Goal: Check status: Check status

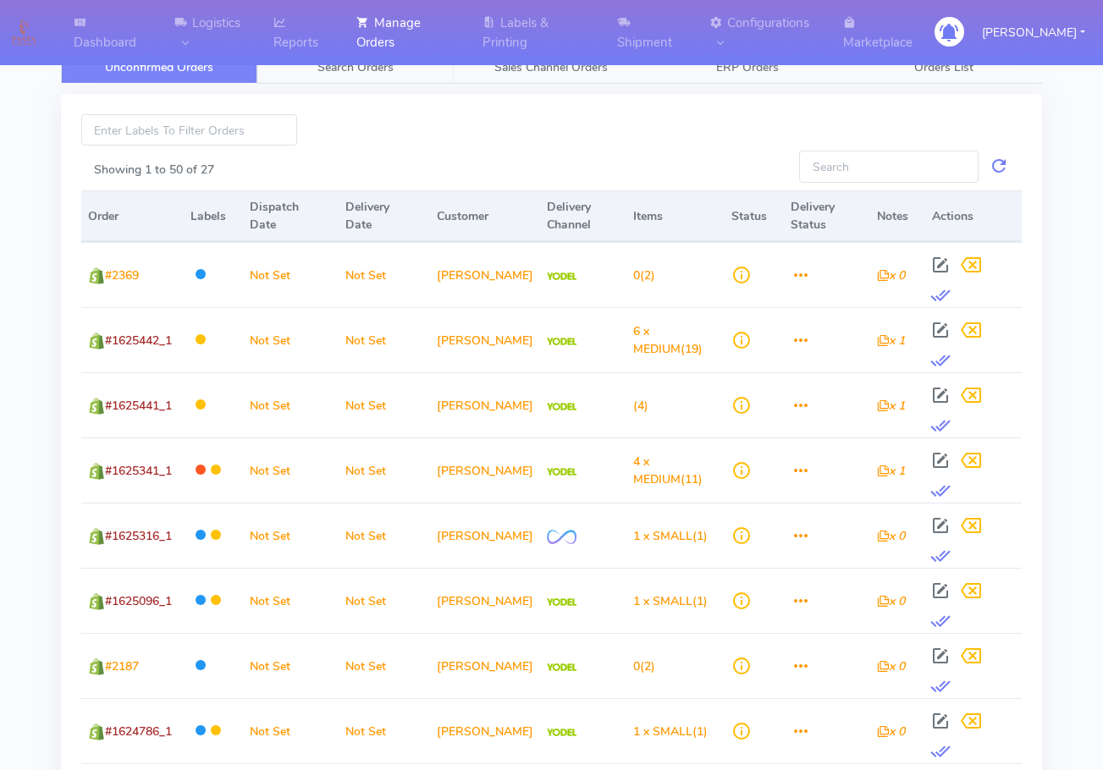
click at [377, 62] on span "Search Orders" at bounding box center [355, 67] width 76 height 16
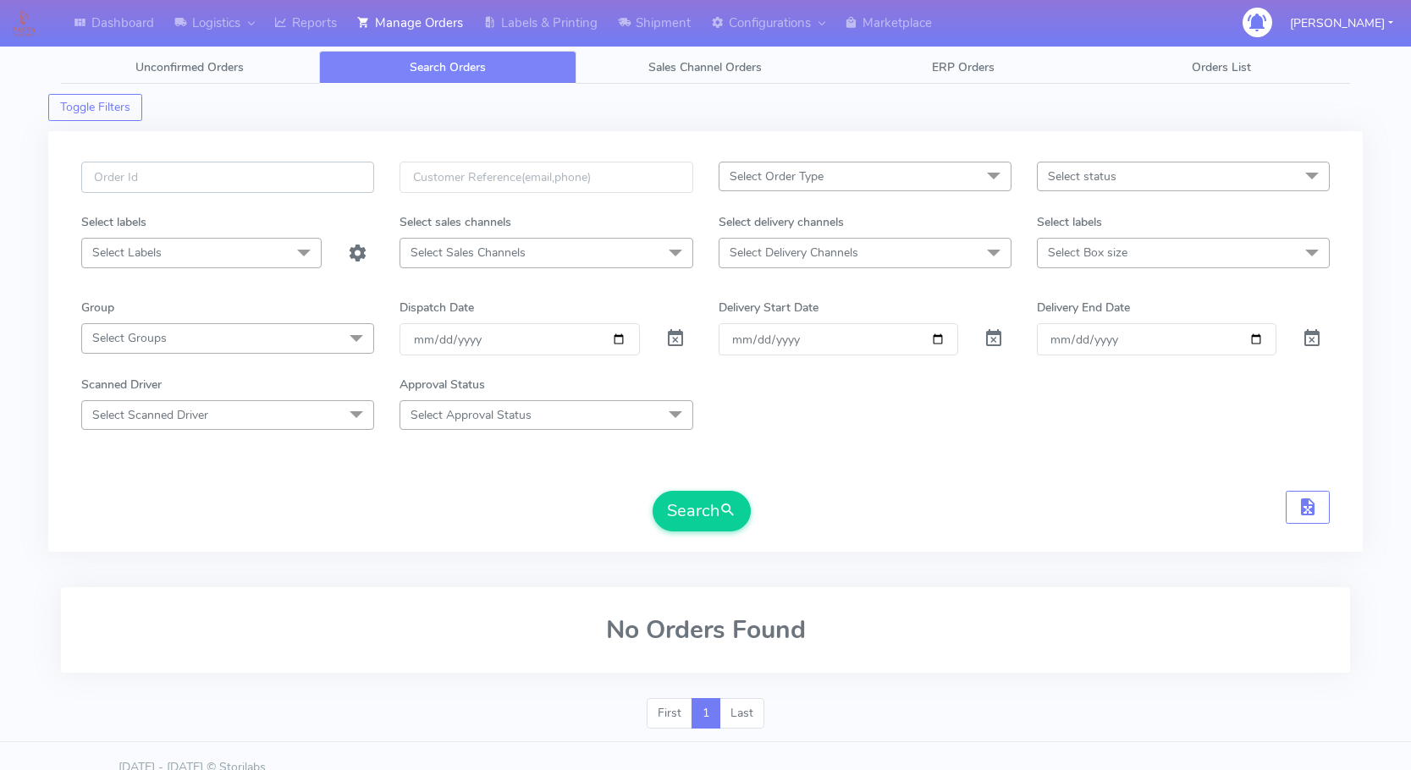
click at [225, 185] on input "text" at bounding box center [227, 177] width 293 height 31
paste input "1624558"
type input "1624558"
click at [679, 502] on button "Search" at bounding box center [702, 511] width 98 height 41
drag, startPoint x: 178, startPoint y: 184, endPoint x: 86, endPoint y: 183, distance: 92.3
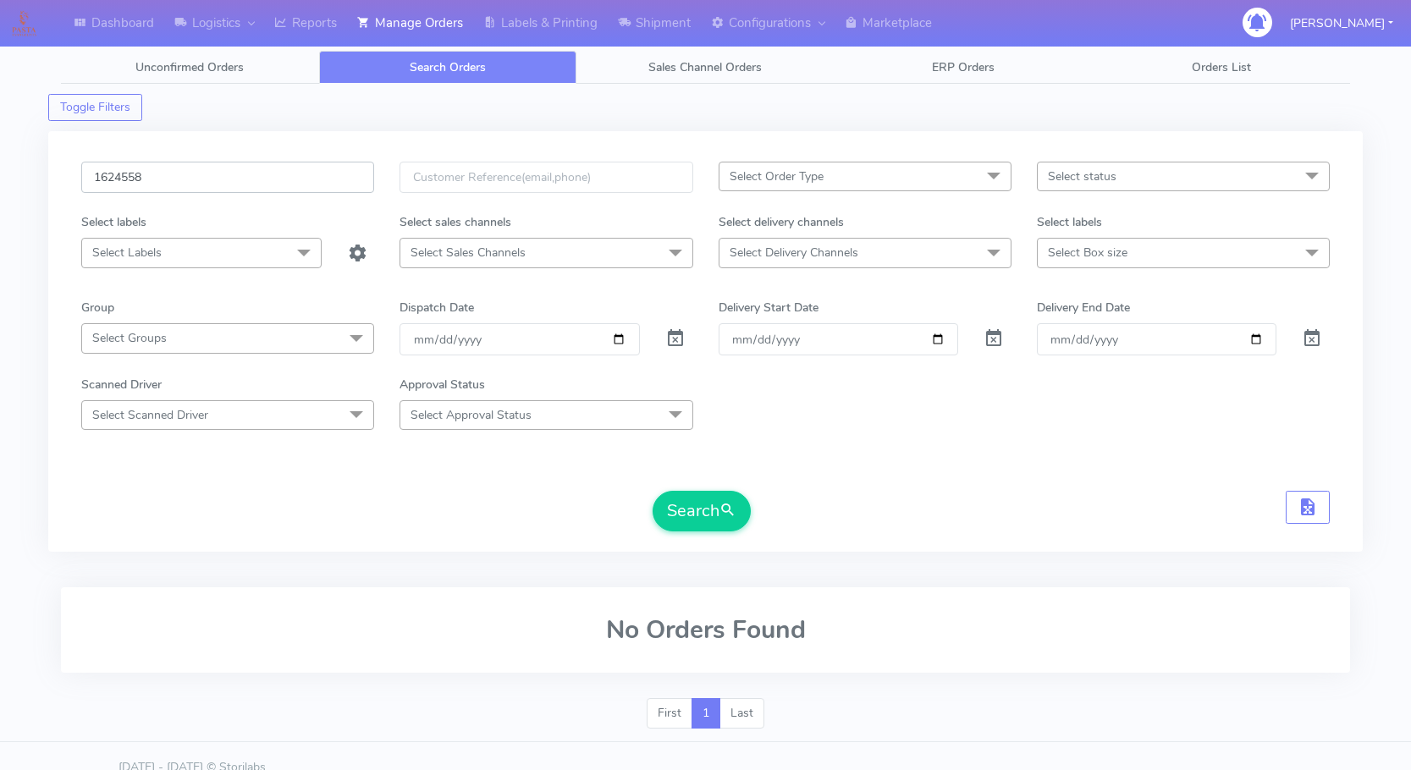
click at [86, 183] on input "1624558" at bounding box center [227, 177] width 293 height 31
click at [195, 174] on input "text" at bounding box center [227, 177] width 293 height 31
paste input "1624558"
type input "1624558"
click at [676, 337] on span at bounding box center [675, 342] width 20 height 16
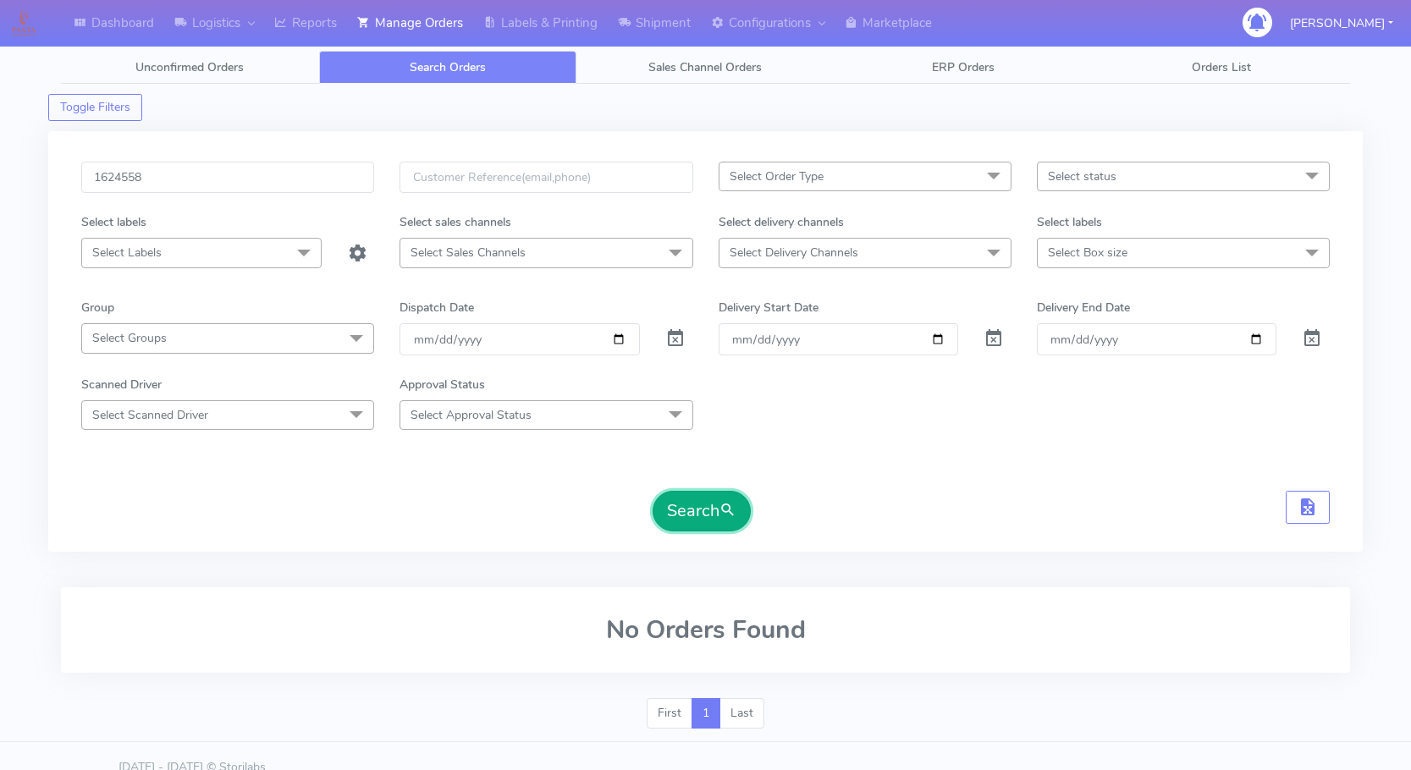
click at [690, 523] on button "Search" at bounding box center [702, 511] width 98 height 41
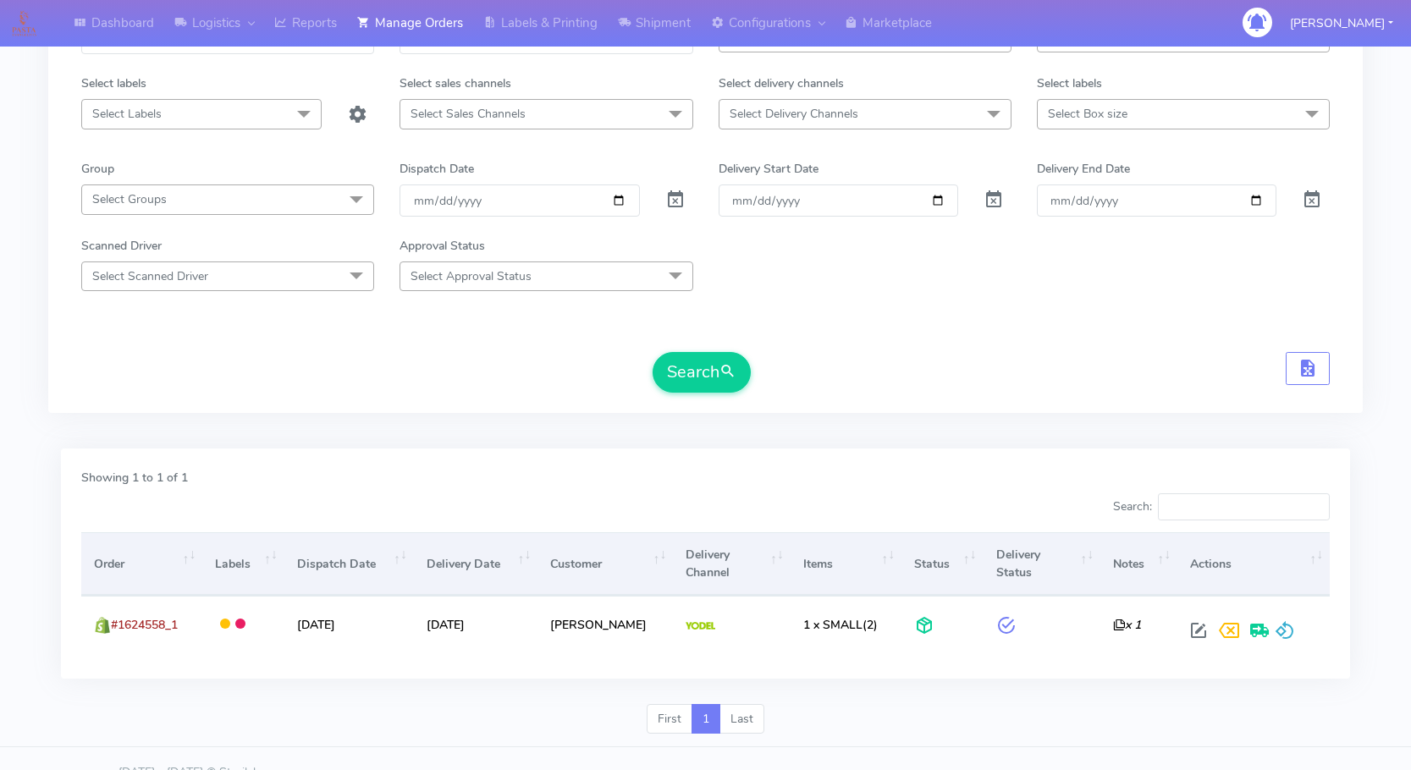
scroll to position [167, 0]
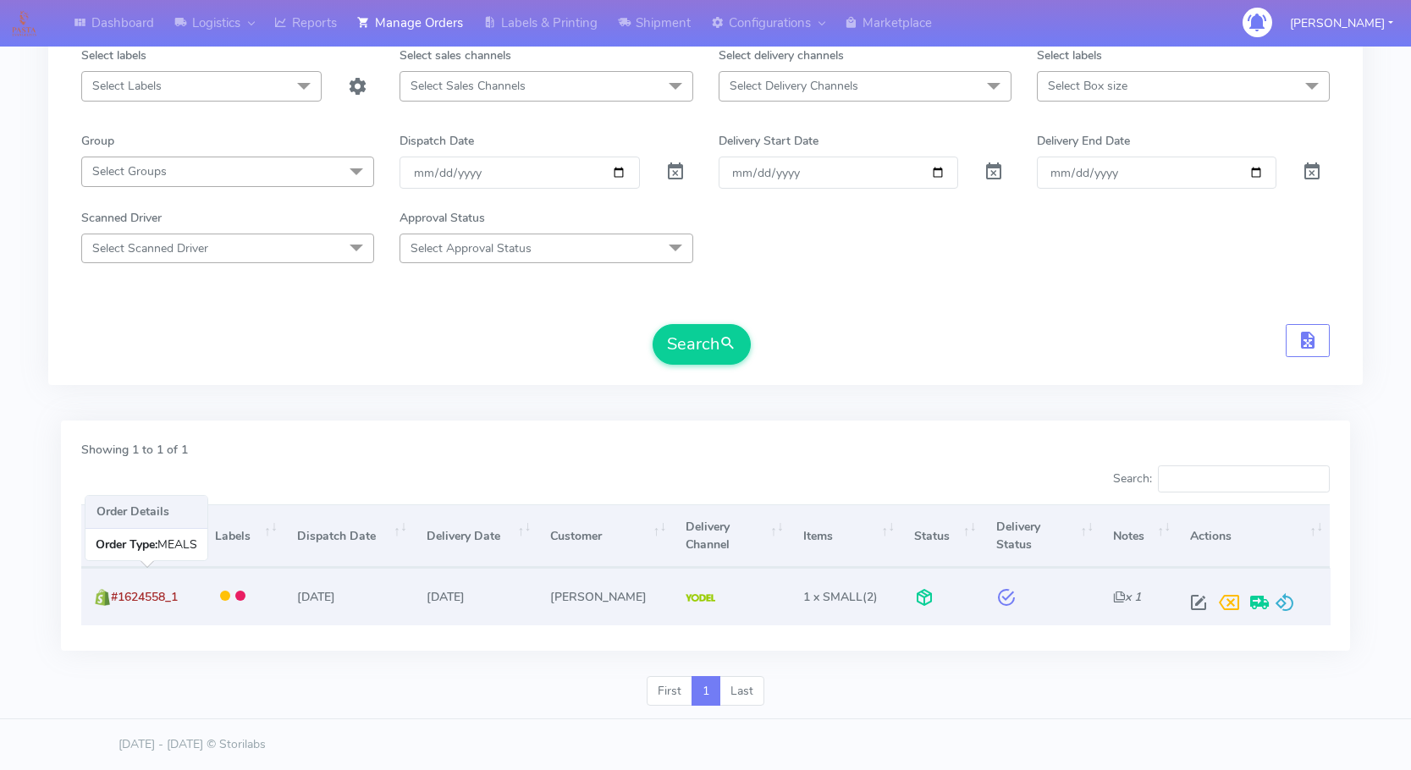
click at [135, 596] on span "#1624558_1" at bounding box center [144, 597] width 67 height 16
click at [848, 604] on span at bounding box center [1006, 601] width 20 height 16
click at [848, 595] on span at bounding box center [1006, 601] width 20 height 16
click at [135, 597] on span "#1624558_1" at bounding box center [144, 597] width 67 height 16
click at [102, 600] on img at bounding box center [102, 597] width 17 height 17
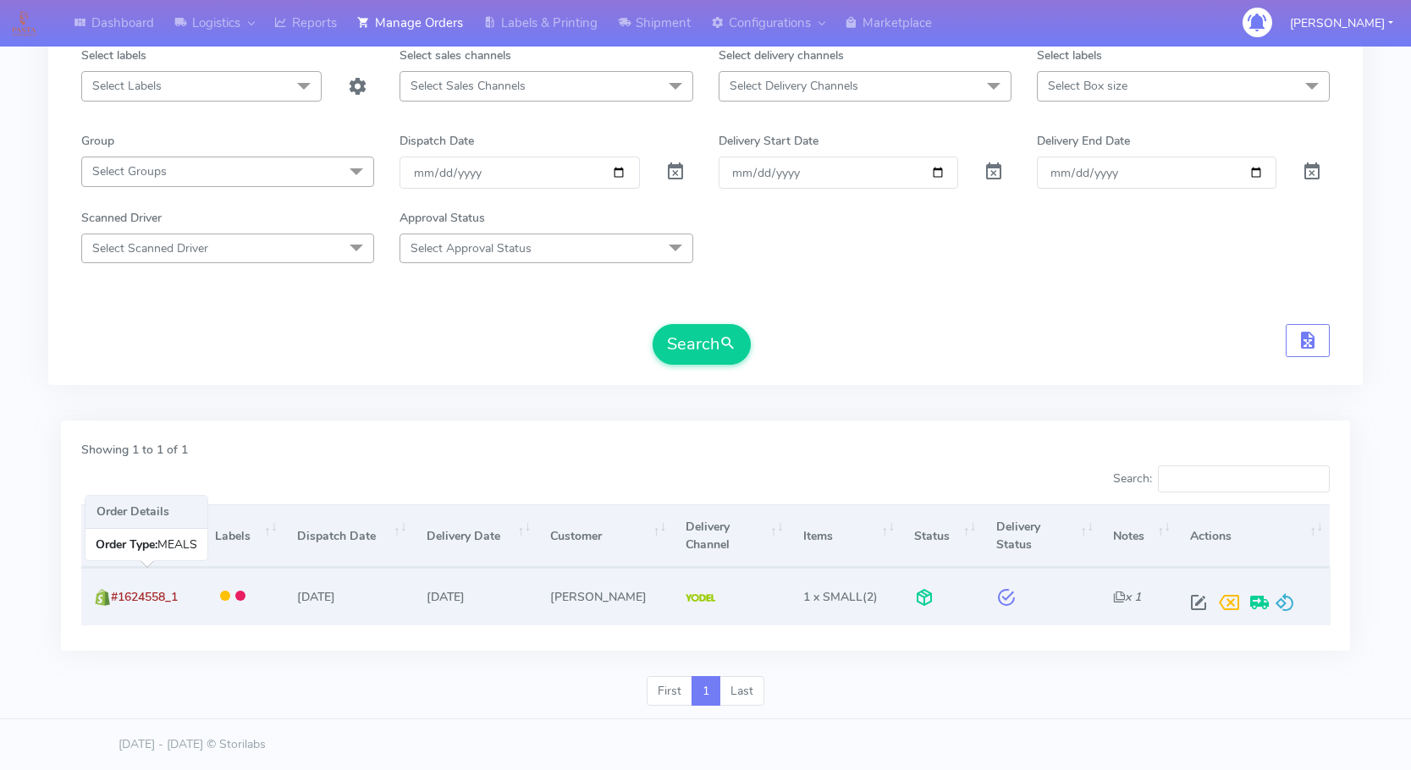
click at [124, 602] on span "#1624558_1" at bounding box center [144, 597] width 67 height 16
drag, startPoint x: 193, startPoint y: 599, endPoint x: 124, endPoint y: 591, distance: 69.0
click at [124, 591] on td "#1624558_1" at bounding box center [141, 596] width 121 height 57
copy span "1624558_1"
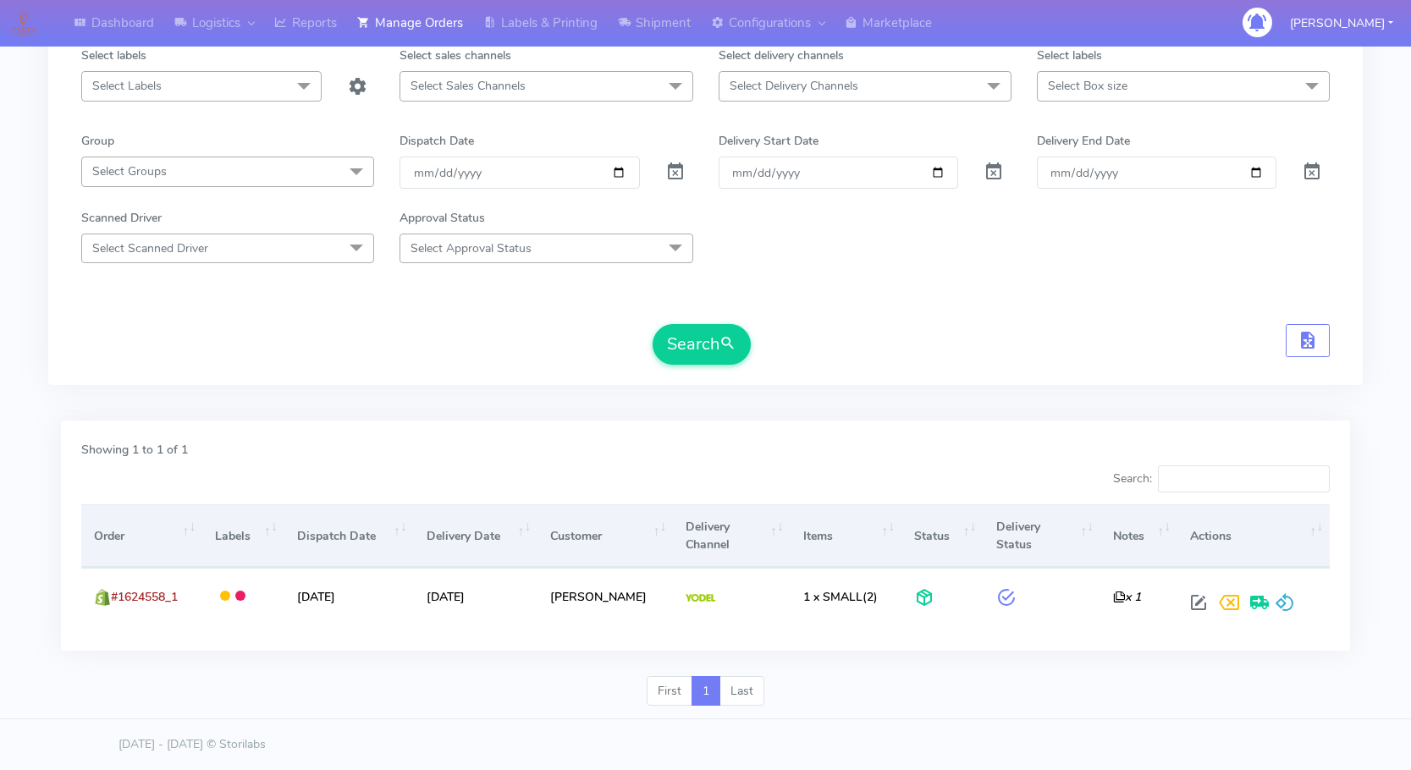
click at [359, 627] on div "Order Labels Dispatch Date Delivery Date Customer Delivery Channel Items Status…" at bounding box center [706, 564] width 1274 height 131
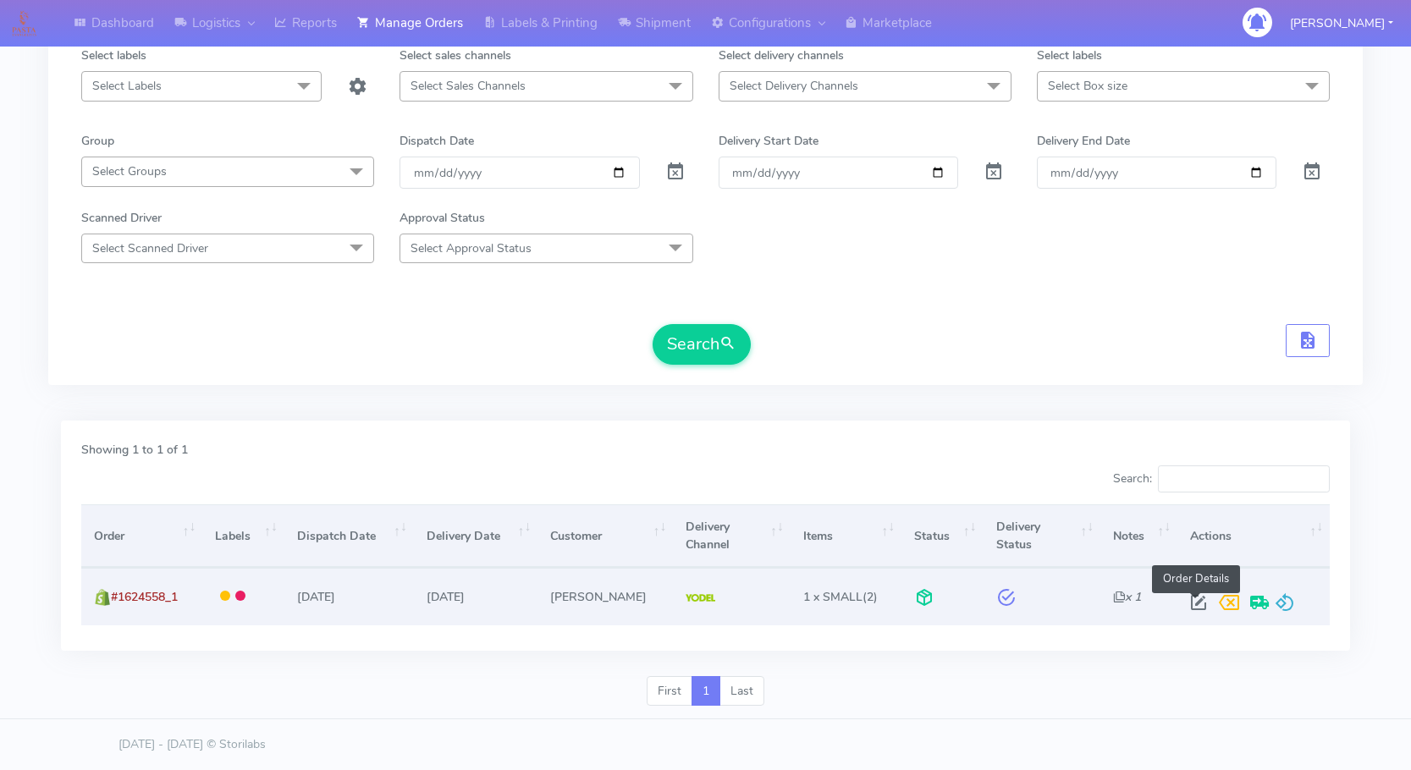
click at [848, 603] on span at bounding box center [1198, 607] width 30 height 16
select select "5"
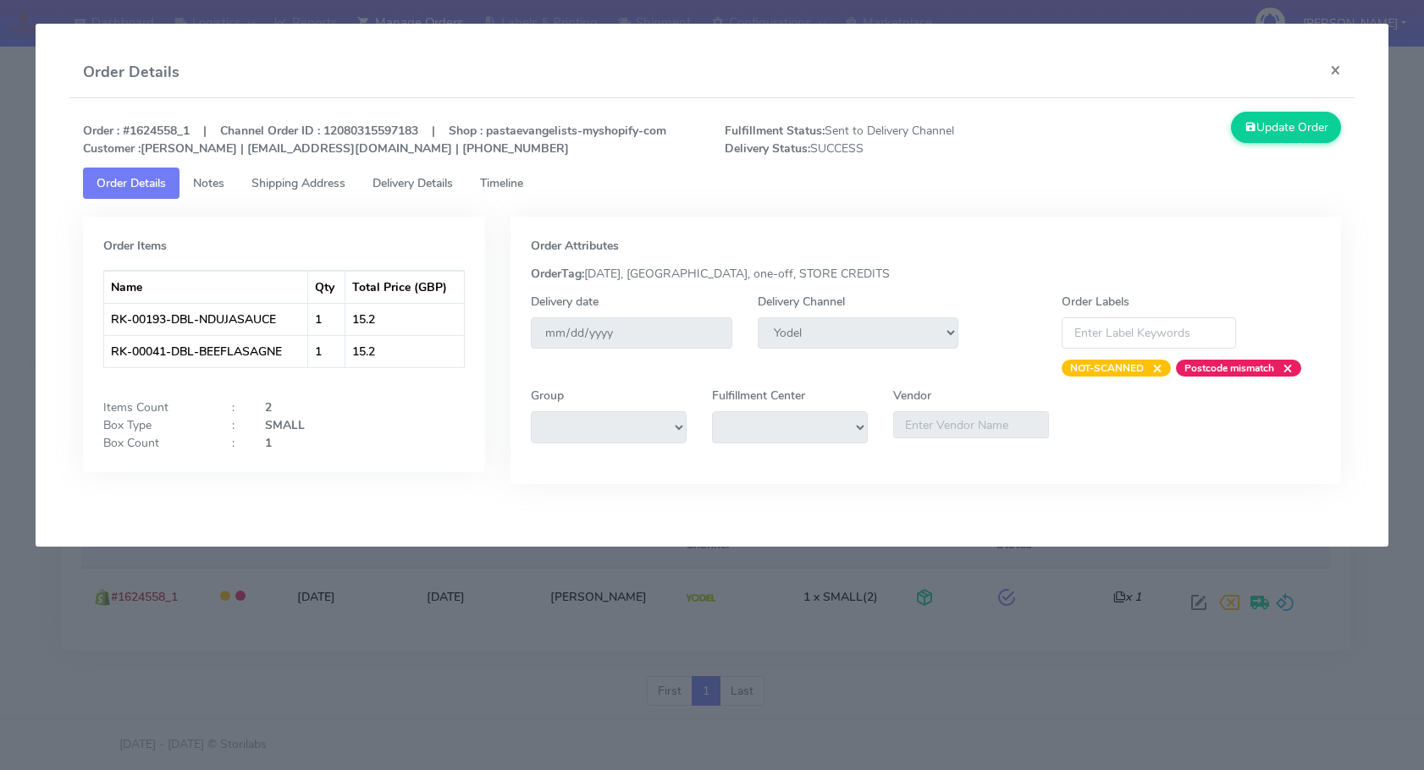
click at [138, 181] on span "Order Details" at bounding box center [131, 183] width 69 height 16
click at [147, 186] on span "Order Details" at bounding box center [131, 183] width 69 height 16
click at [389, 185] on span "Delivery Details" at bounding box center [412, 183] width 80 height 16
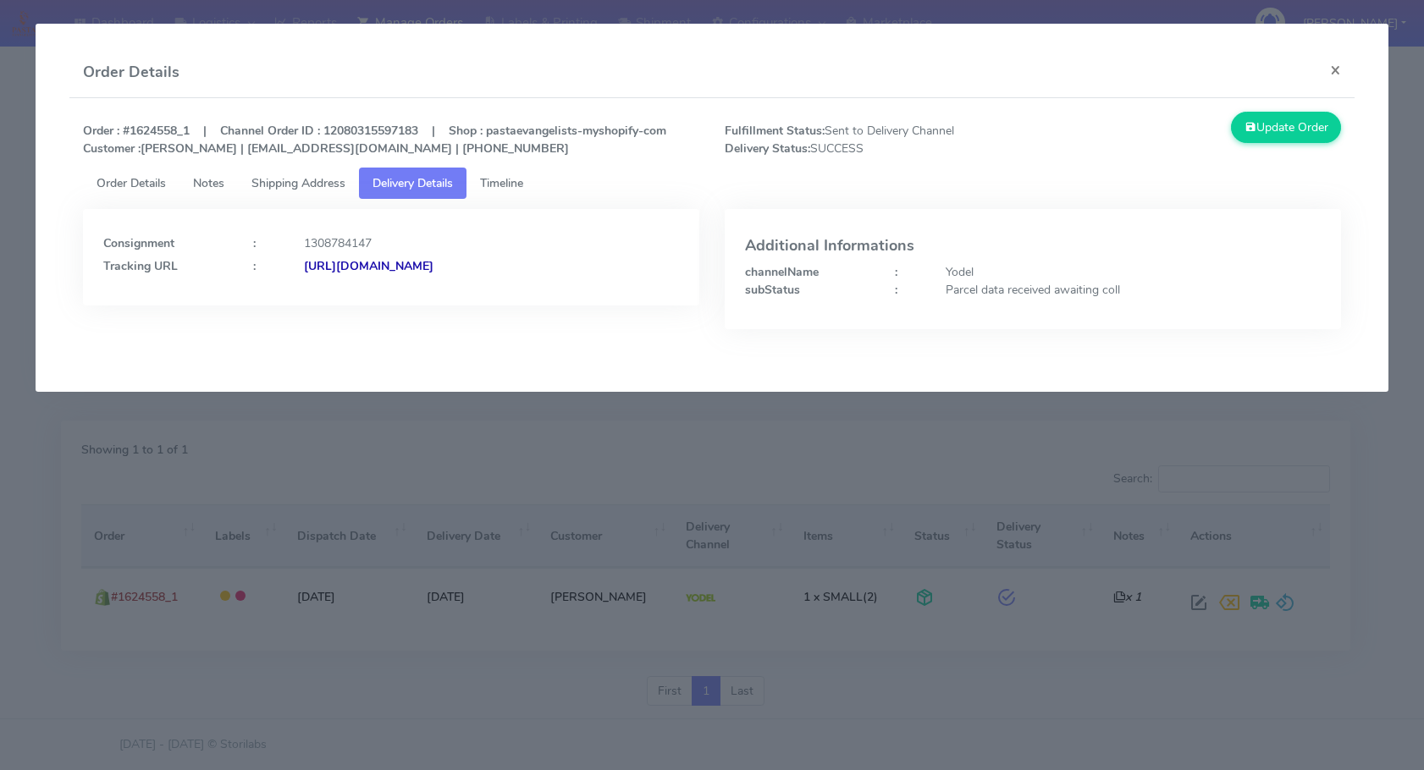
click at [433, 264] on strong "[URL][DOMAIN_NAME]" at bounding box center [369, 266] width 130 height 16
click at [291, 187] on span "Shipping Address" at bounding box center [298, 183] width 94 height 16
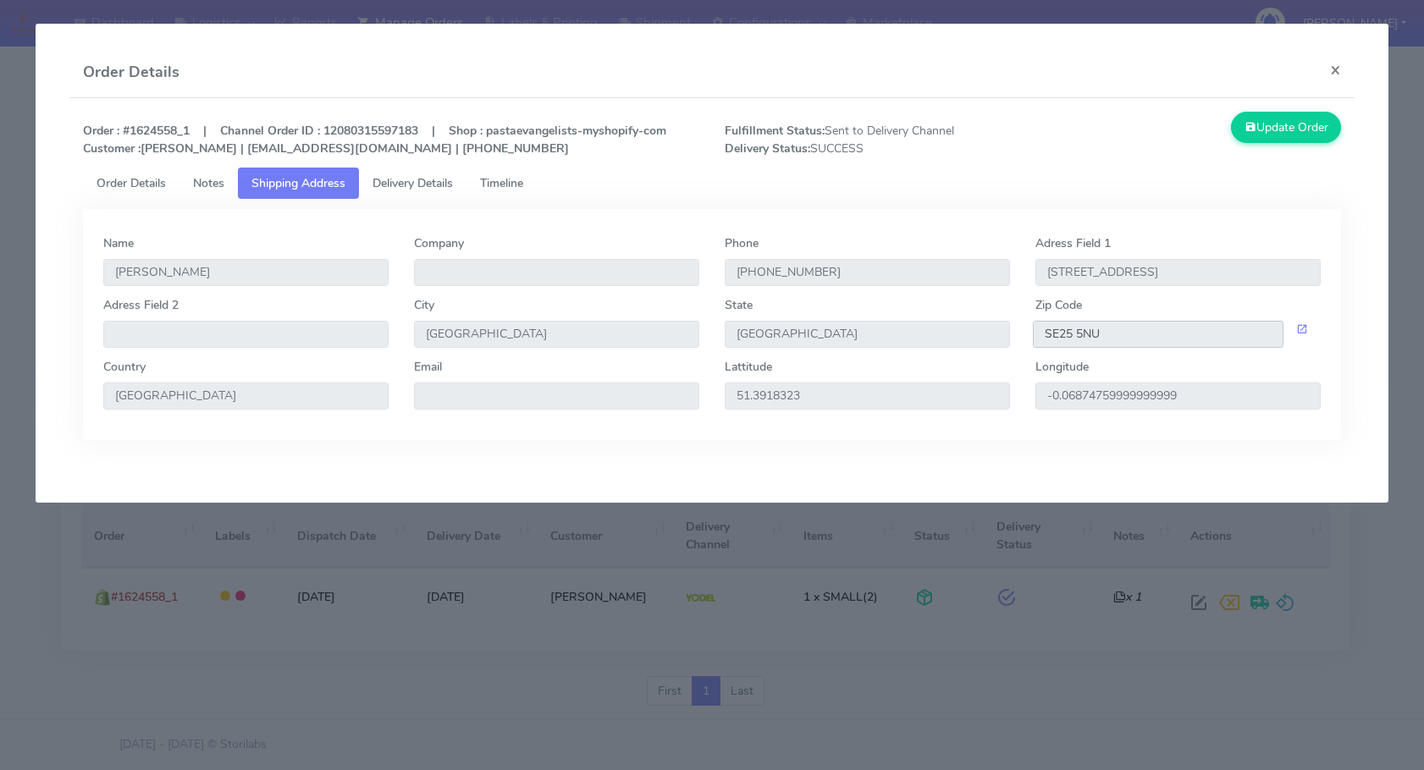
drag, startPoint x: 1107, startPoint y: 344, endPoint x: 1026, endPoint y: 341, distance: 81.3
click at [848, 341] on div "SE25 5NU" at bounding box center [1178, 334] width 311 height 27
click at [848, 73] on button "×" at bounding box center [1335, 69] width 38 height 45
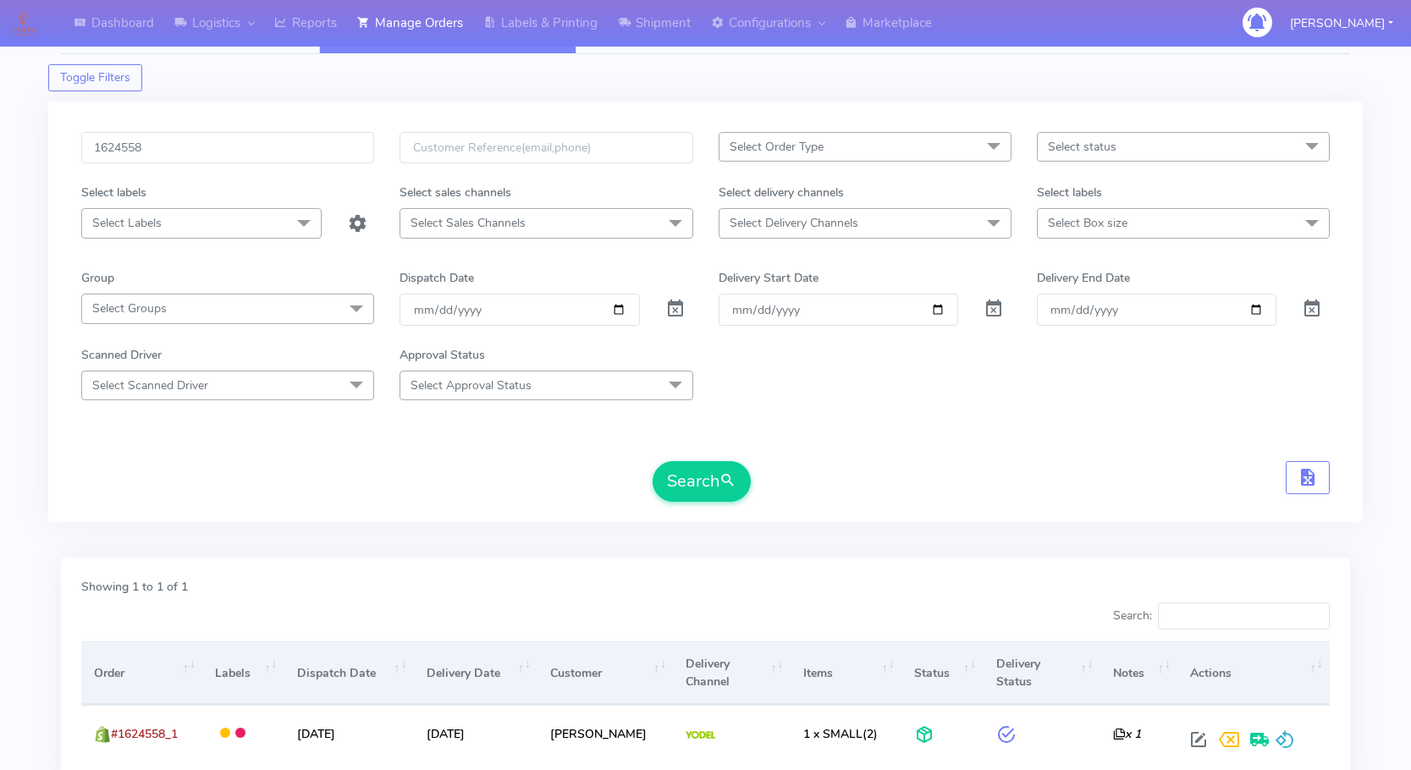
scroll to position [0, 0]
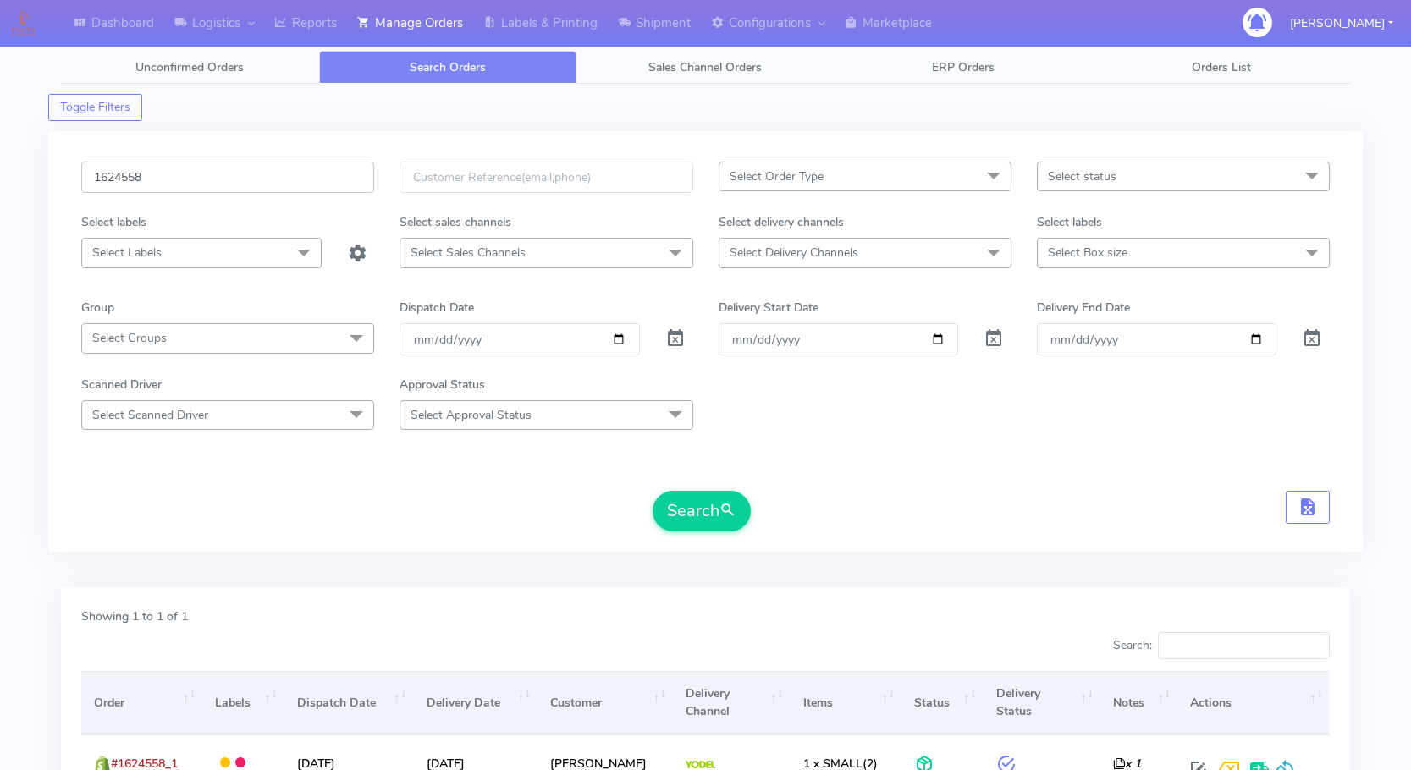
drag, startPoint x: 163, startPoint y: 184, endPoint x: 86, endPoint y: 174, distance: 76.9
click at [86, 174] on input "1624558" at bounding box center [227, 177] width 293 height 31
paste input "8JG5NMD8"
click at [708, 516] on button "Search" at bounding box center [702, 511] width 98 height 41
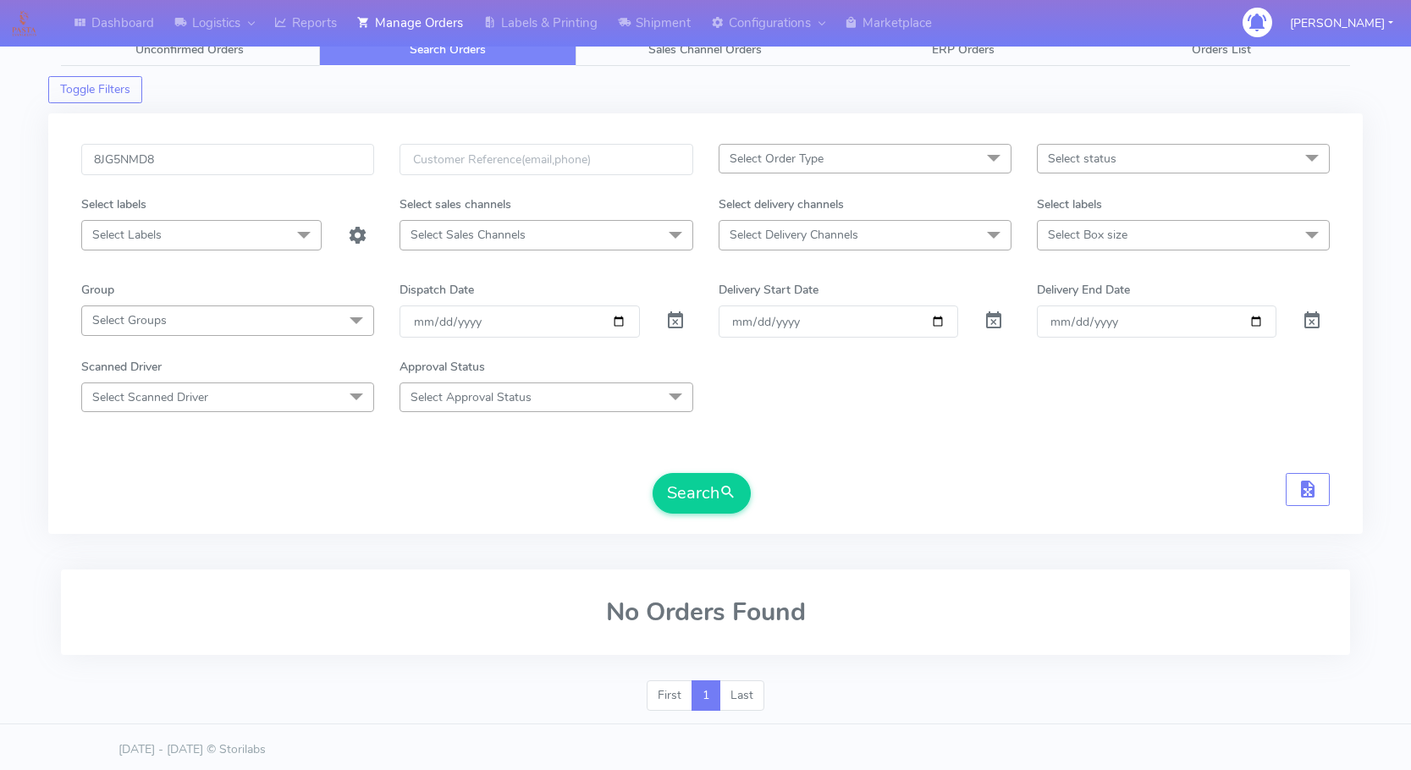
scroll to position [23, 0]
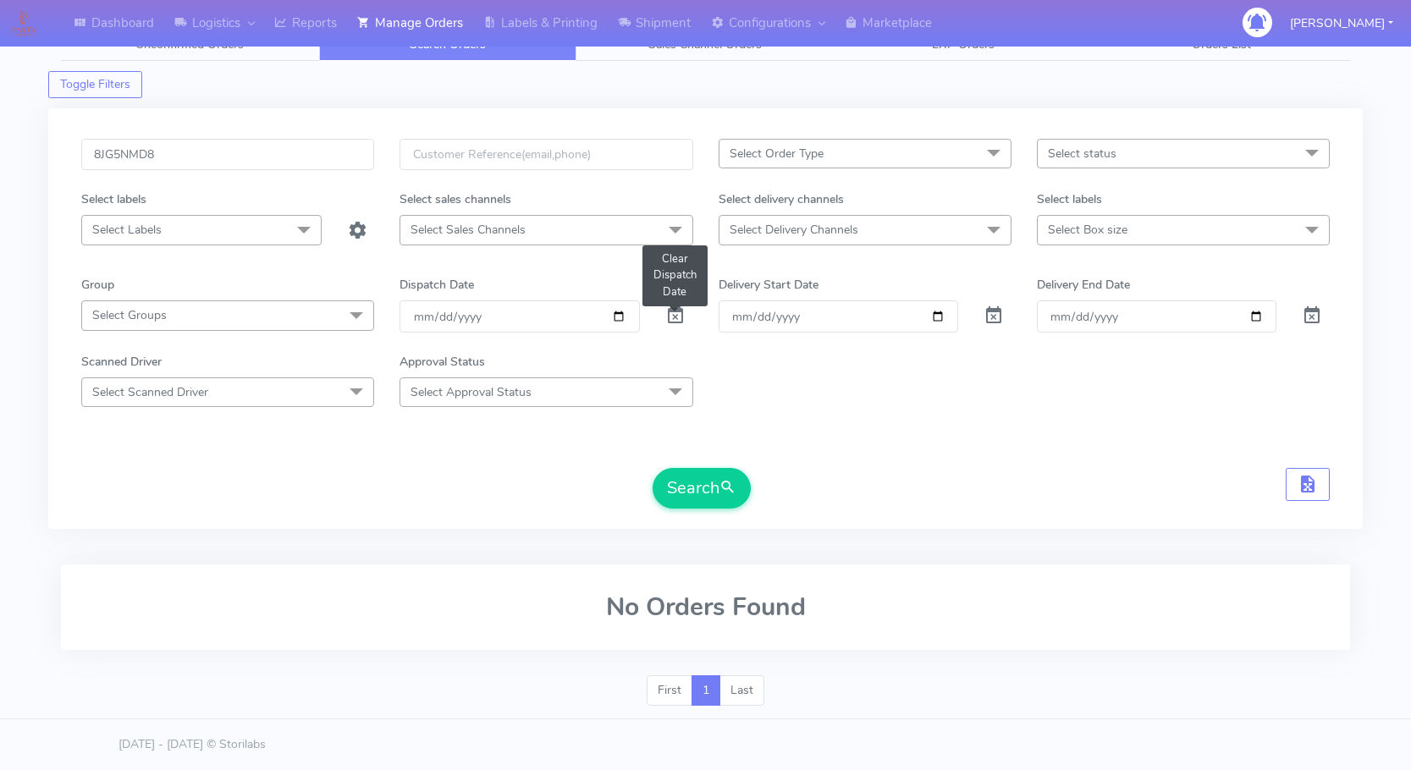
click at [675, 316] on span at bounding box center [675, 320] width 20 height 16
click at [211, 161] on input "8JG5NMD8" at bounding box center [227, 154] width 293 height 31
click at [703, 483] on button "Search" at bounding box center [702, 488] width 98 height 41
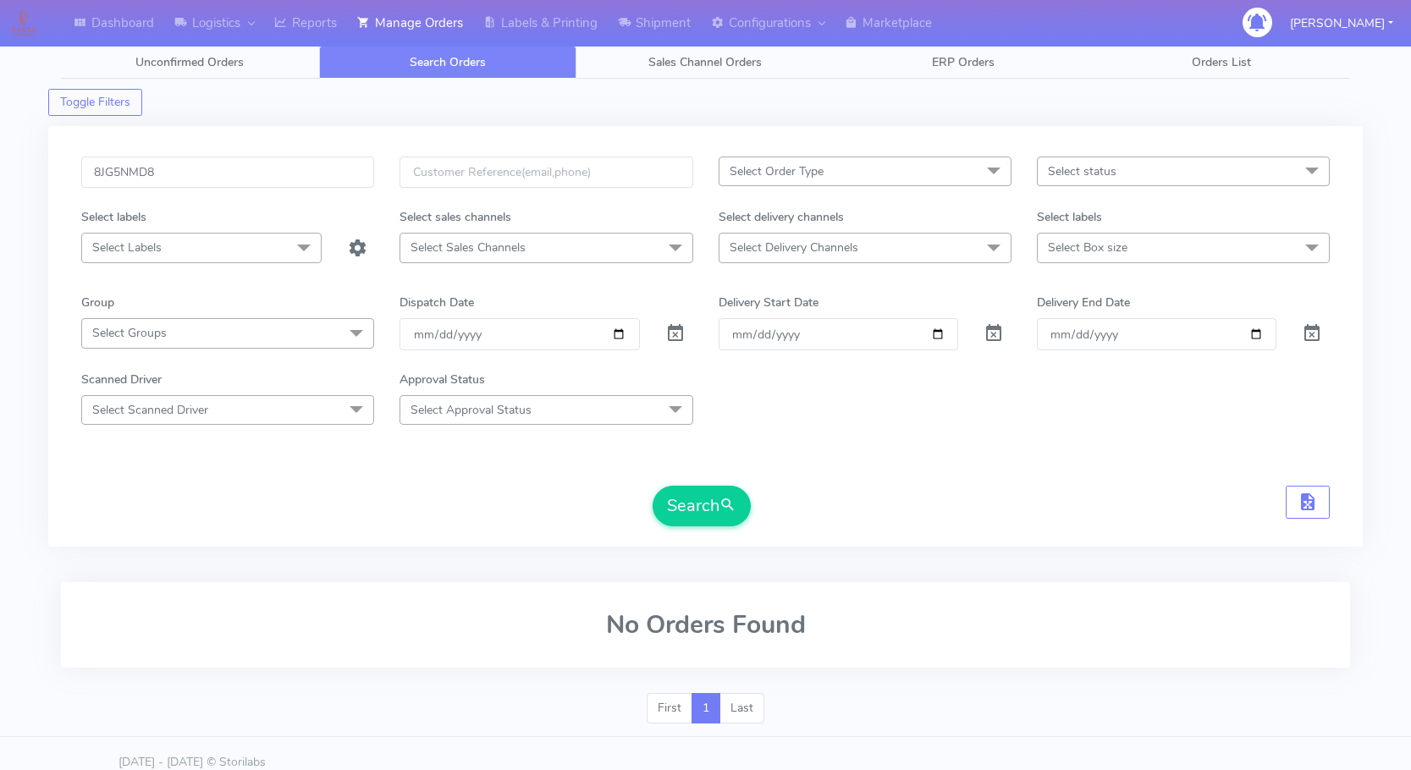
scroll to position [0, 0]
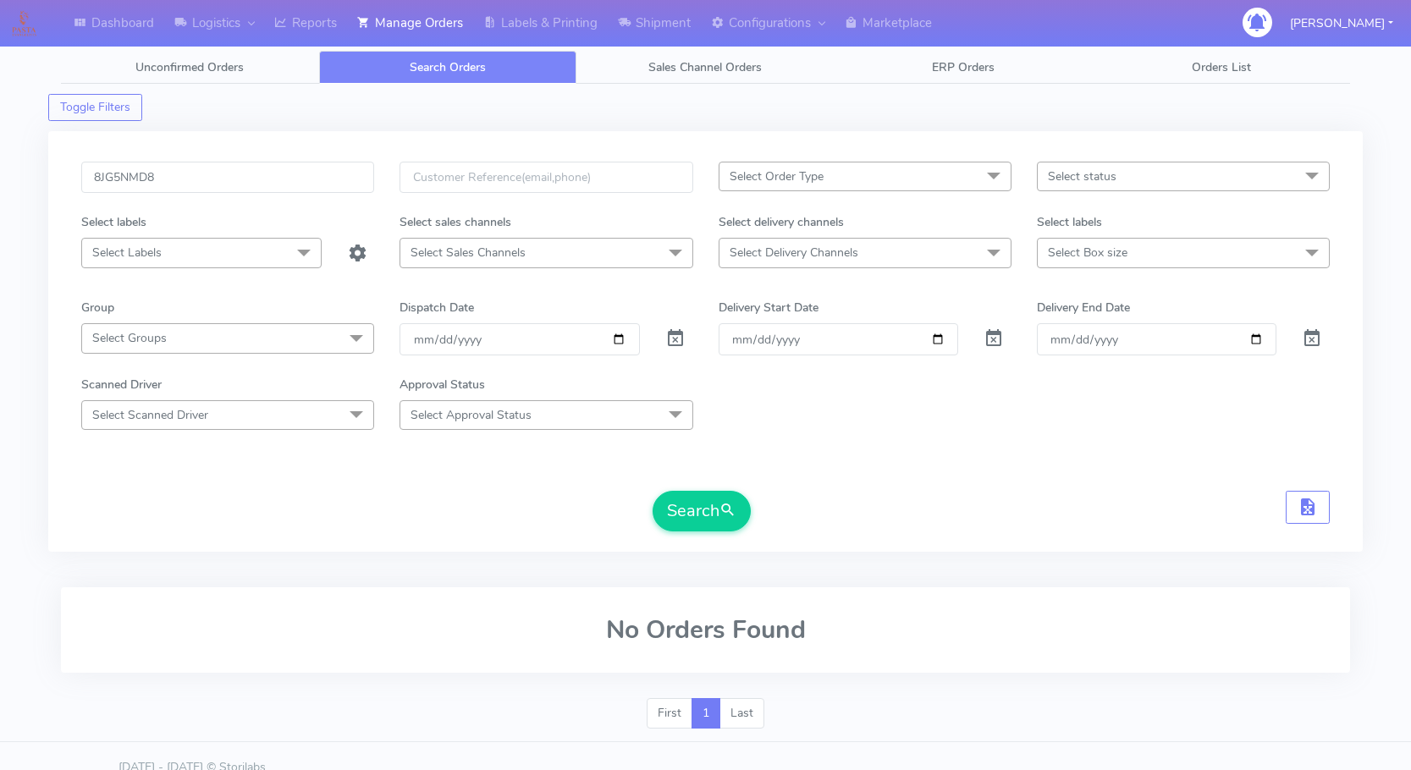
click at [466, 63] on span "Search Orders" at bounding box center [448, 67] width 76 height 16
click at [188, 179] on input "8JG5NMD8" at bounding box center [227, 177] width 293 height 31
drag, startPoint x: 195, startPoint y: 174, endPoint x: 4, endPoint y: 182, distance: 190.6
click at [4, 182] on div "Dashboard Logistics London Logistics Reports Manage Orders Labels & Printing Sh…" at bounding box center [705, 386] width 1411 height 712
paste input "'"
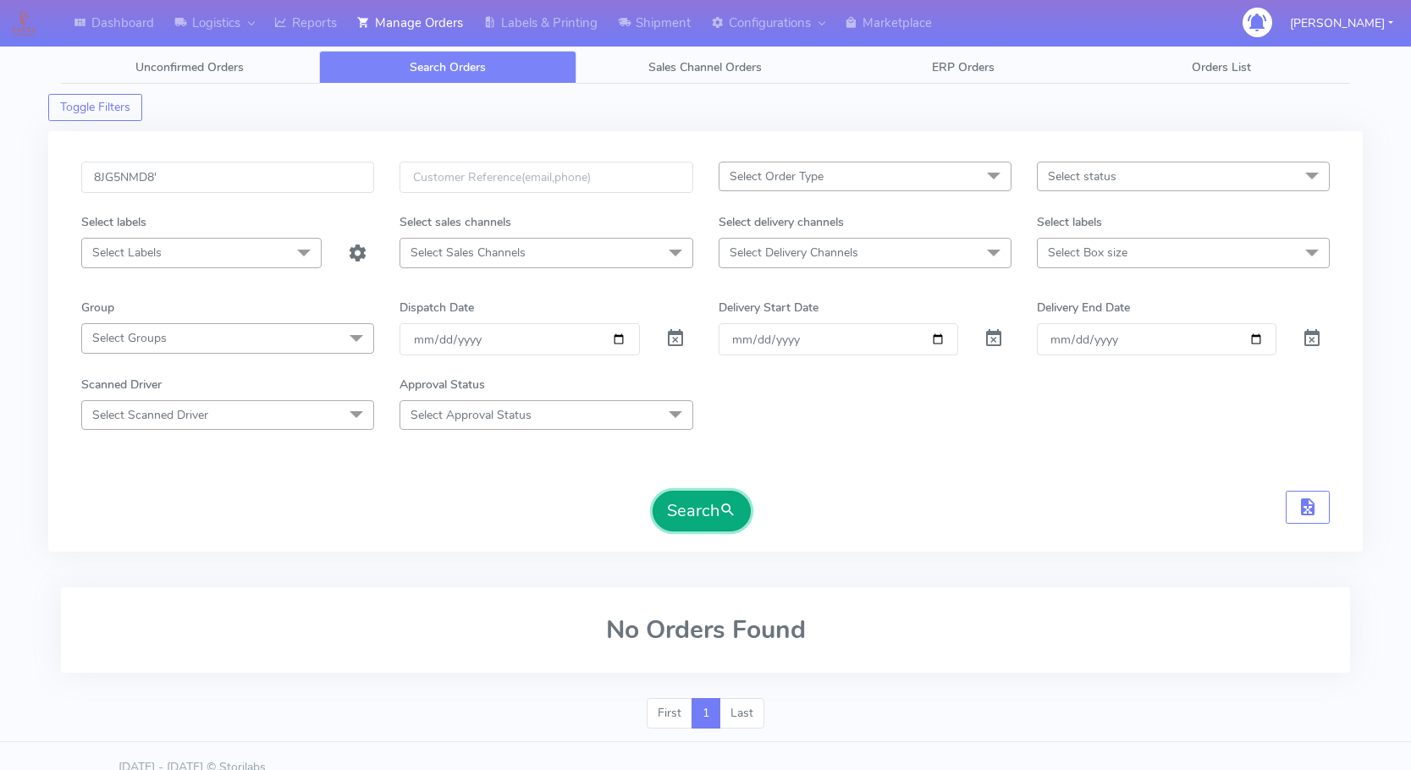
click at [693, 506] on button "Search" at bounding box center [702, 511] width 98 height 41
click at [210, 171] on input "8JG5NMD8'" at bounding box center [227, 177] width 293 height 31
click at [197, 172] on input "8JG5NMD8" at bounding box center [227, 177] width 293 height 31
click at [183, 175] on input "8JG5NMD8" at bounding box center [227, 177] width 293 height 31
click at [684, 342] on span at bounding box center [675, 342] width 20 height 16
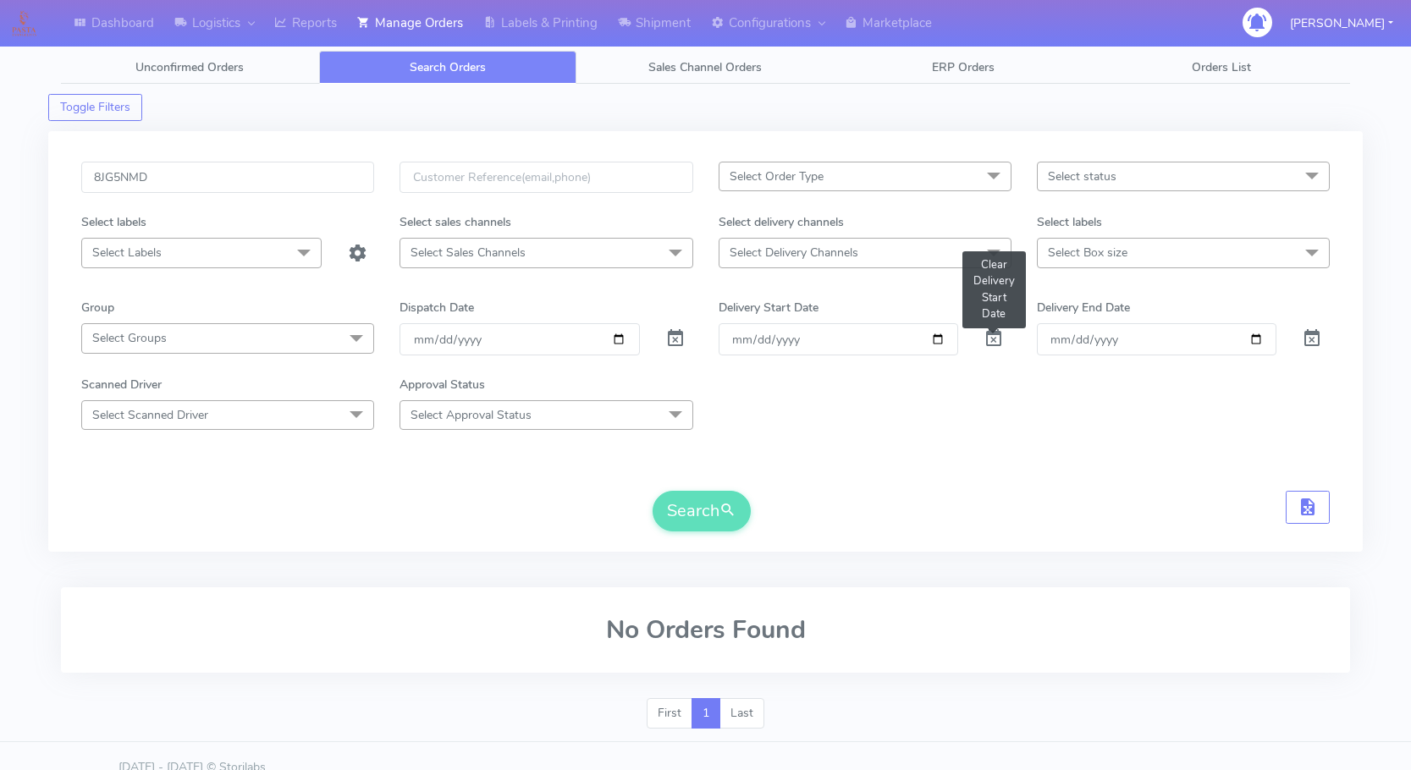
click at [848, 344] on span at bounding box center [994, 342] width 20 height 16
click at [175, 176] on input "8JG5NMD" at bounding box center [227, 177] width 293 height 31
type input "8JG5NMD8"
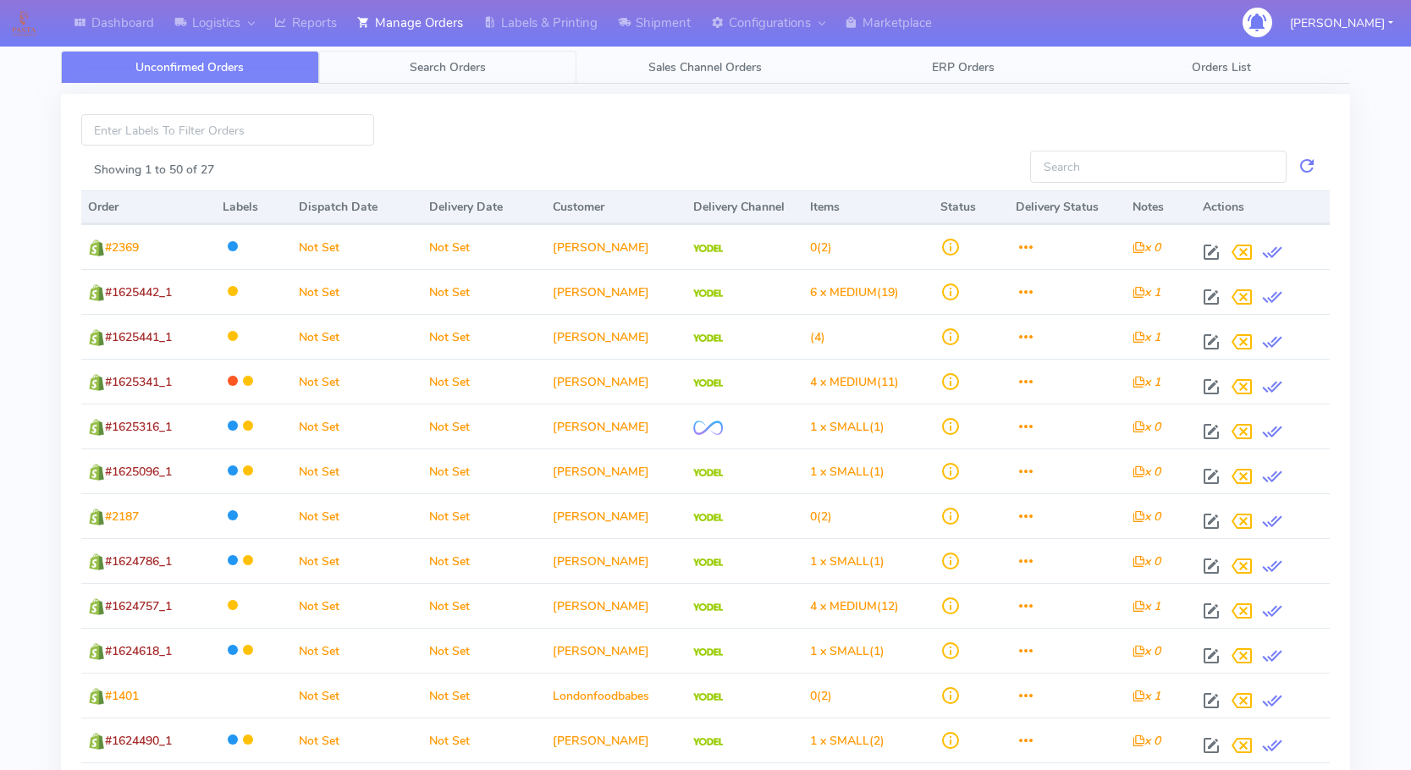
click at [479, 58] on link "Search Orders" at bounding box center [448, 67] width 258 height 33
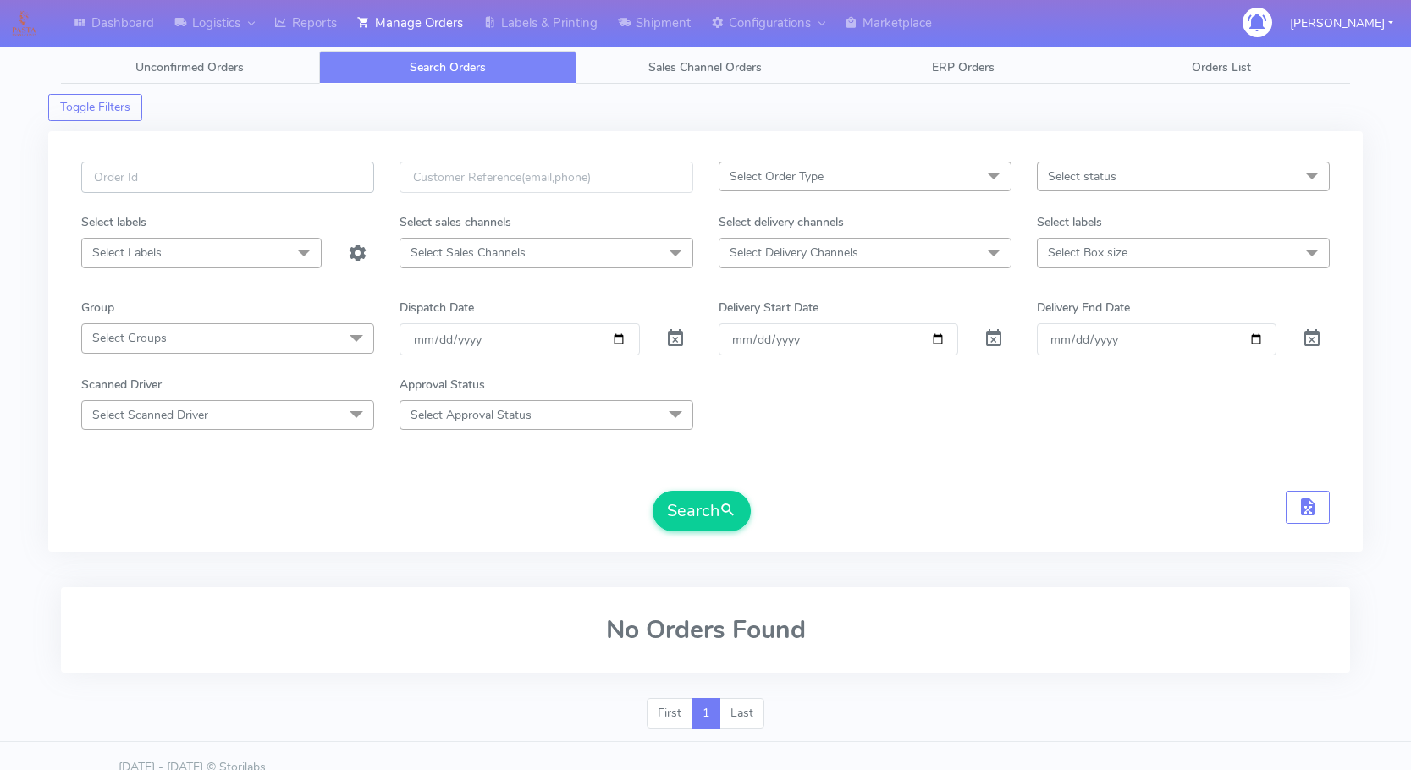
click at [148, 174] on input "text" at bounding box center [227, 177] width 293 height 31
click at [153, 176] on input "text" at bounding box center [227, 177] width 293 height 31
paste input "1624558"
type input "1624558"
click at [696, 499] on button "Search" at bounding box center [702, 511] width 98 height 41
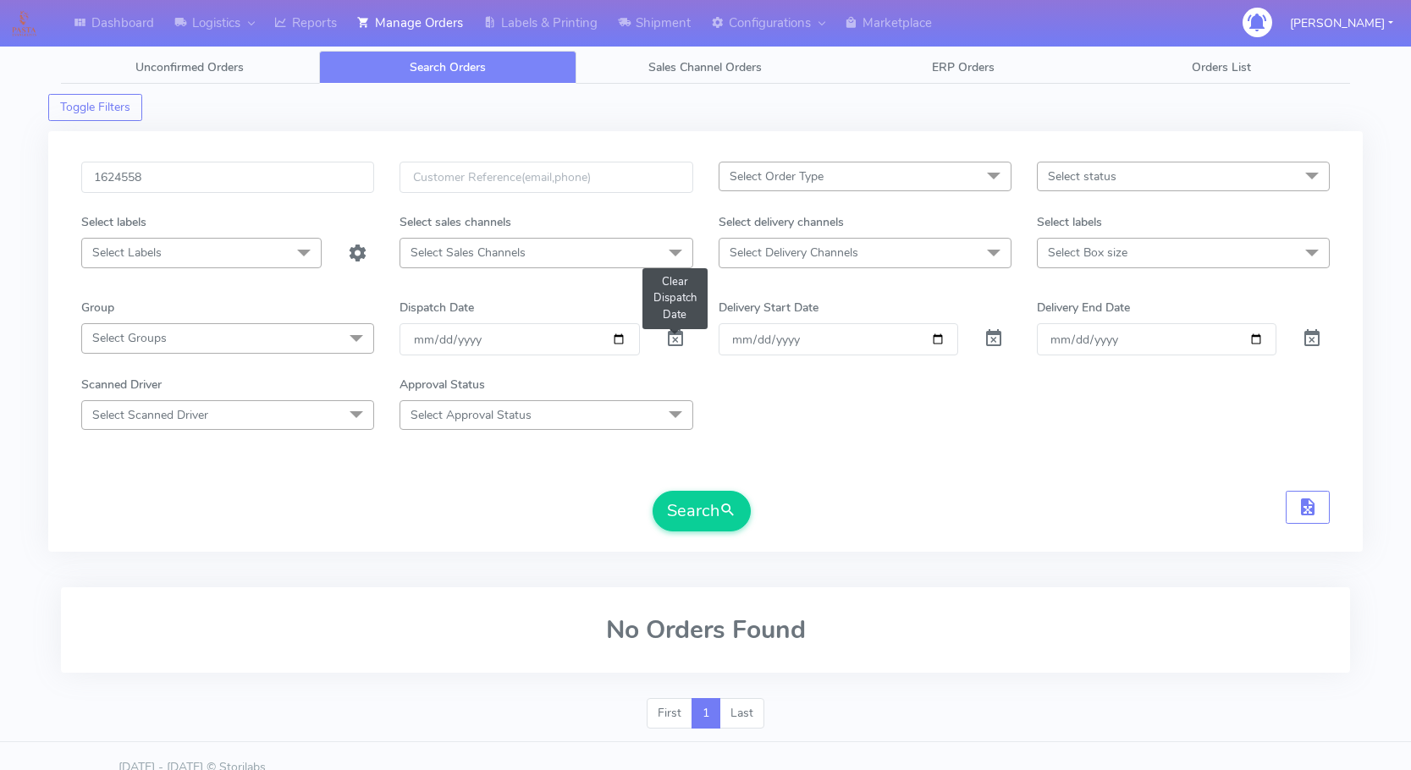
click at [675, 340] on span at bounding box center [675, 342] width 20 height 16
click at [689, 516] on button "Search" at bounding box center [702, 511] width 98 height 41
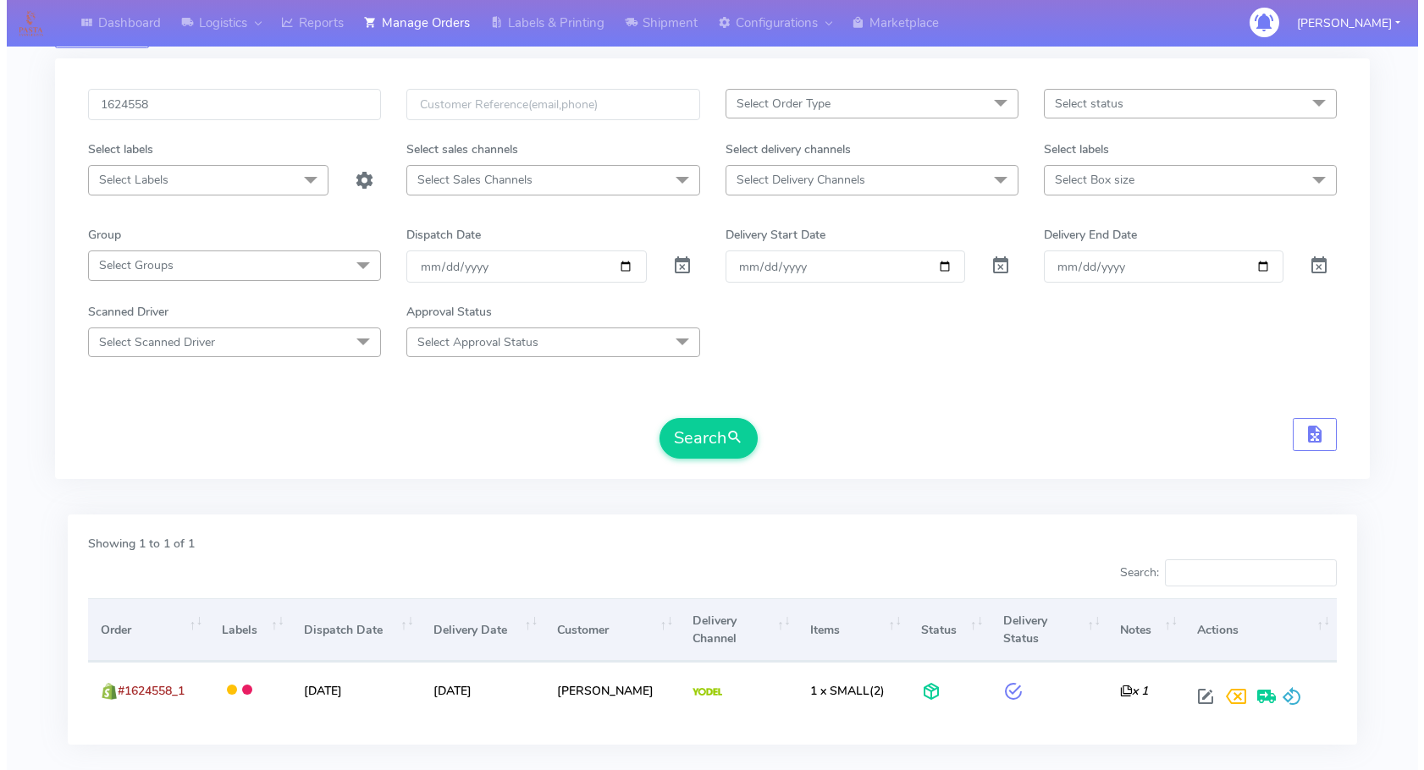
scroll to position [167, 0]
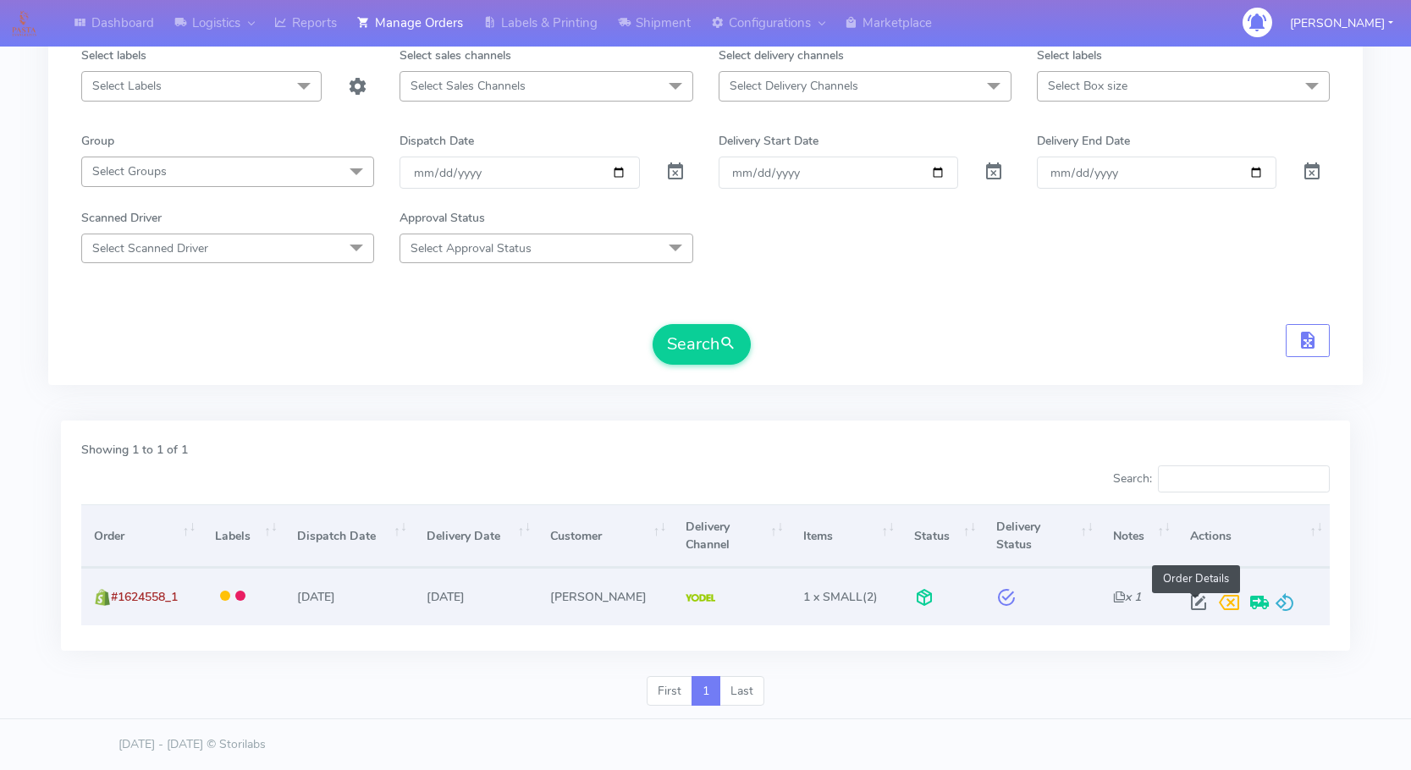
click at [1196, 601] on span at bounding box center [1198, 607] width 30 height 16
select select "5"
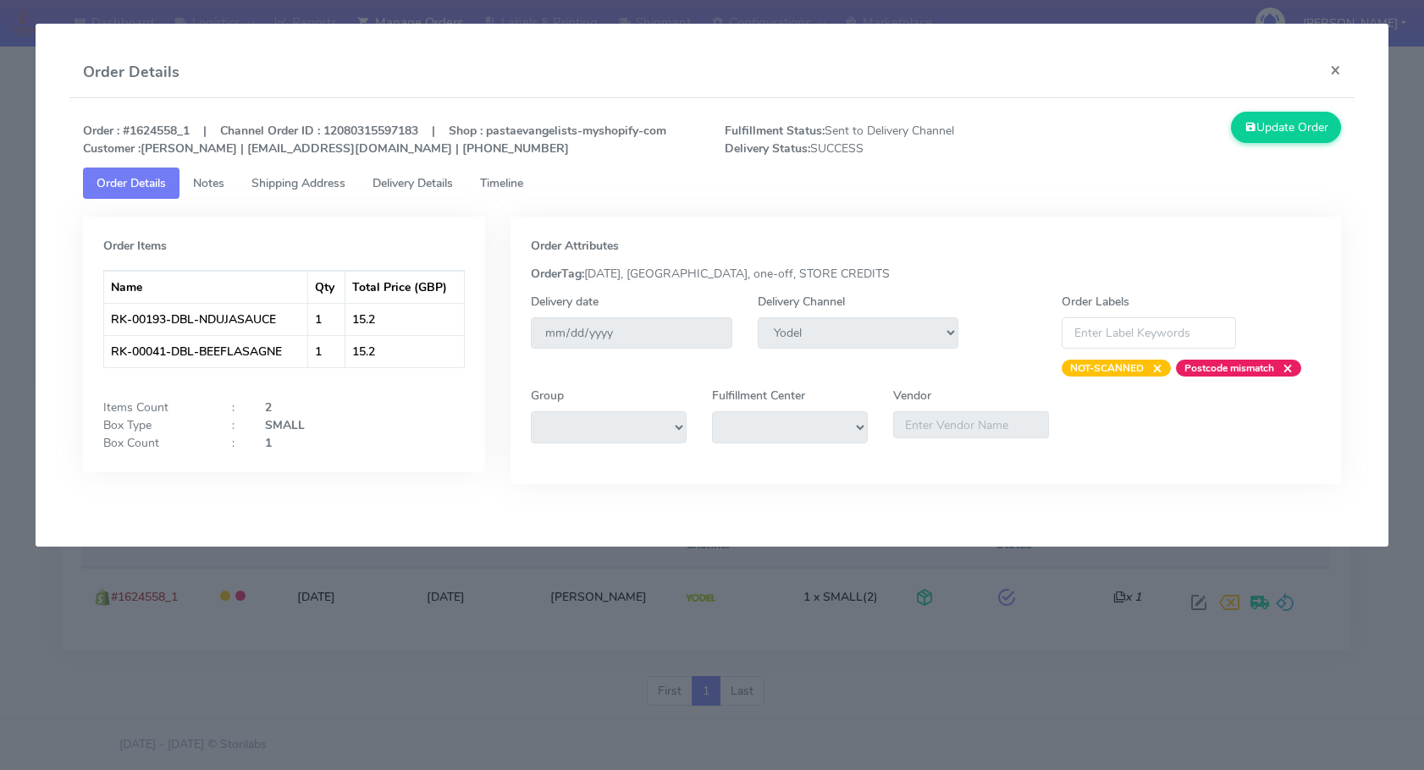
click at [412, 185] on span "Delivery Details" at bounding box center [412, 183] width 80 height 16
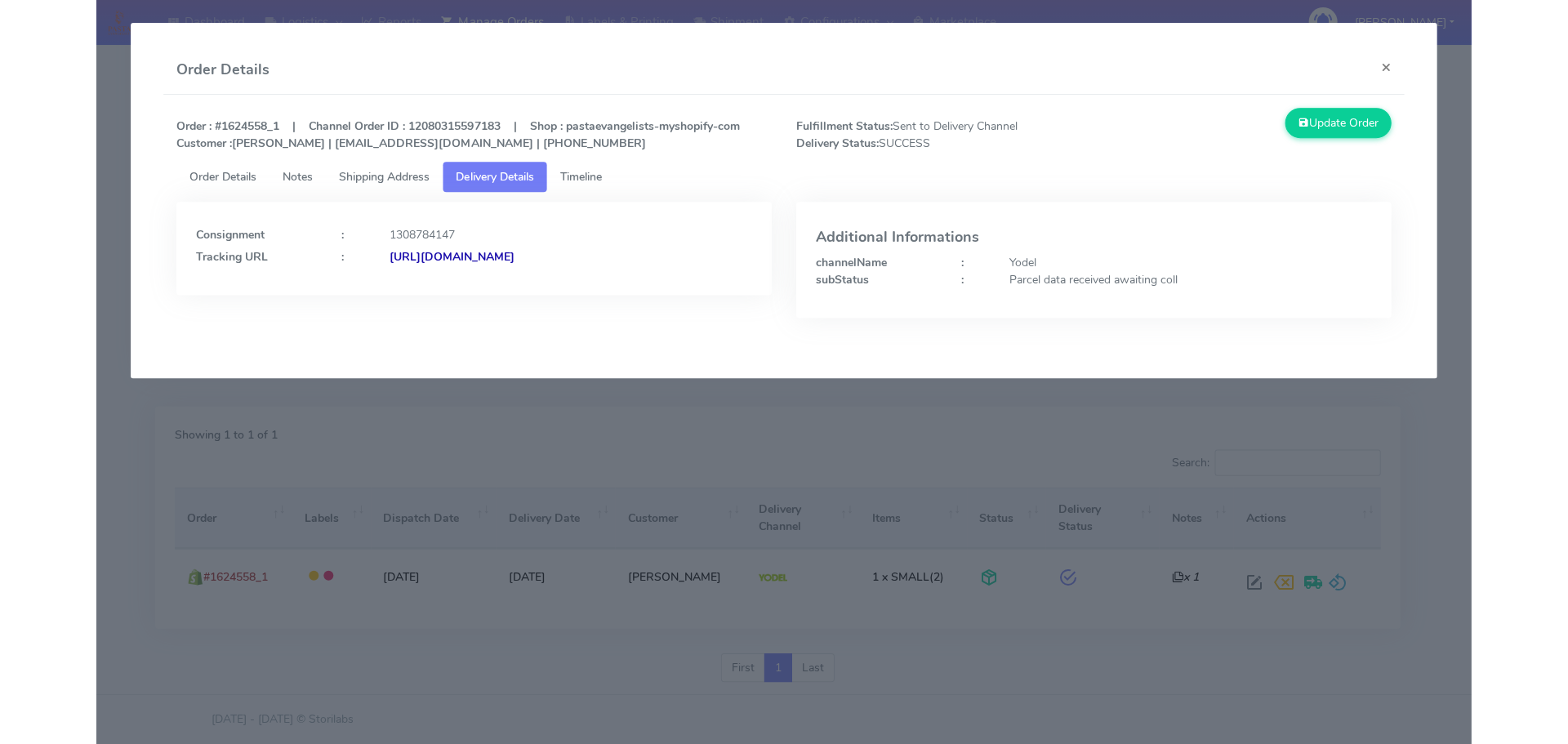
scroll to position [143, 0]
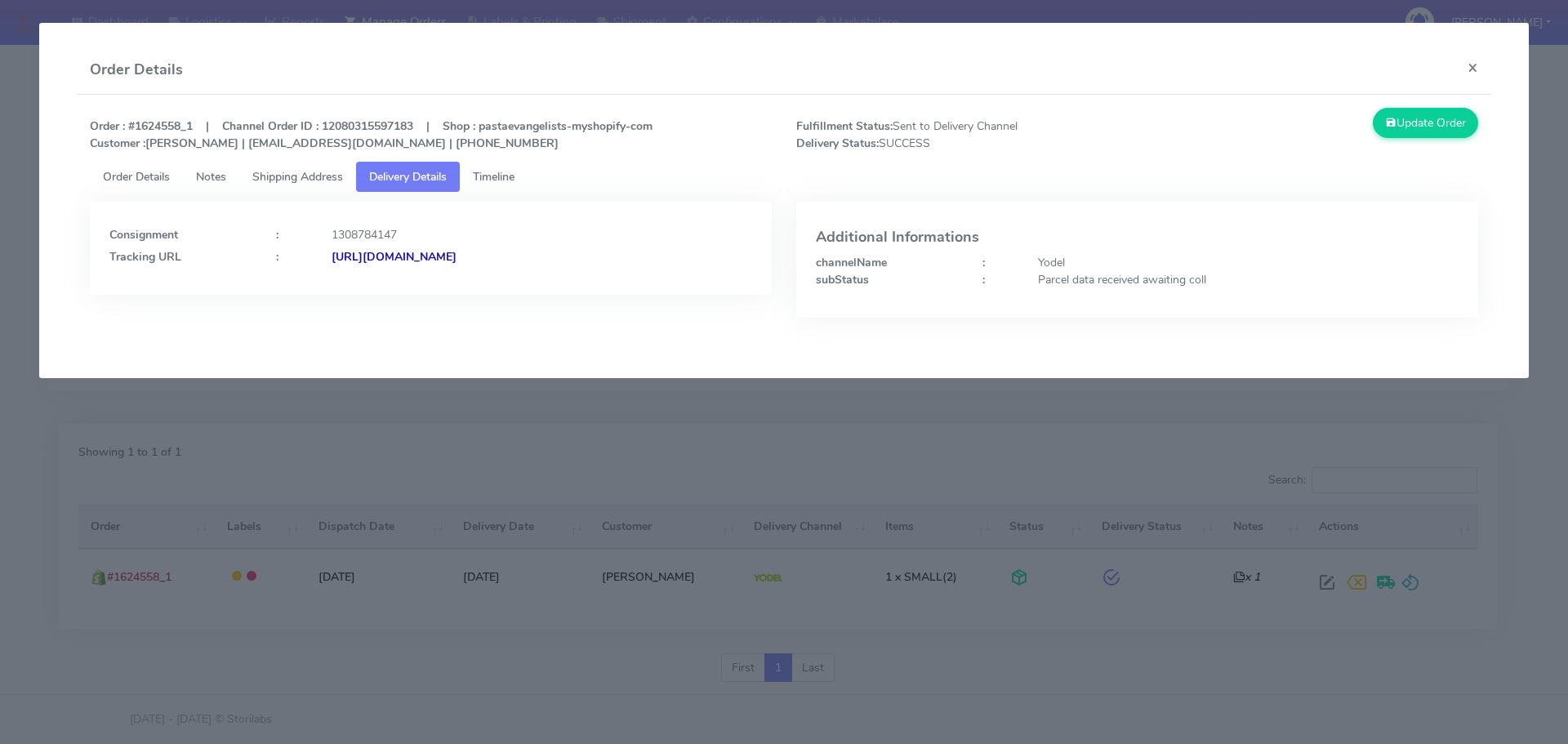
click at [434, 172] on span "Delivery Details" at bounding box center [408, 177] width 77 height 15
click at [508, 172] on span "Timeline" at bounding box center [493, 177] width 41 height 15
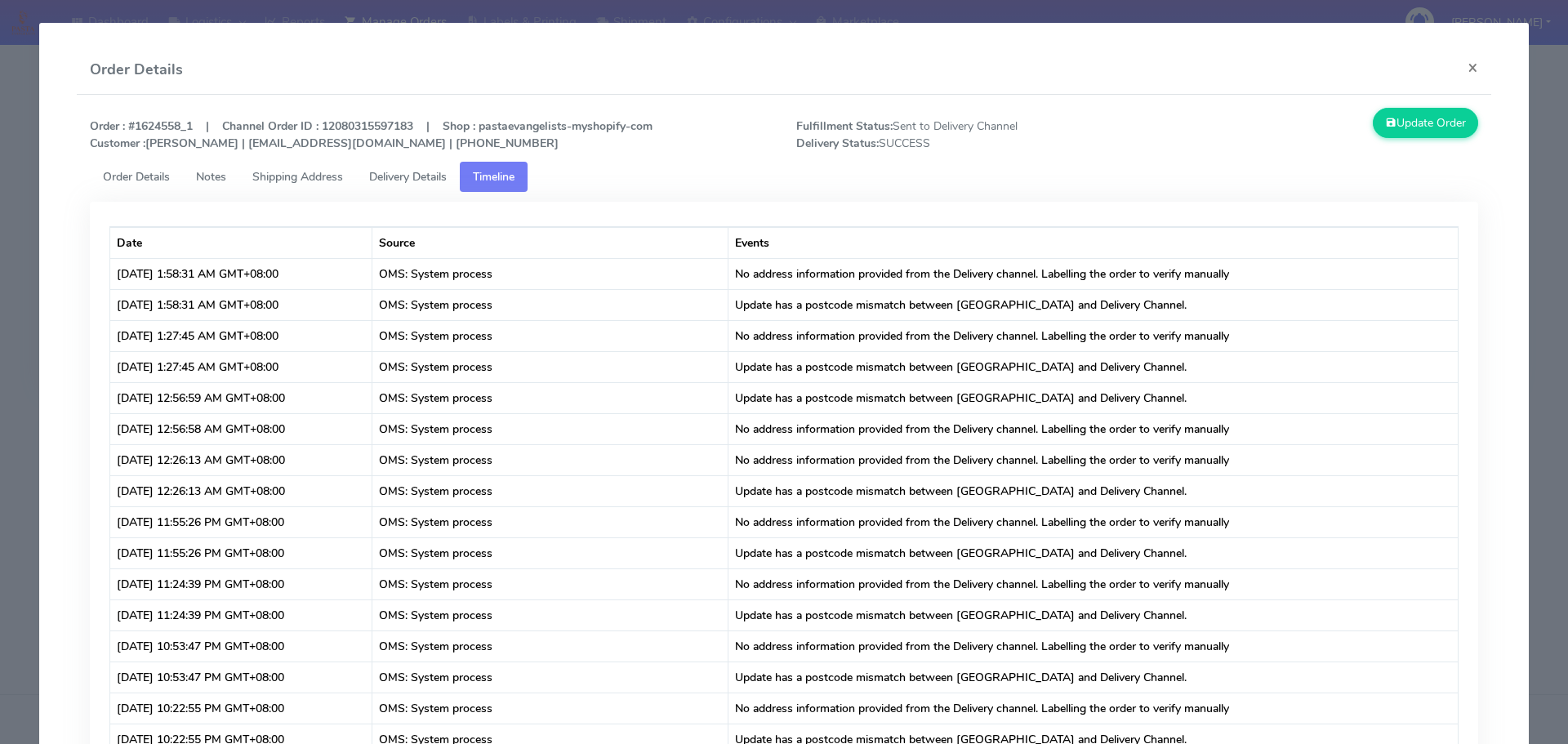
click at [285, 178] on span "Shipping Address" at bounding box center [298, 177] width 91 height 15
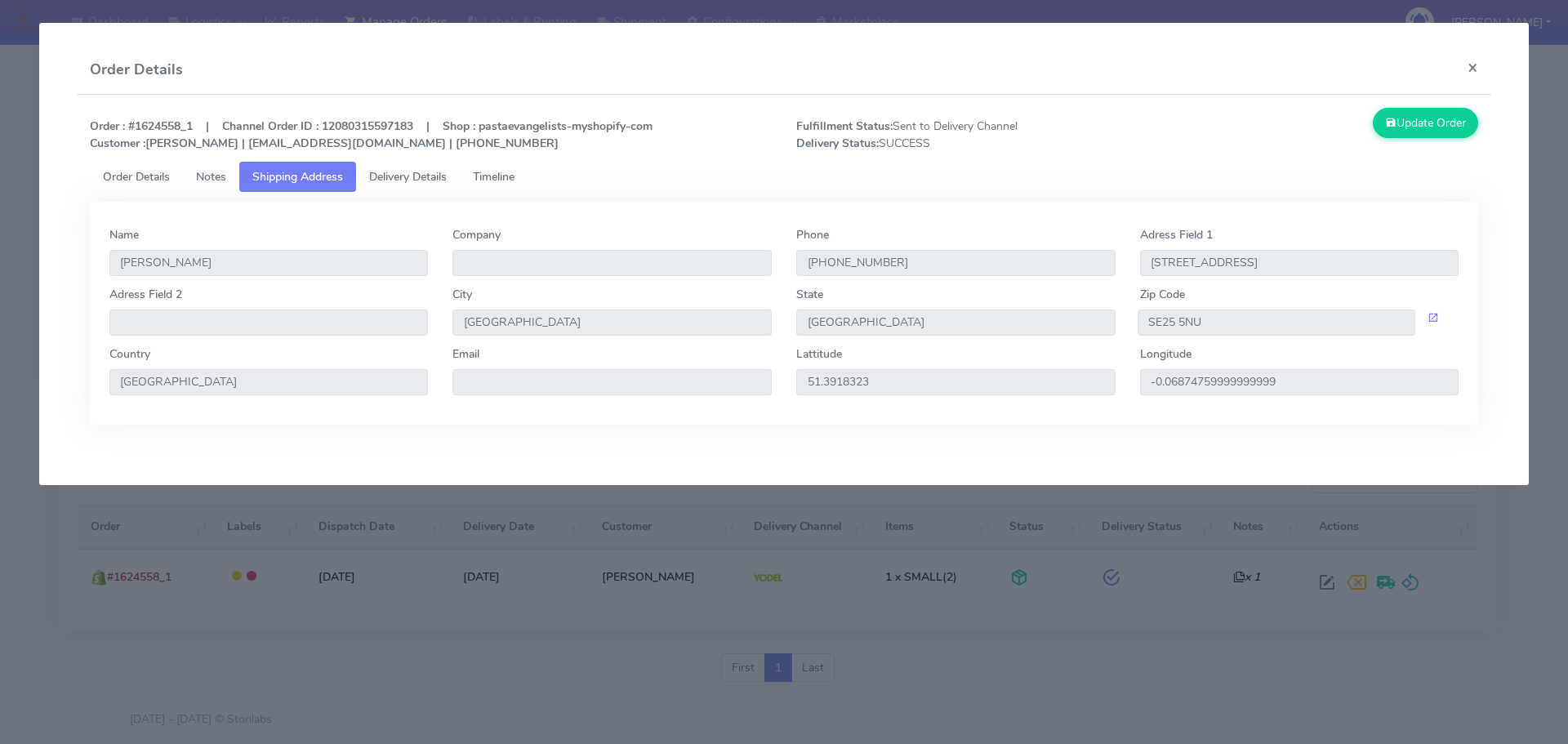
click at [411, 178] on span "Delivery Details" at bounding box center [408, 177] width 77 height 15
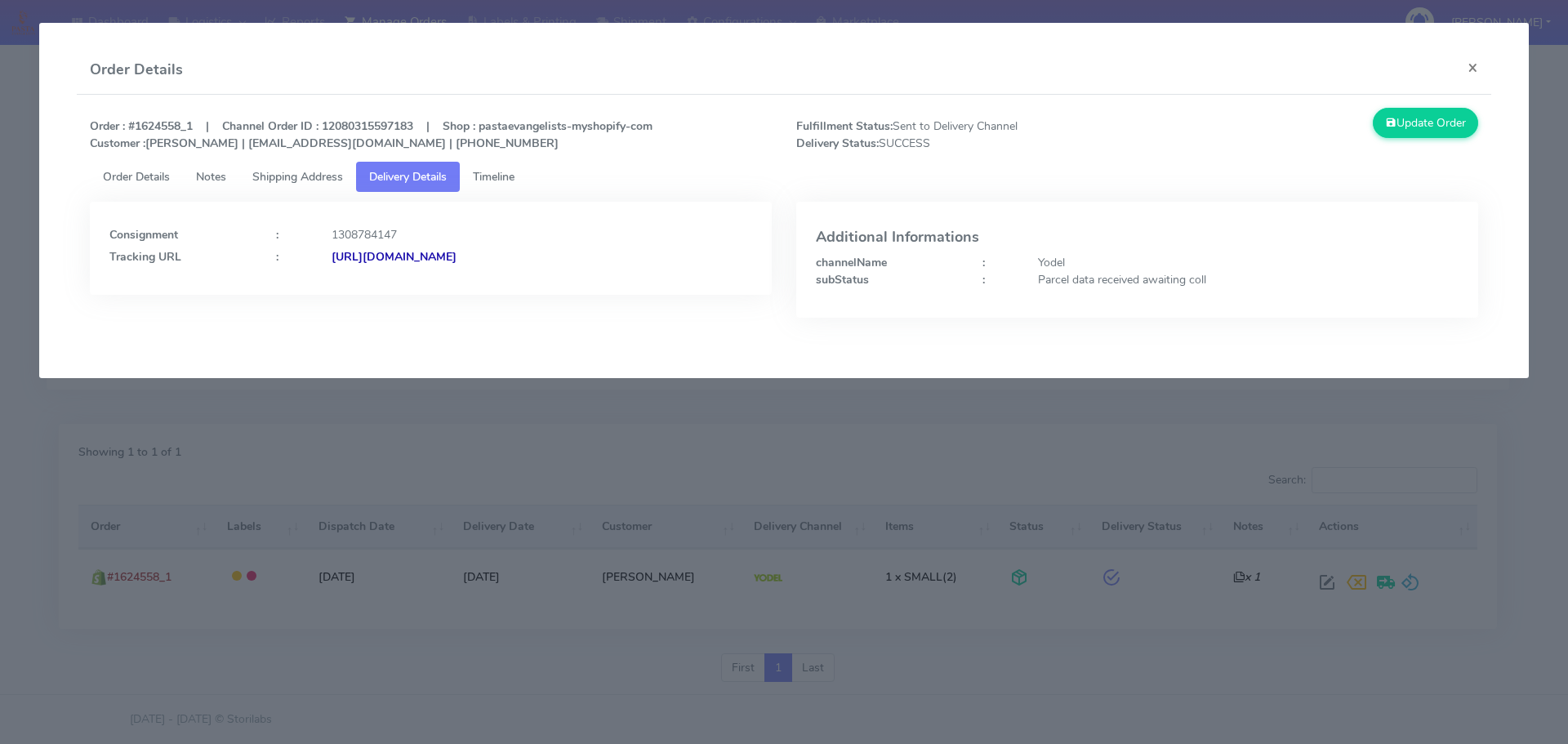
click at [501, 179] on span "Timeline" at bounding box center [493, 177] width 41 height 15
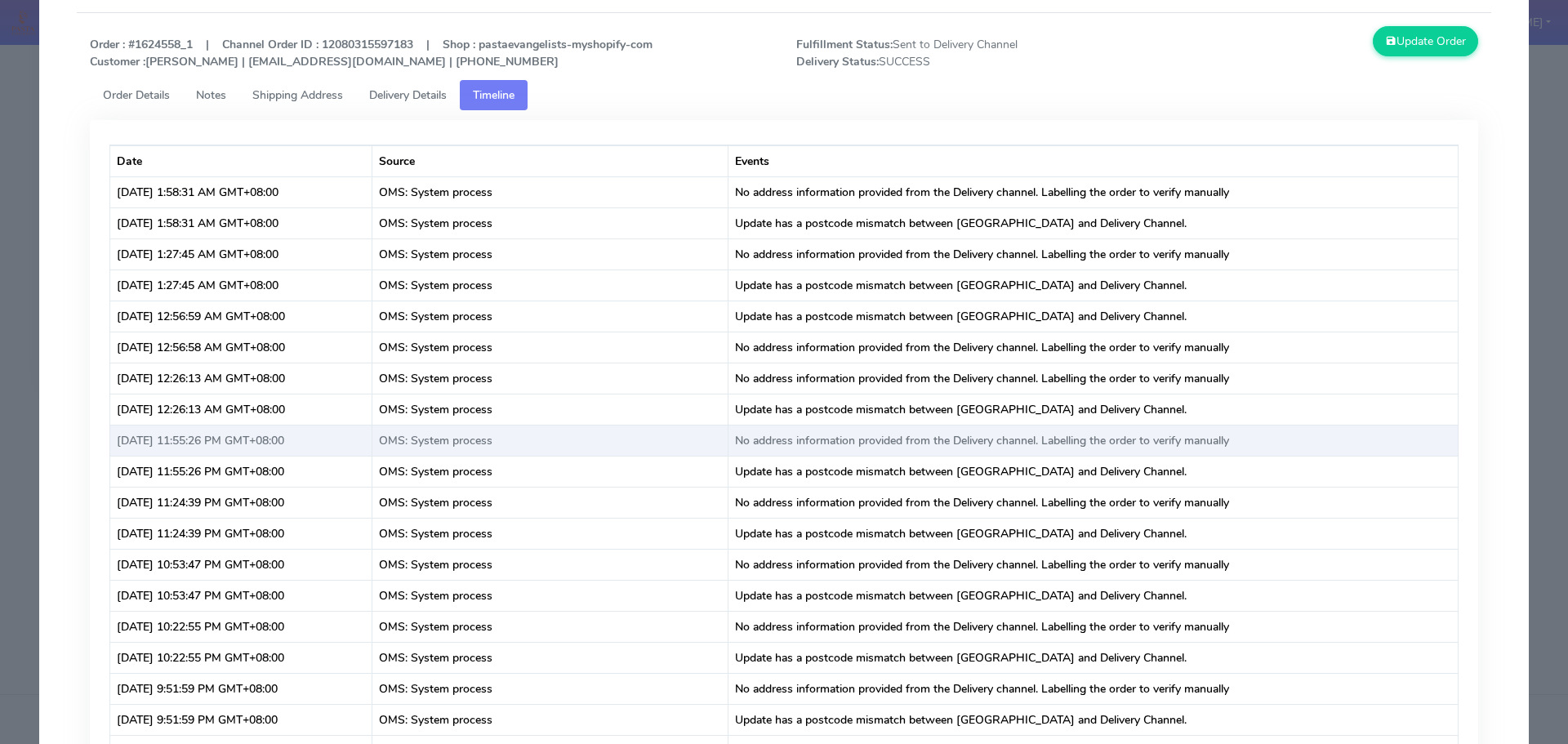
scroll to position [0, 0]
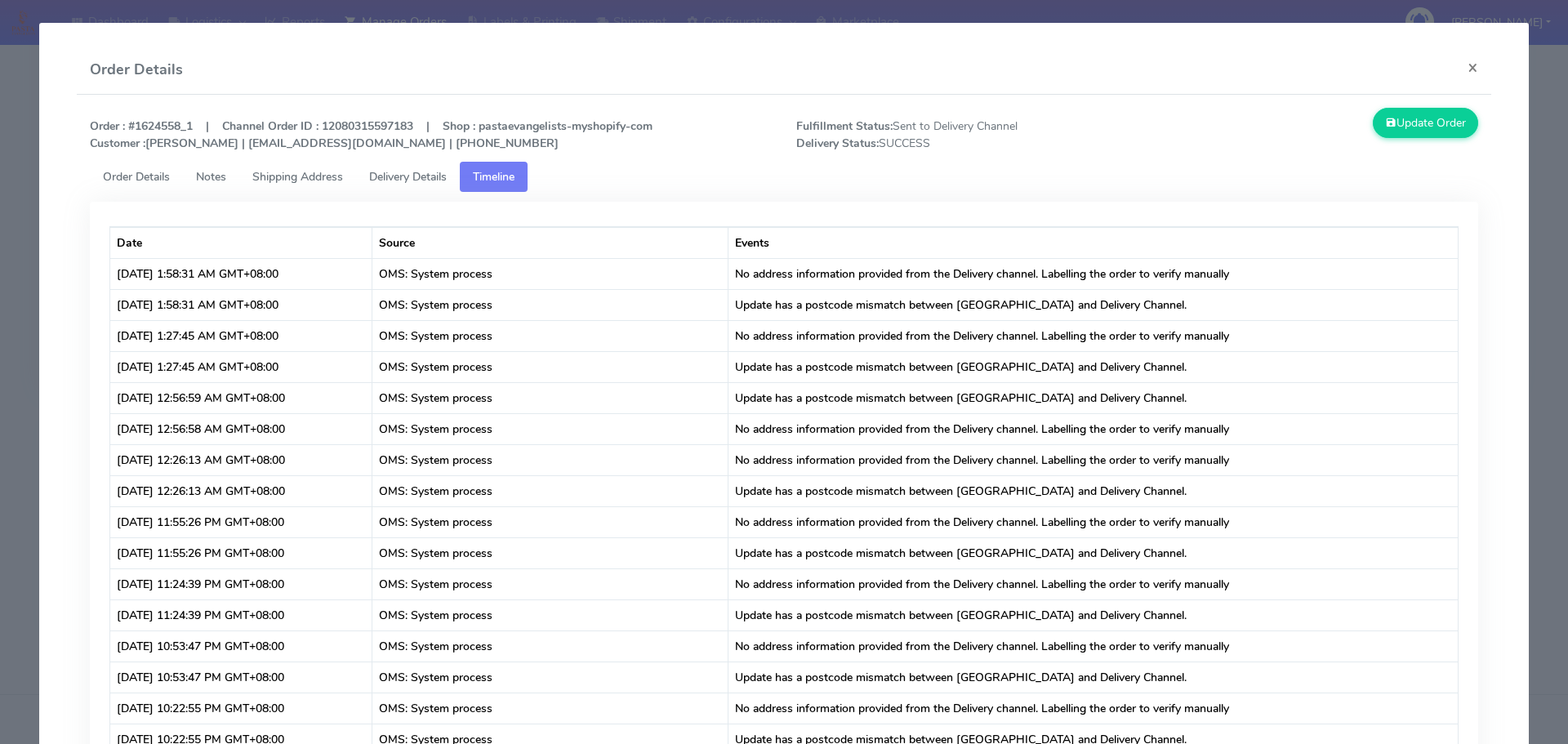
click at [405, 176] on span "Delivery Details" at bounding box center [408, 177] width 77 height 15
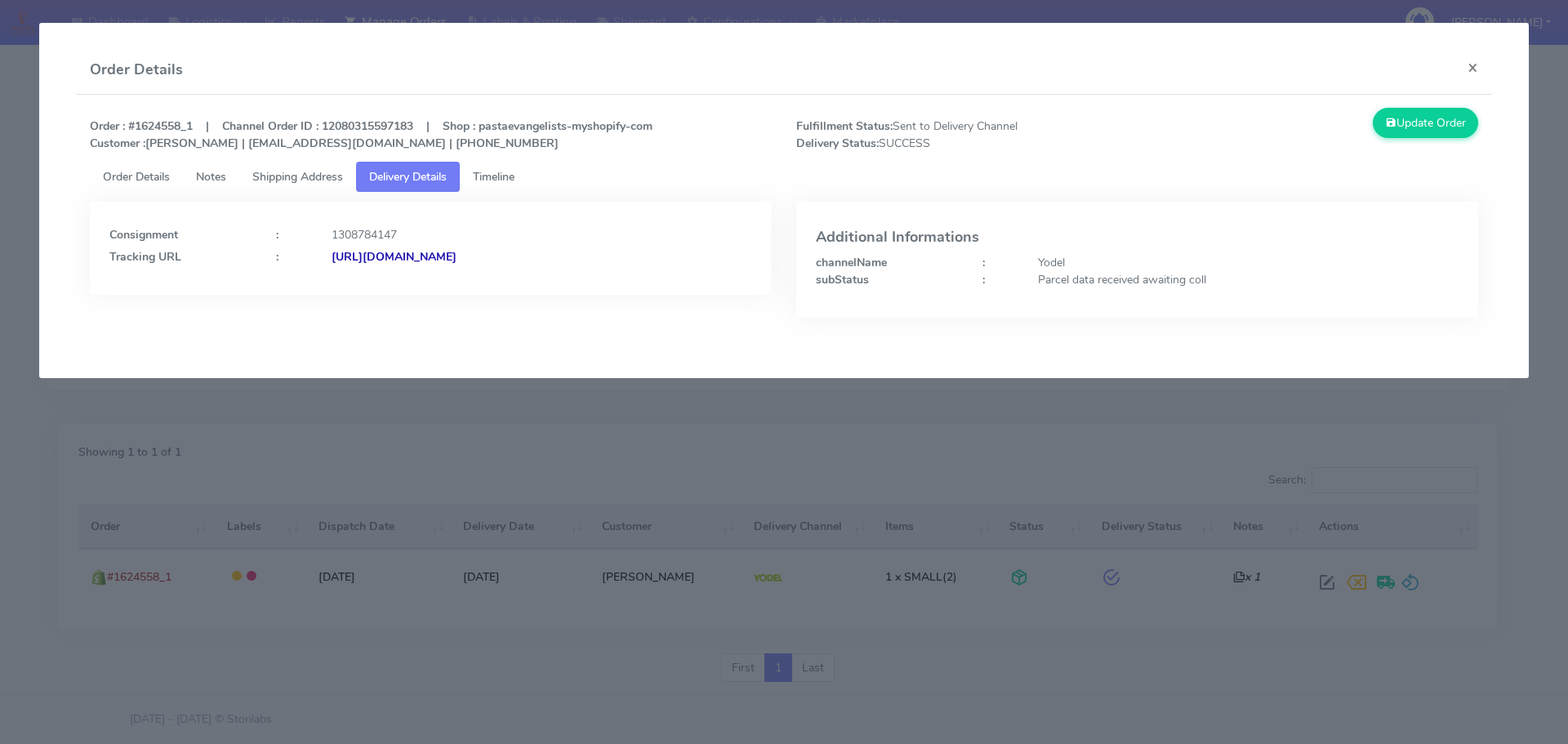
click at [493, 176] on span "Timeline" at bounding box center [493, 177] width 41 height 15
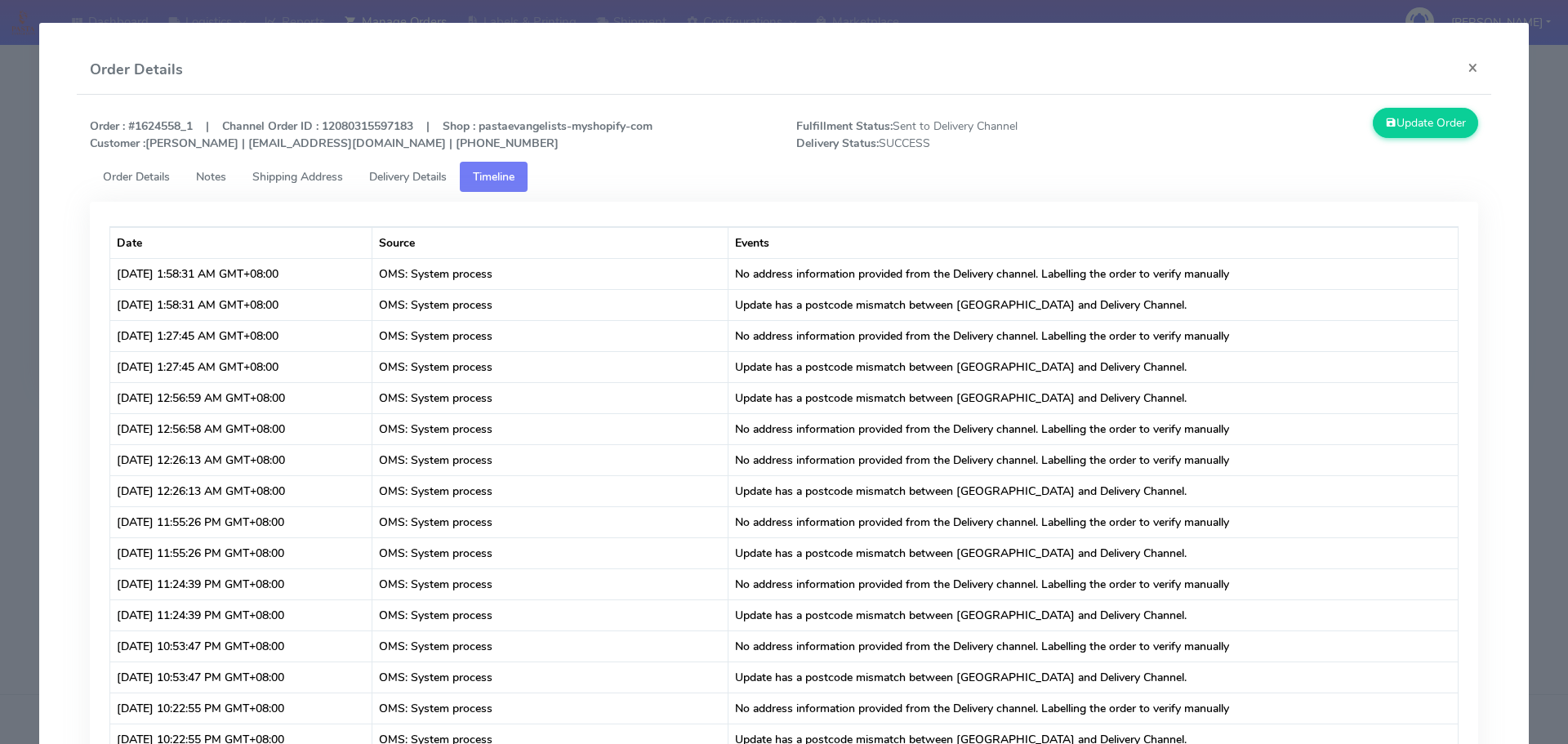
click at [130, 180] on span "Order Details" at bounding box center [136, 177] width 67 height 15
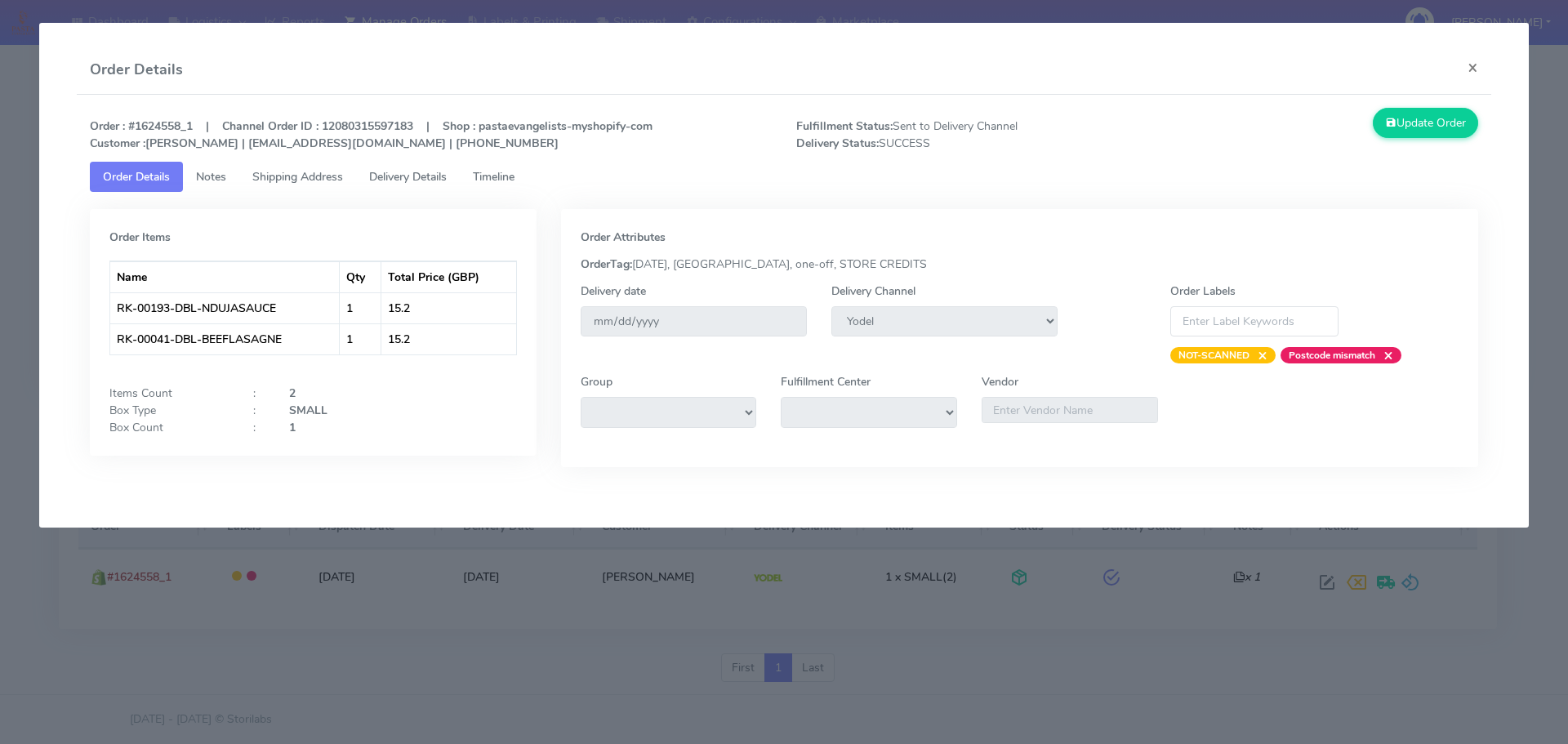
click at [215, 178] on span "Notes" at bounding box center [210, 177] width 30 height 15
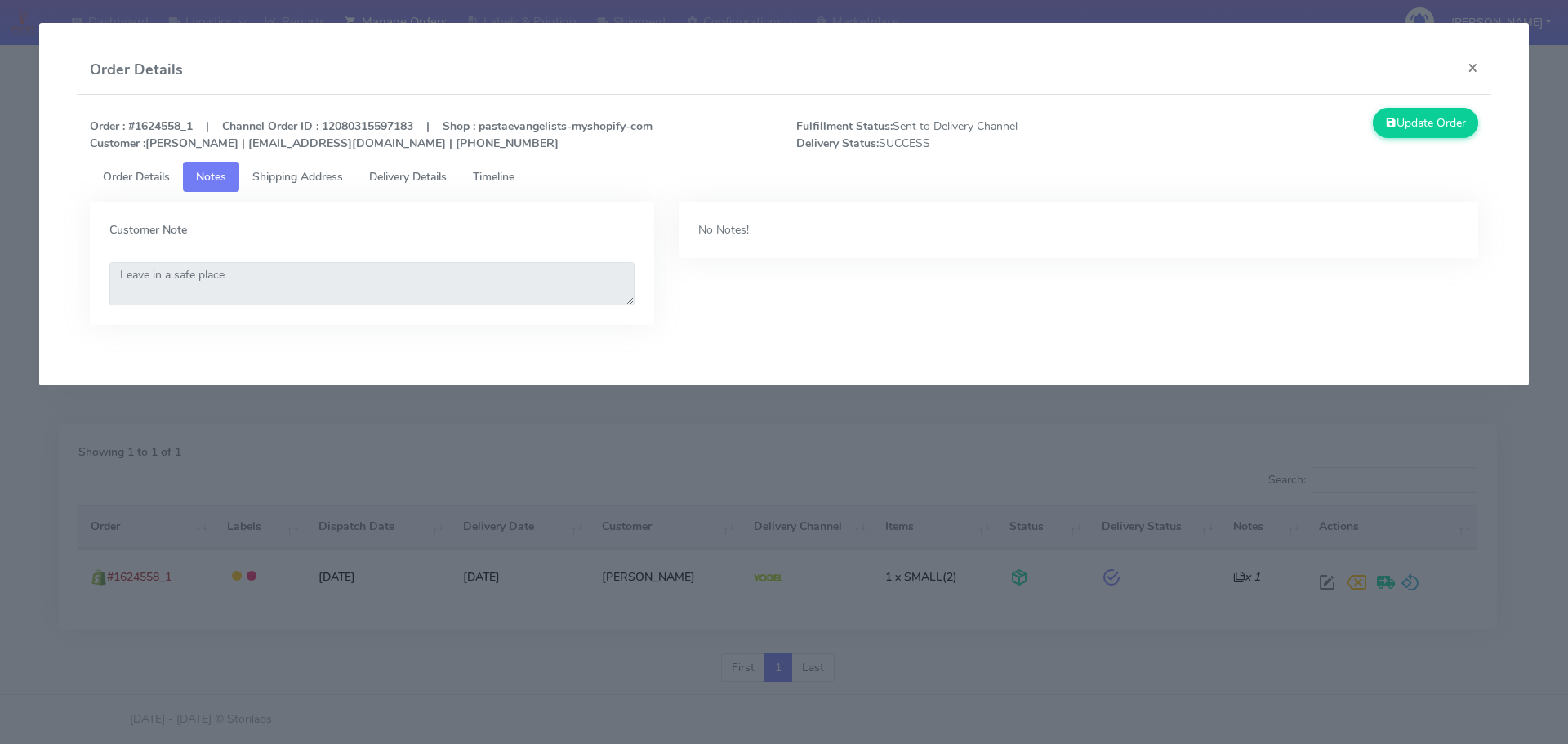
click at [277, 185] on link "Shipping Address" at bounding box center [297, 177] width 117 height 30
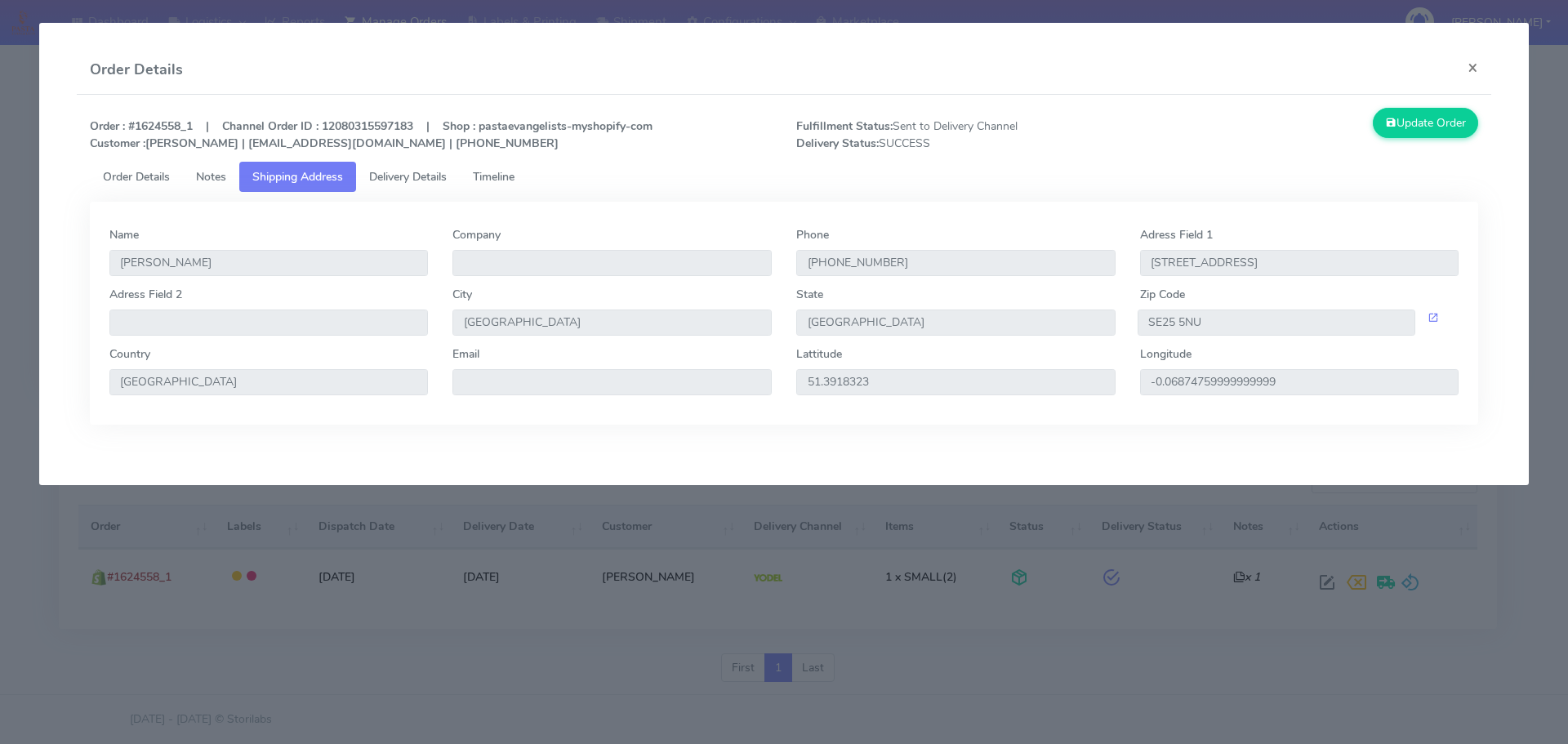
click at [397, 181] on span "Delivery Details" at bounding box center [408, 177] width 77 height 15
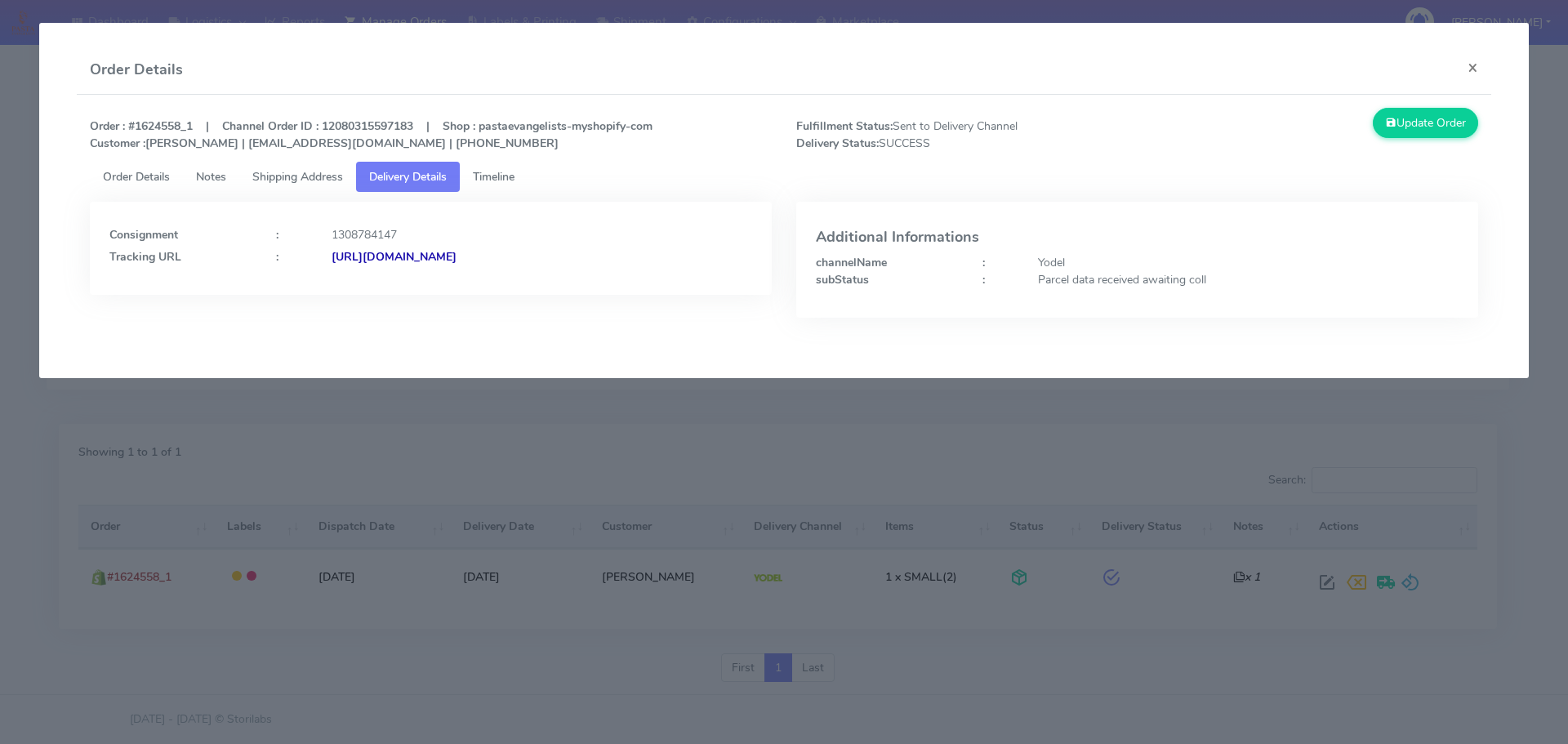
click at [508, 183] on span "Timeline" at bounding box center [493, 177] width 41 height 15
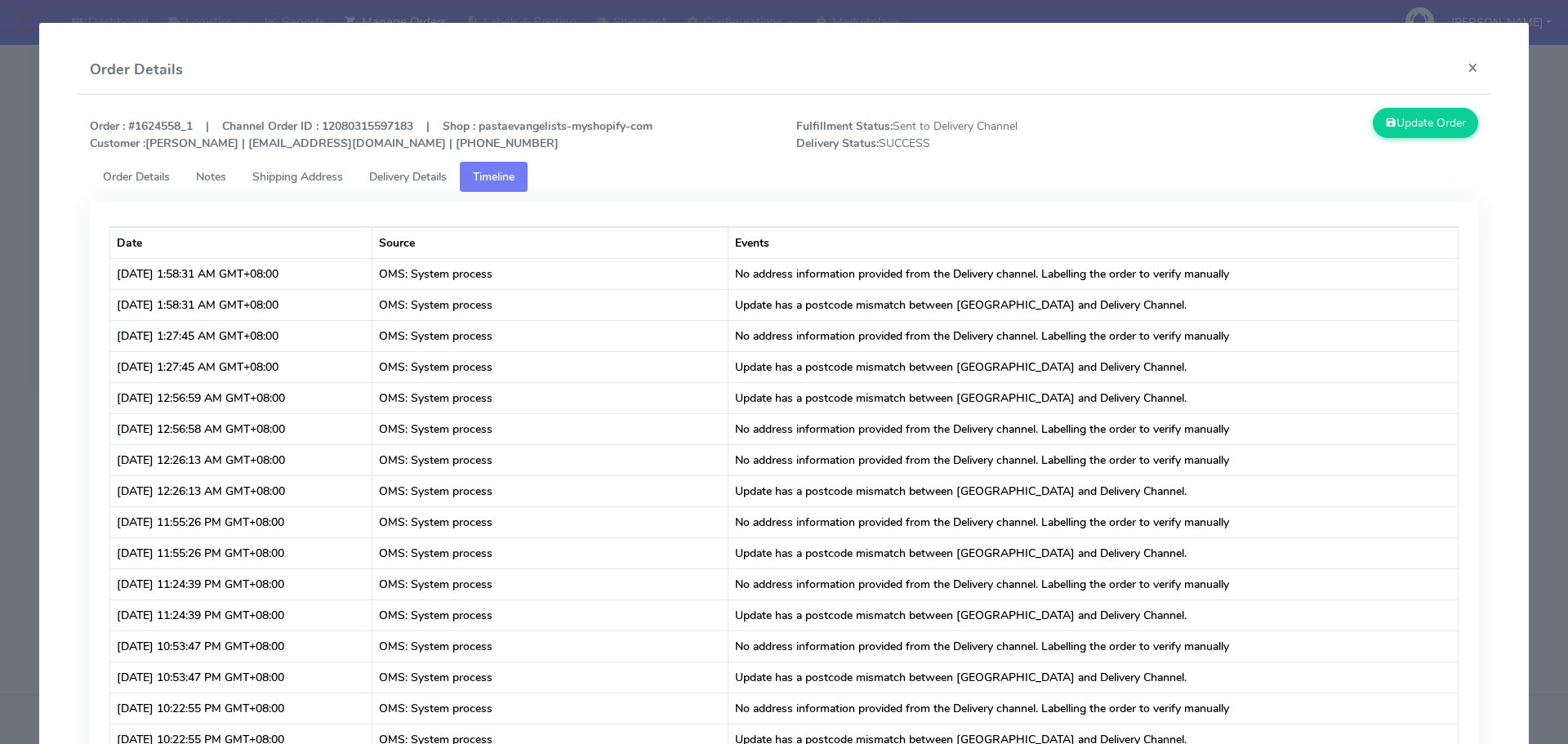
click at [401, 179] on span "Delivery Details" at bounding box center [408, 177] width 77 height 15
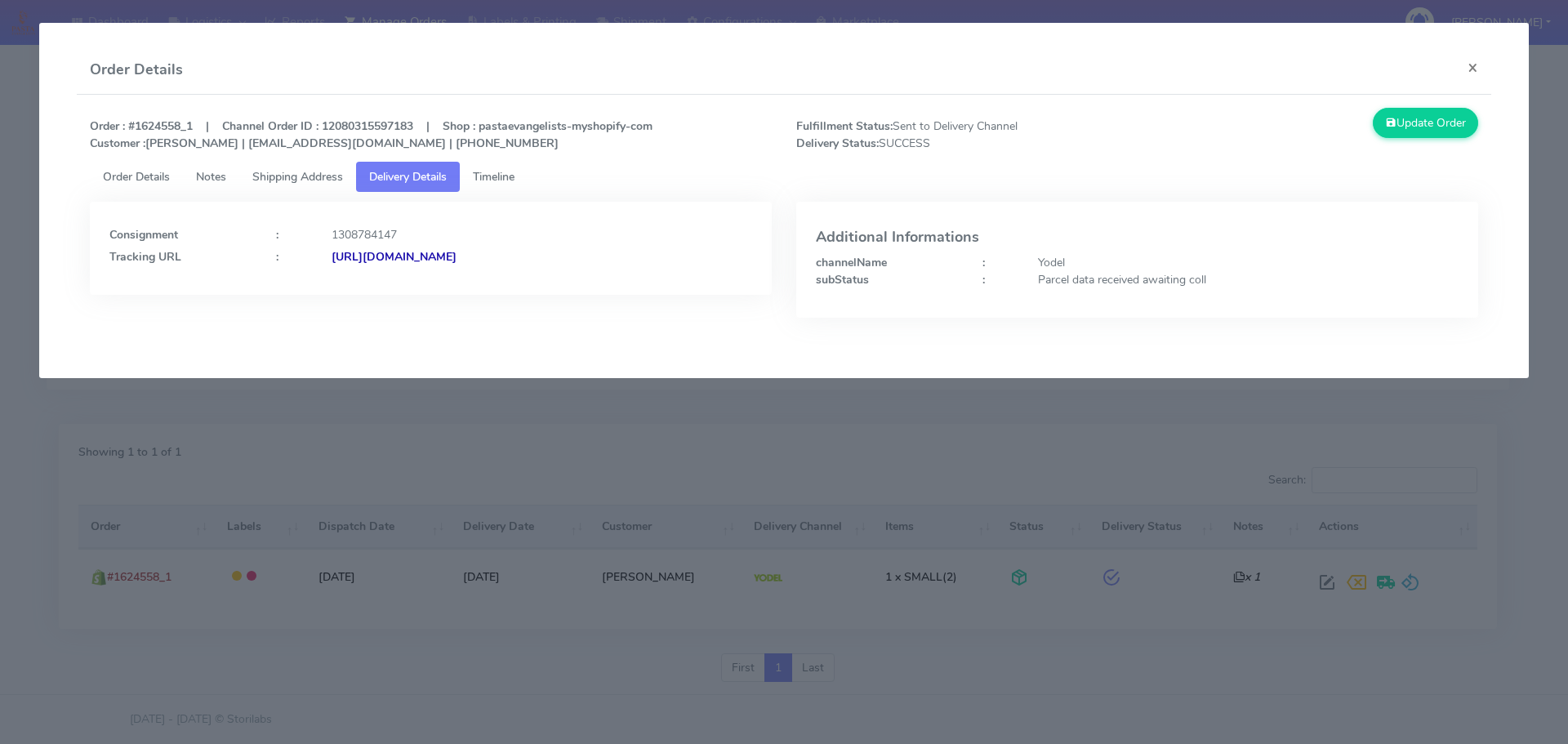
click at [498, 171] on span "Timeline" at bounding box center [493, 177] width 41 height 15
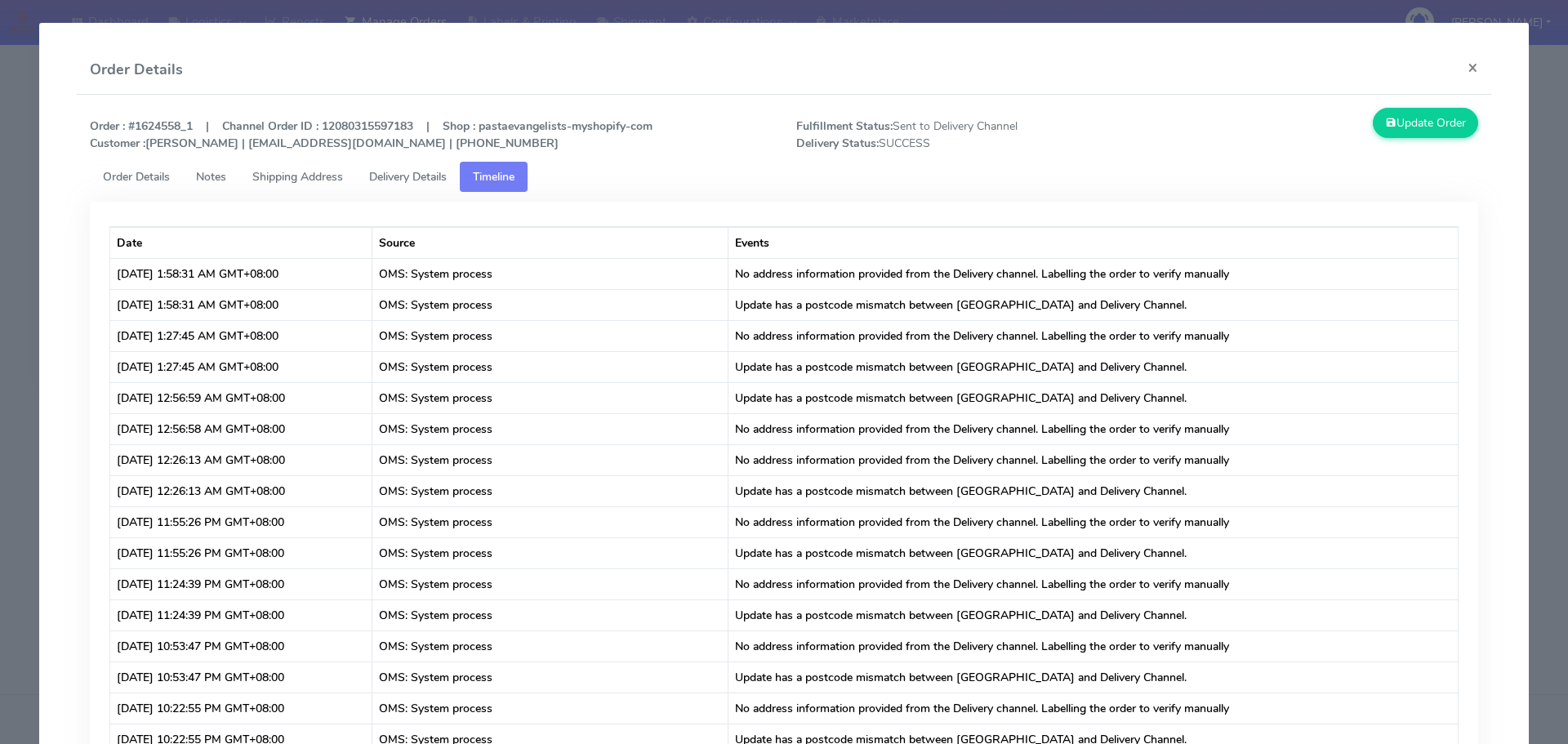
click at [436, 168] on link "Delivery Details" at bounding box center [408, 177] width 104 height 30
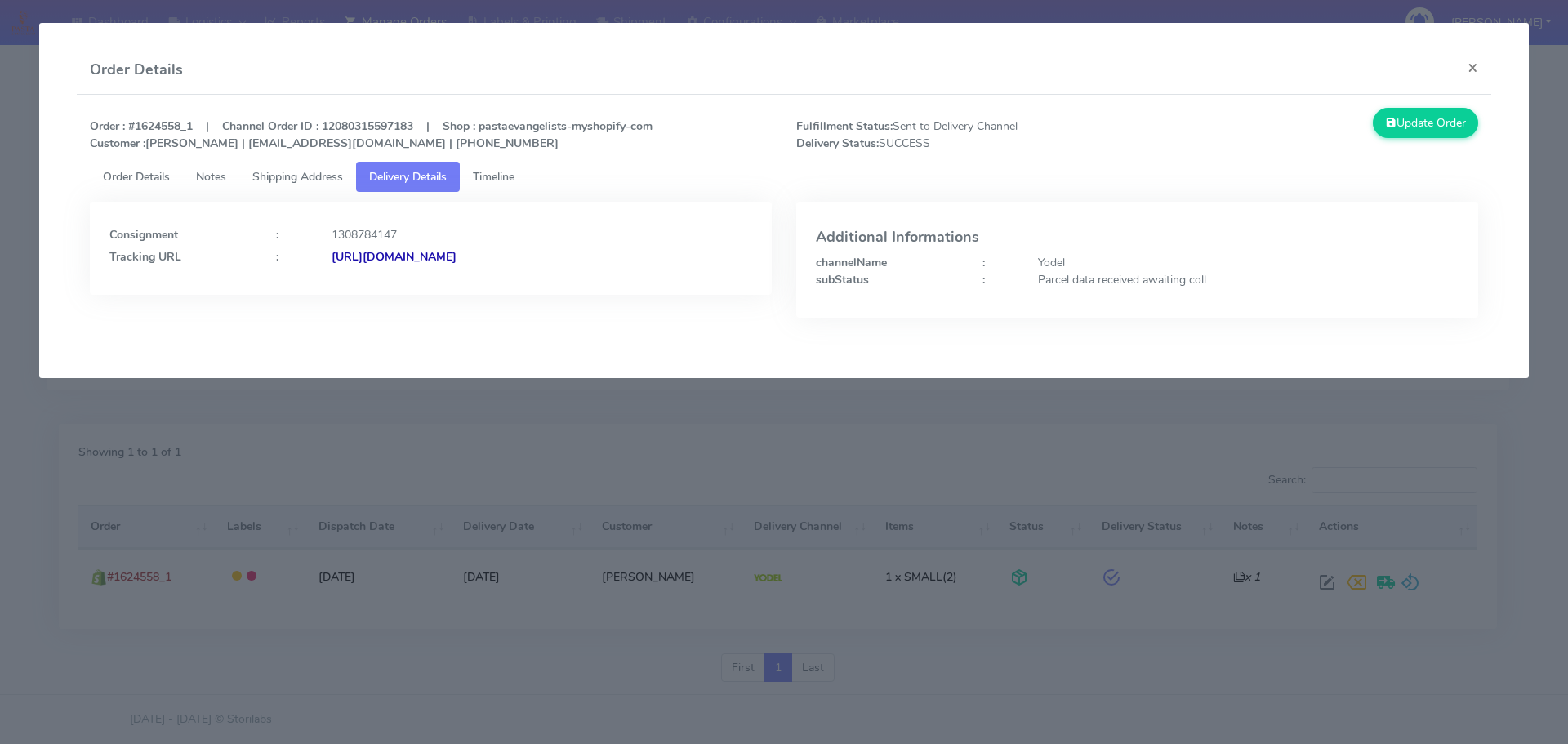
click at [499, 177] on span "Timeline" at bounding box center [493, 177] width 41 height 15
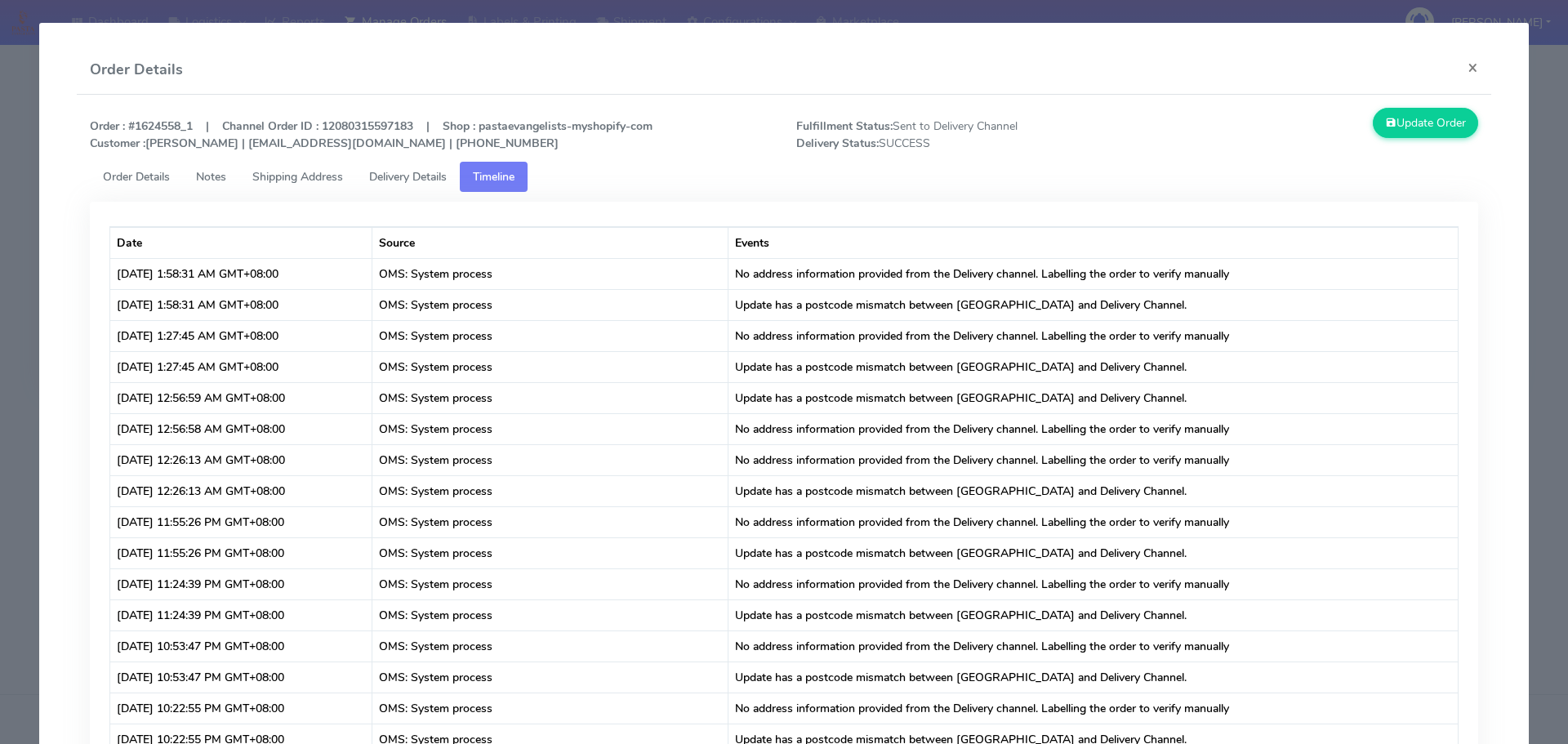
click at [141, 172] on span "Order Details" at bounding box center [136, 177] width 67 height 15
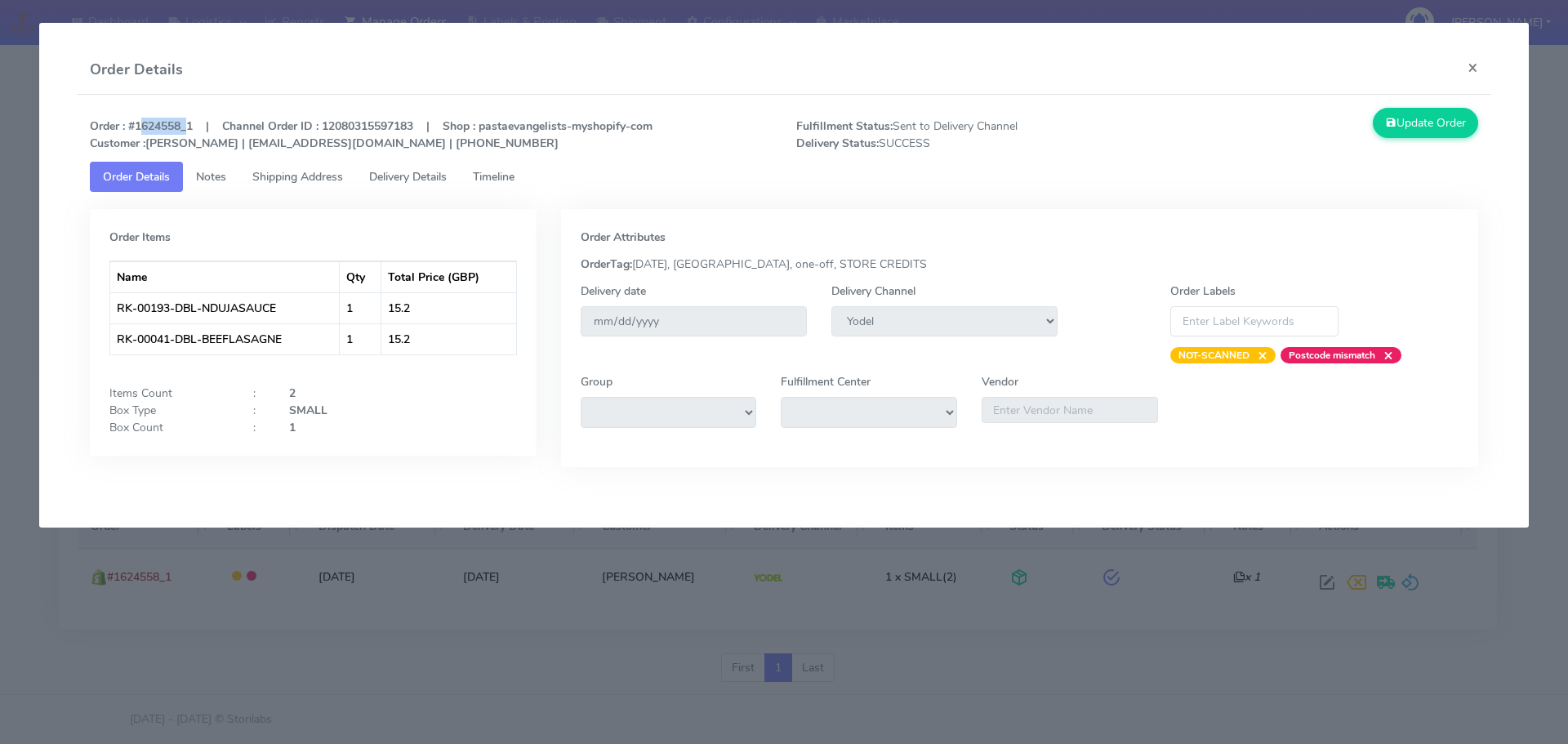
drag, startPoint x: 138, startPoint y: 128, endPoint x: 185, endPoint y: 133, distance: 47.3
click at [185, 133] on strong "Order : #1624558_1 | Channel Order ID : 12080315597183 | Shop : pastaevangelist…" at bounding box center [371, 135] width 563 height 33
copy strong "1624558"
click at [1373, 58] on button "×" at bounding box center [1473, 67] width 37 height 43
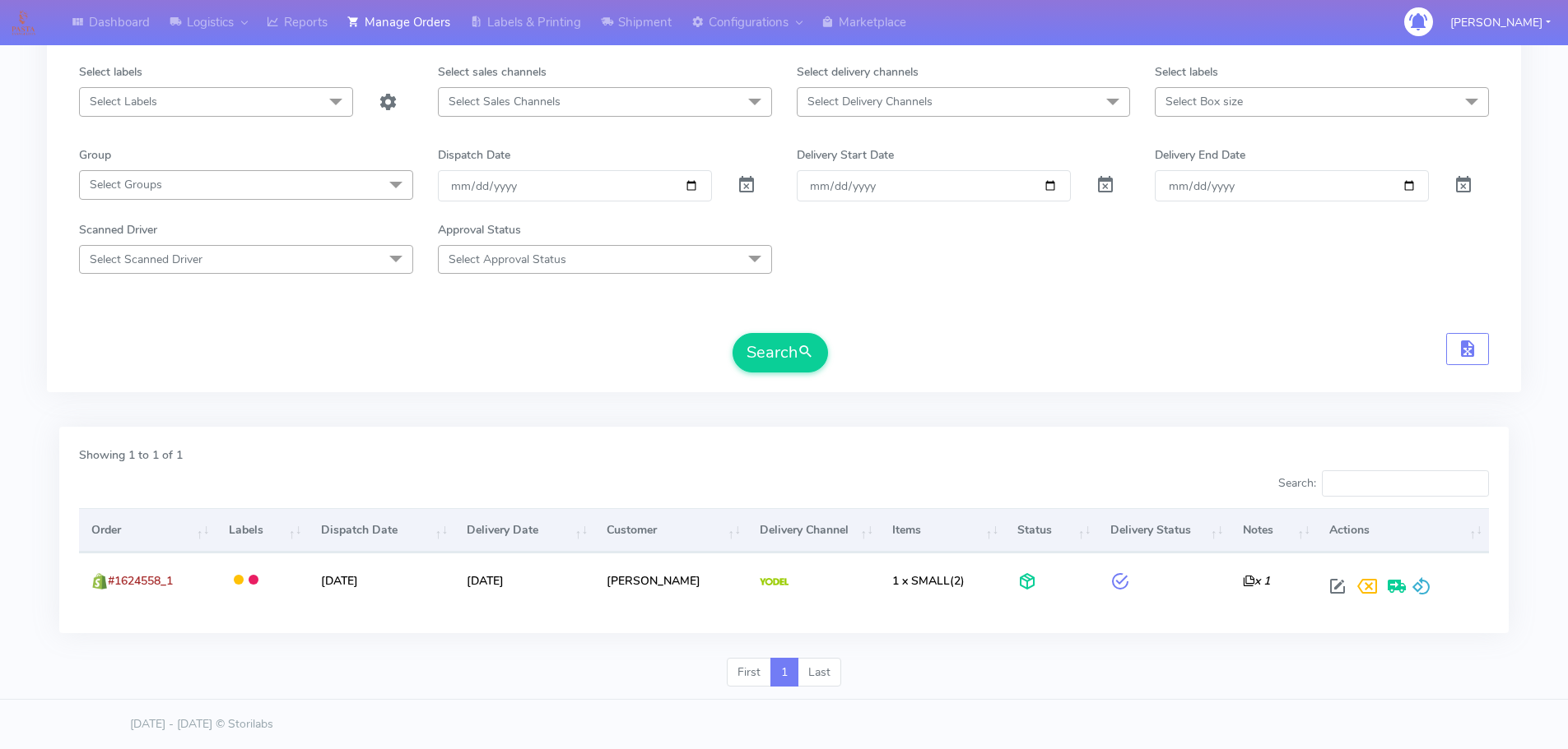
click at [176, 94] on span "Select Labels" at bounding box center [216, 102] width 274 height 29
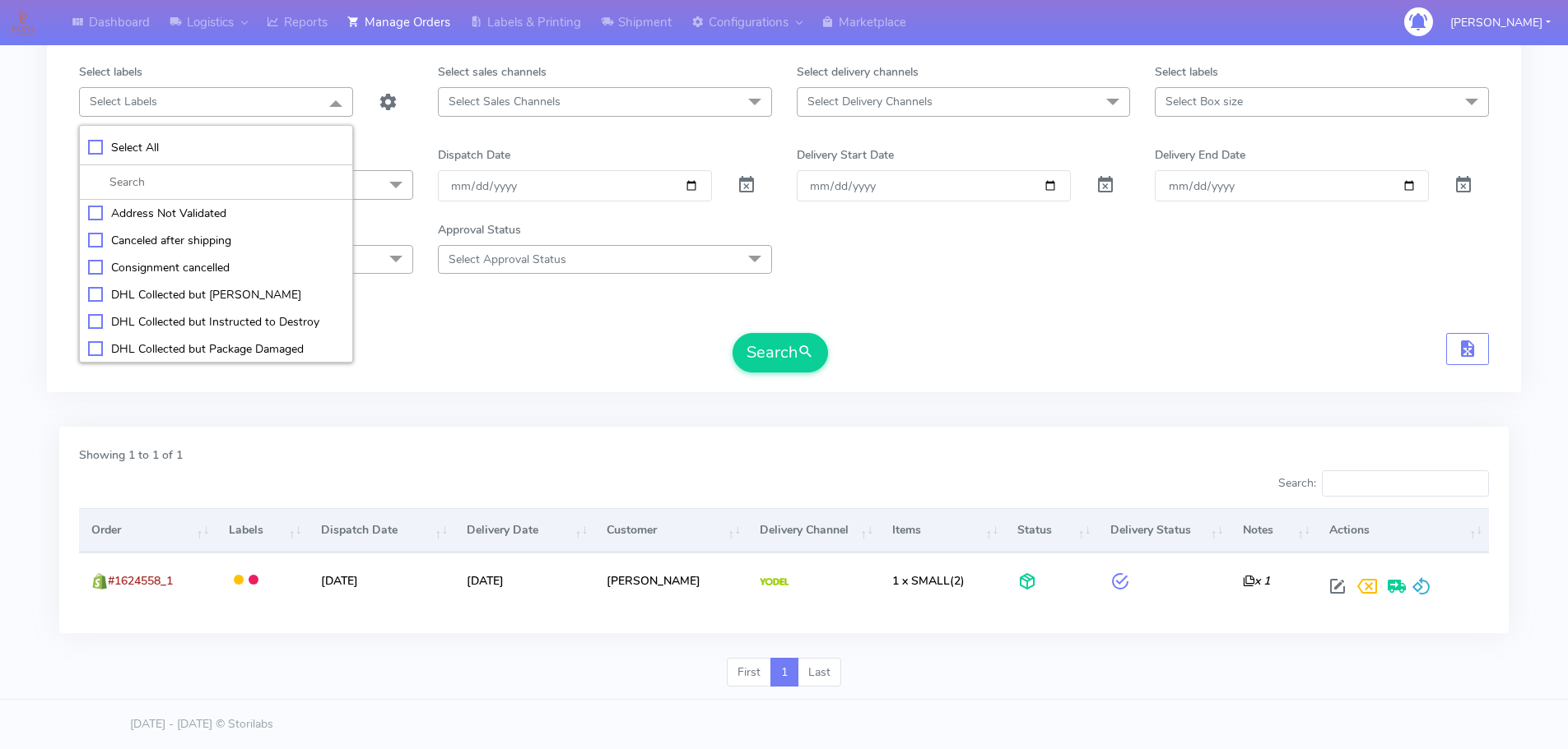
click at [453, 313] on form "1624558 Select Order Type Select All MEALS ATAVI One Off Pasta Club Gift Kit Ev…" at bounding box center [784, 193] width 1410 height 359
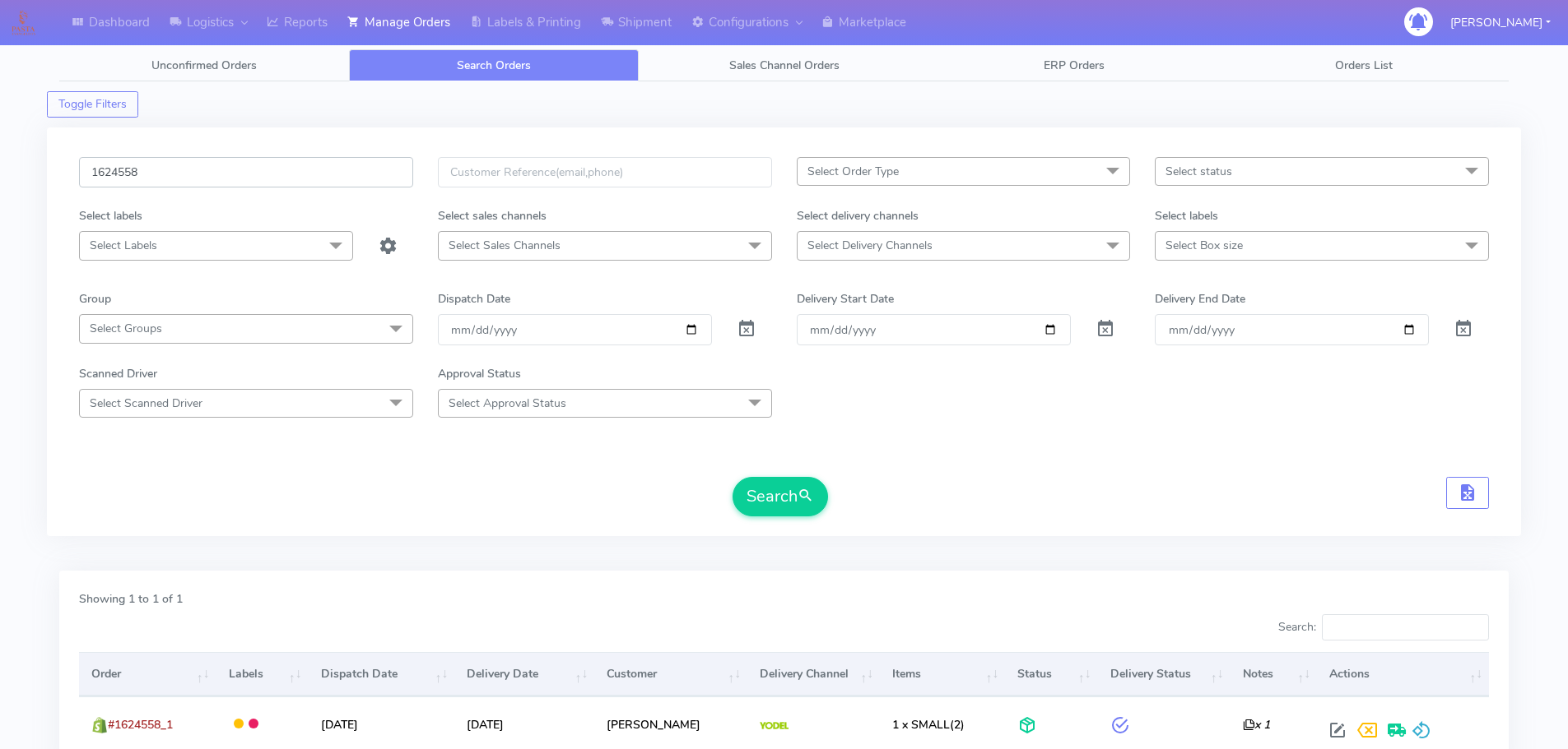
drag, startPoint x: 162, startPoint y: 177, endPoint x: 57, endPoint y: 156, distance: 107.1
click at [57, 156] on div "1624558 Select Order Type Select All MEALS ATAVI One Off Pasta Club Gift Kit Ev…" at bounding box center [784, 331] width 1474 height 409
paste input "199"
type input "1624199"
click at [764, 496] on button "Search" at bounding box center [780, 496] width 95 height 40
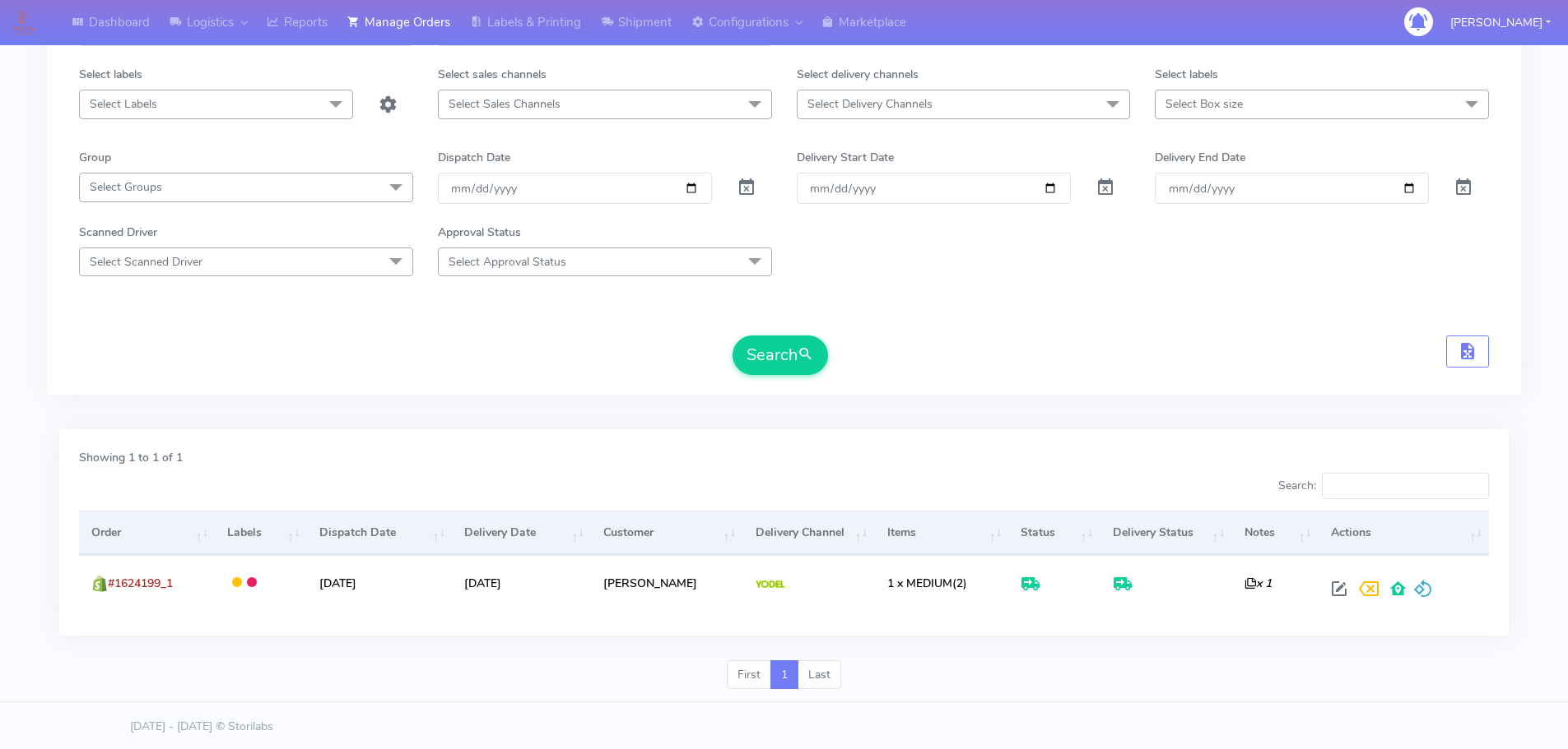
scroll to position [144, 0]
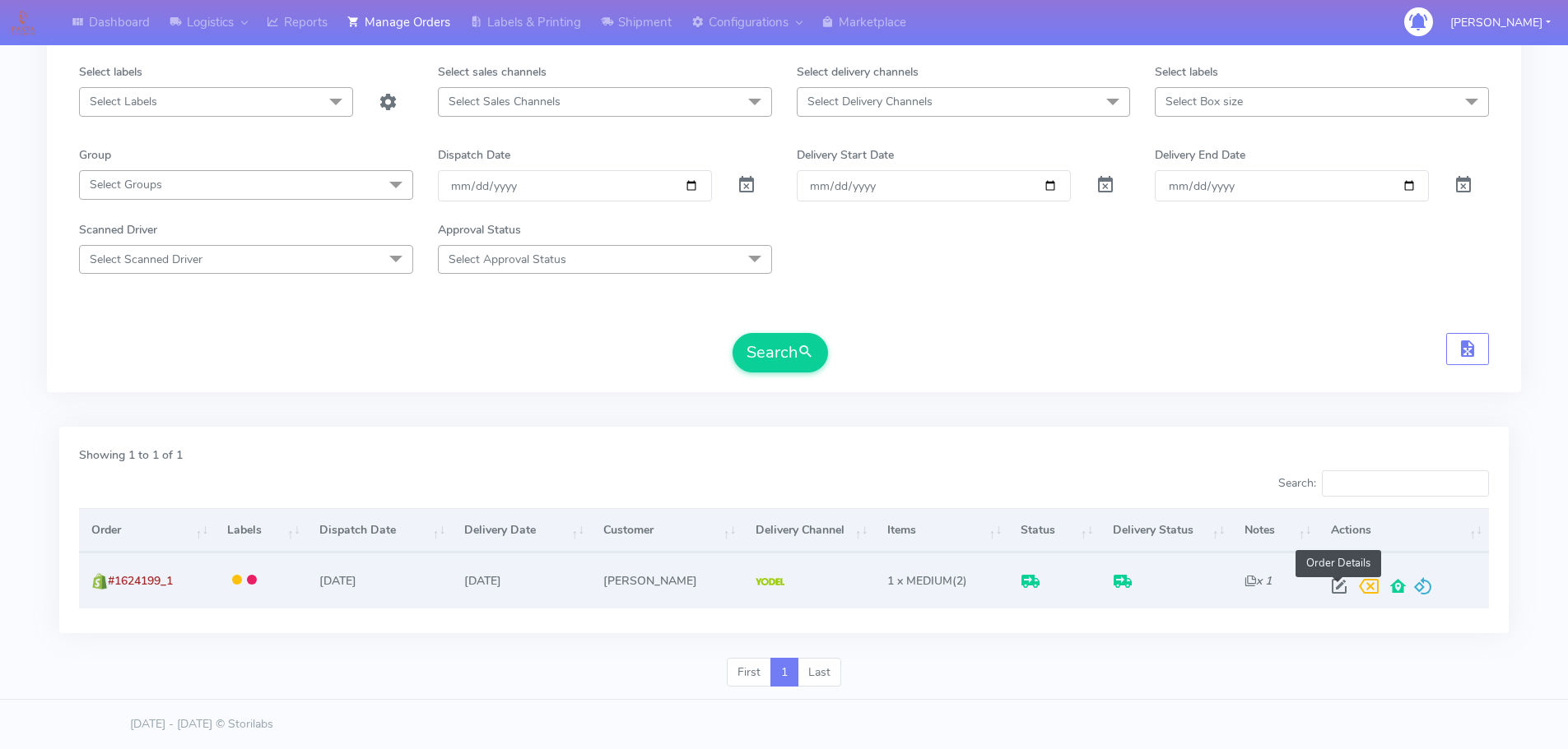
click at [1336, 587] on span at bounding box center [1339, 590] width 29 height 16
select select "5"
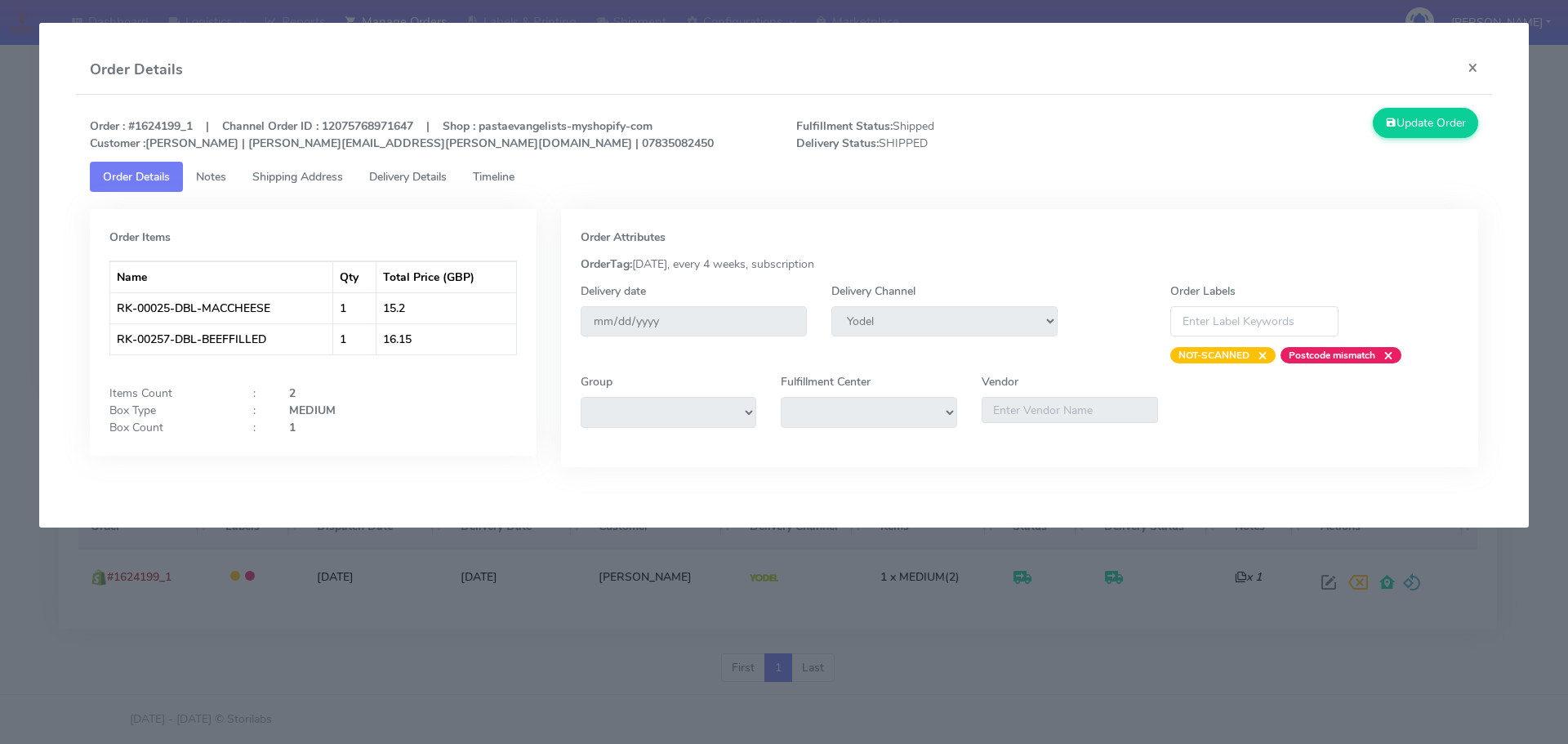
click at [292, 184] on link "Shipping Address" at bounding box center [297, 177] width 117 height 30
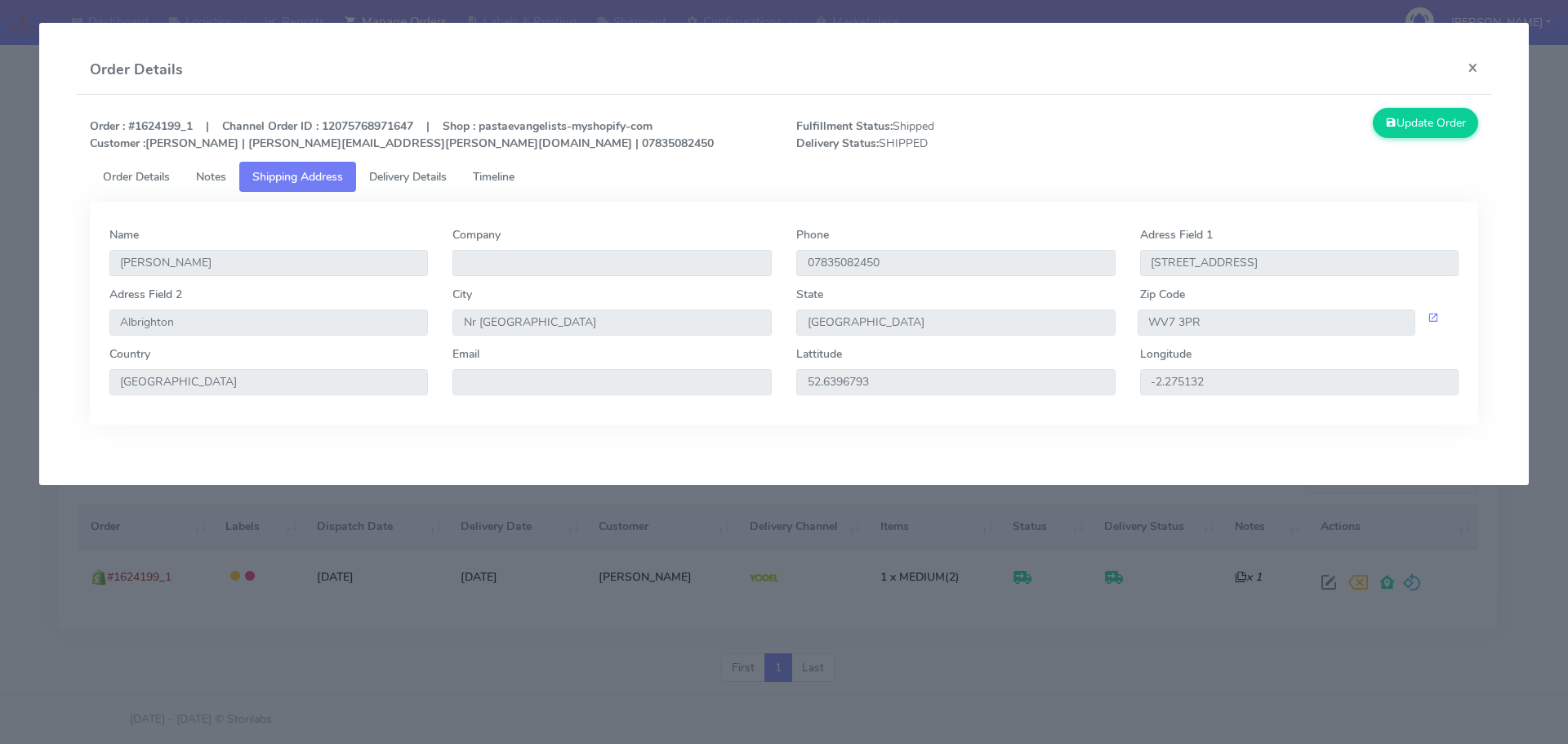
click at [407, 171] on span "Delivery Details" at bounding box center [408, 177] width 77 height 15
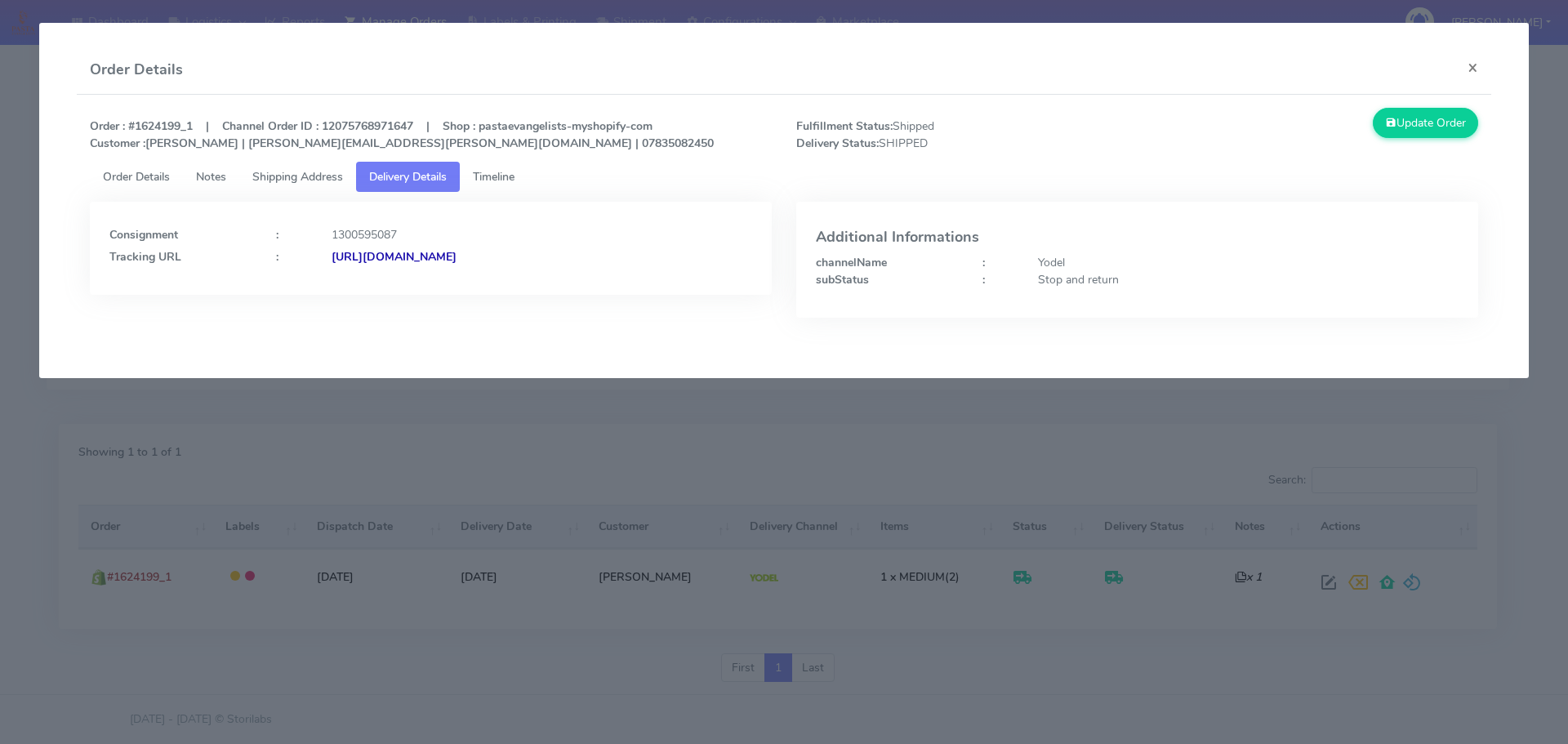
click at [499, 177] on span "Timeline" at bounding box center [493, 177] width 41 height 15
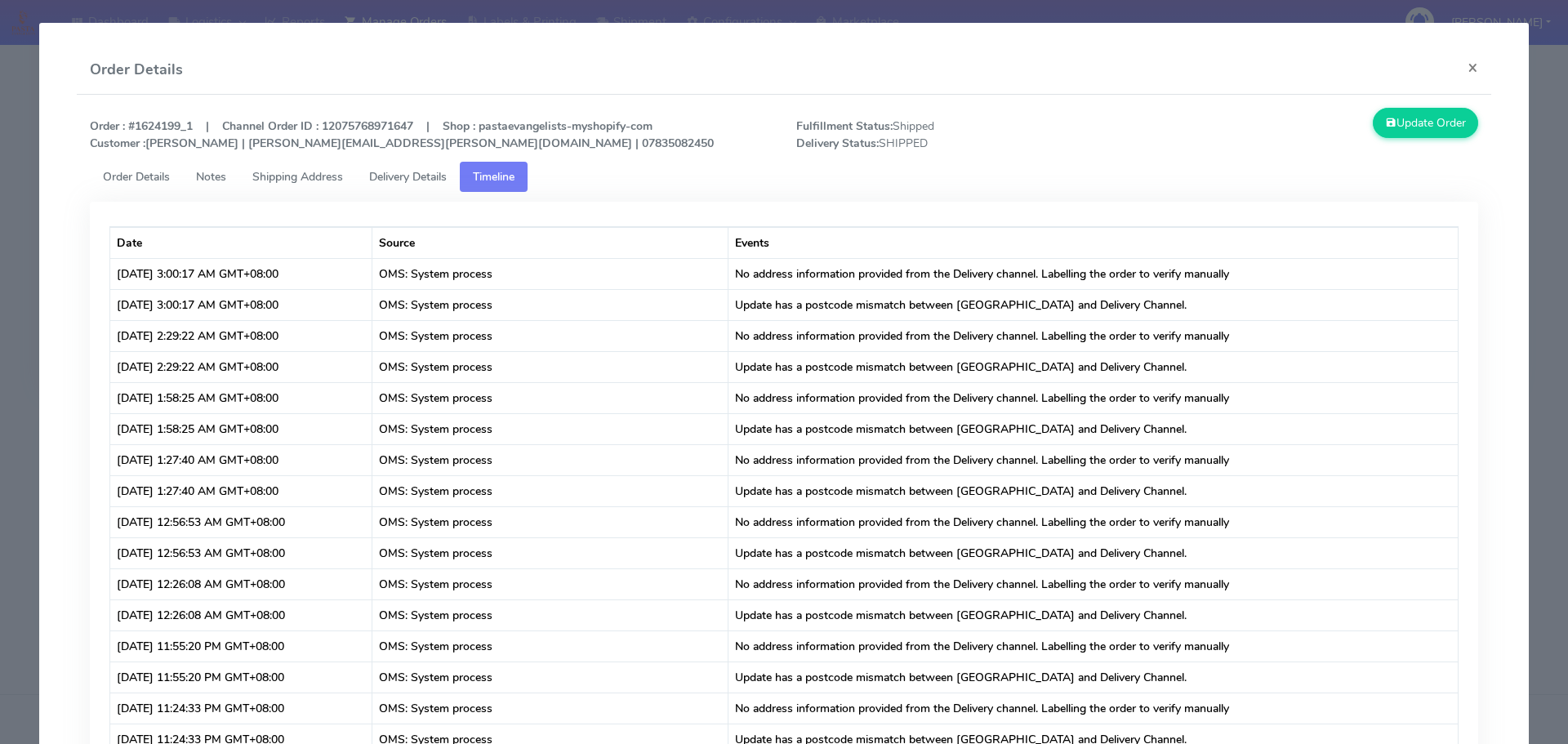
click at [413, 169] on span "Delivery Details" at bounding box center [408, 177] width 77 height 15
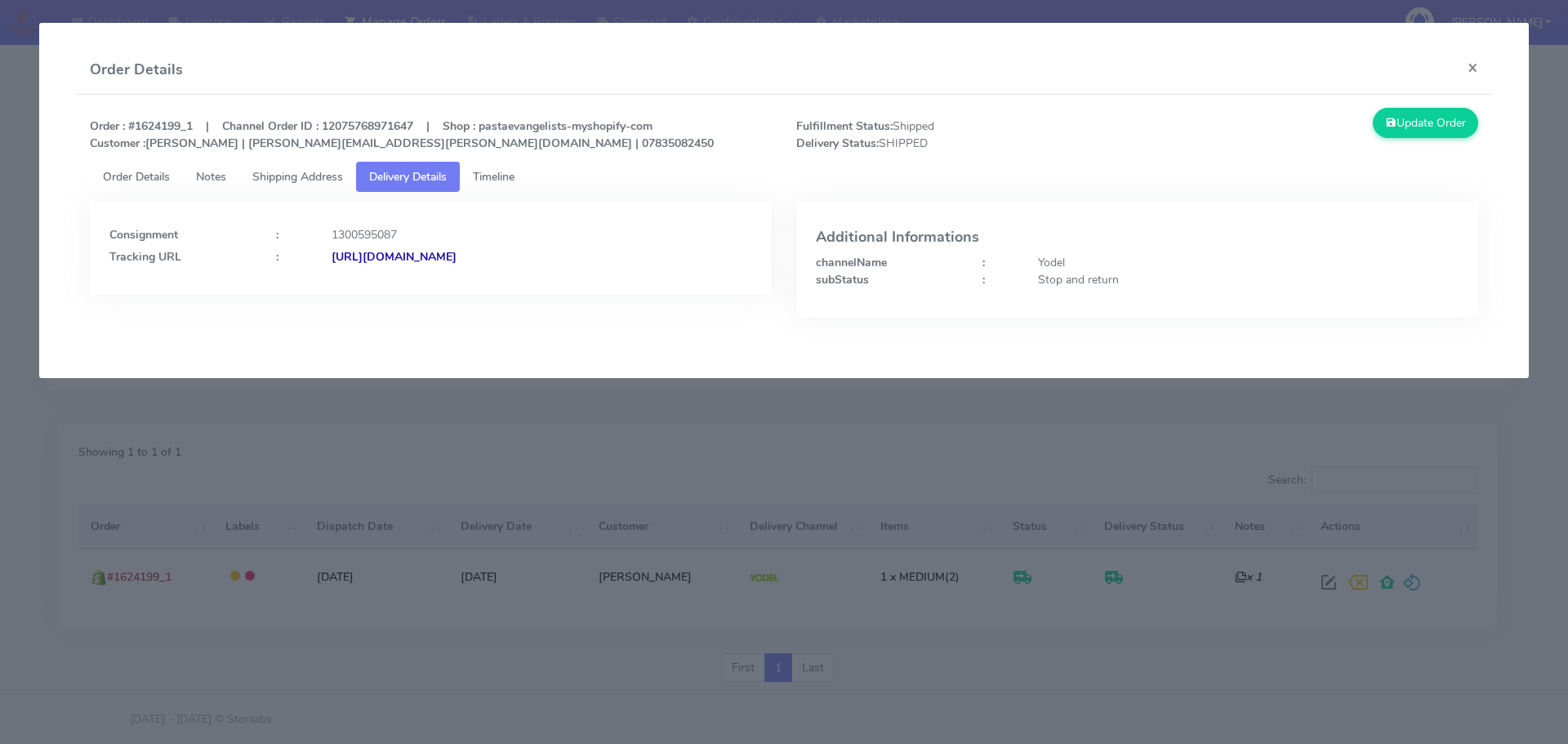
click at [286, 179] on span "Shipping Address" at bounding box center [298, 177] width 91 height 15
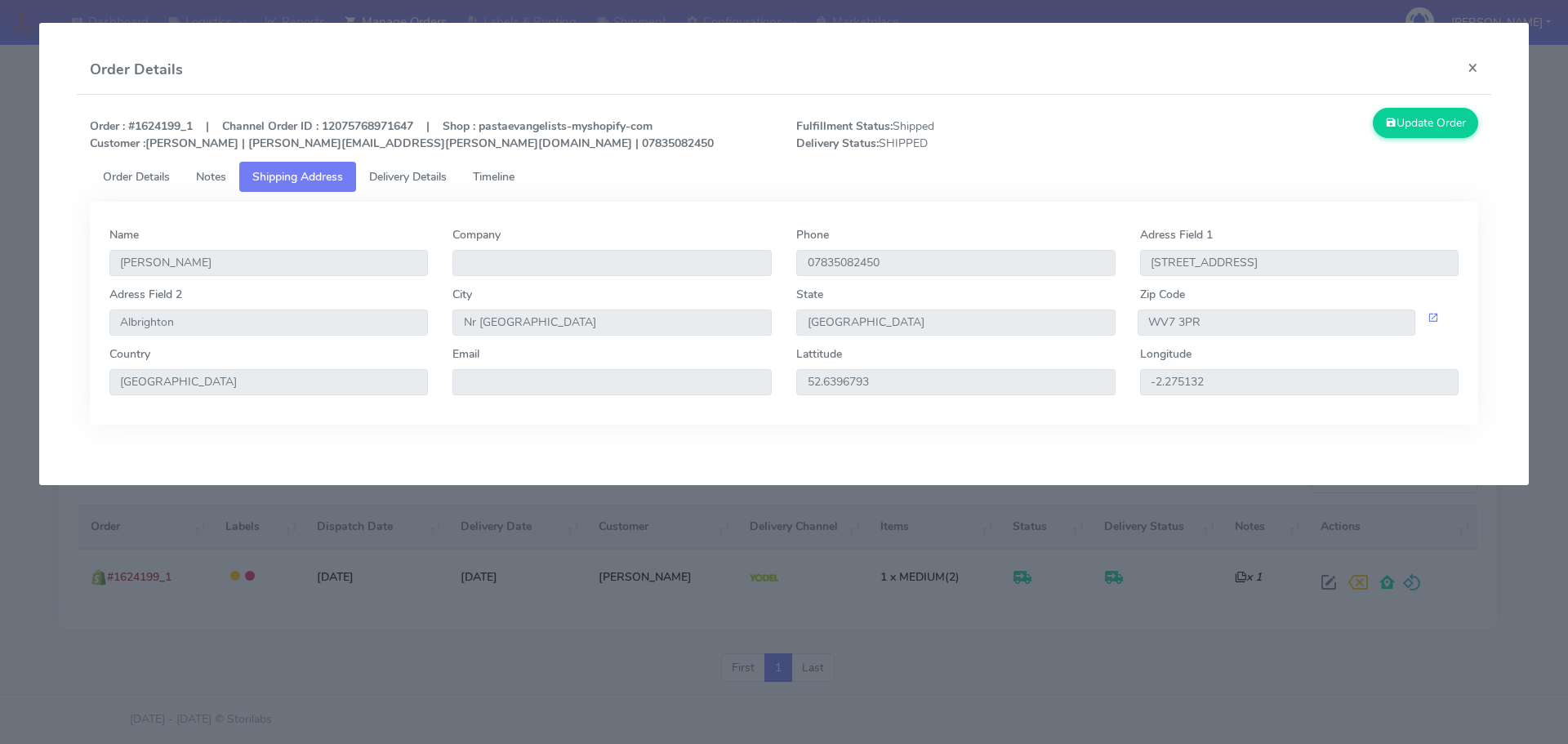
click at [141, 179] on span "Order Details" at bounding box center [136, 177] width 67 height 15
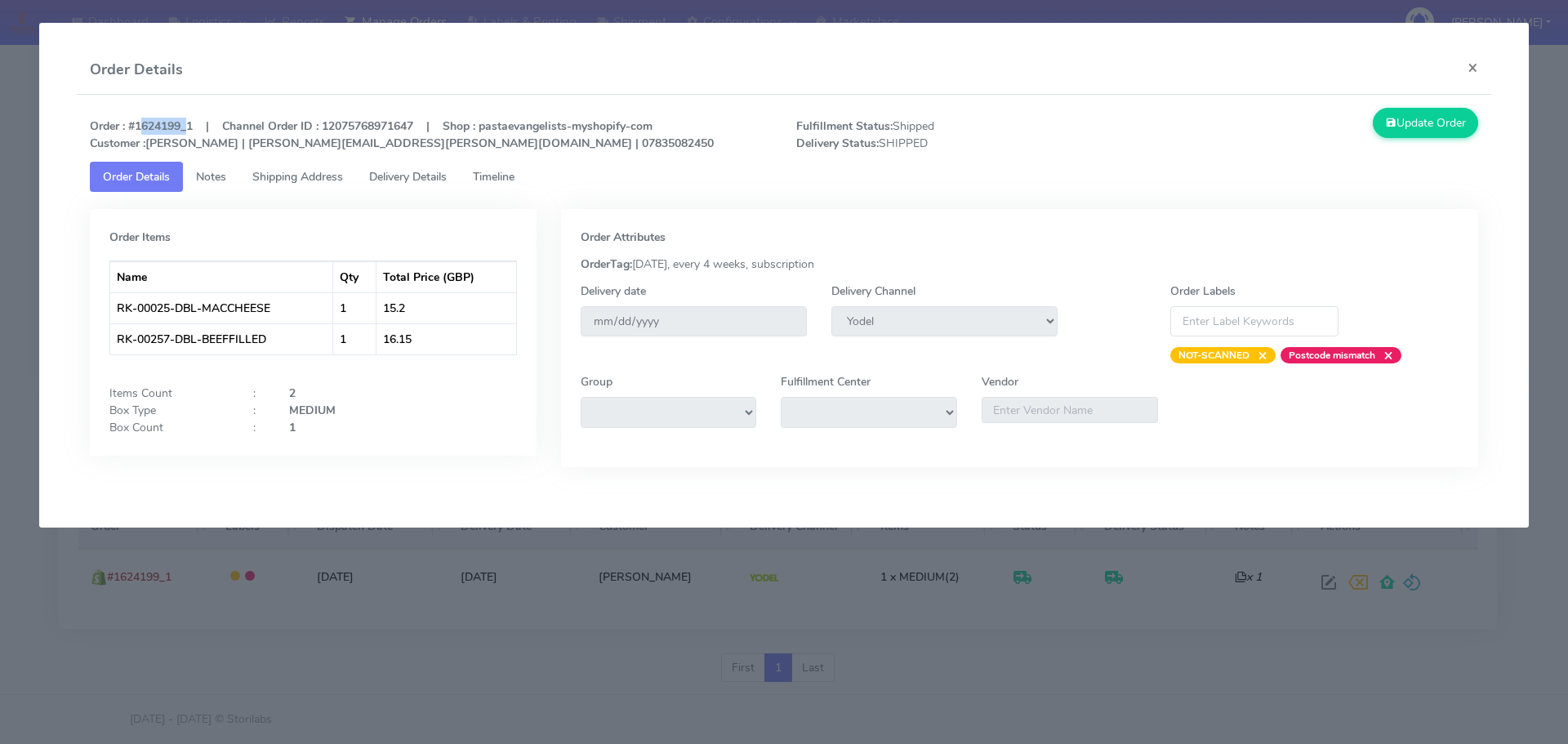
drag, startPoint x: 182, startPoint y: 125, endPoint x: 138, endPoint y: 126, distance: 44.0
click at [138, 126] on strong "Order : #1624199_1 | Channel Order ID : 12075768971647 | Shop : pastaevangelist…" at bounding box center [401, 135] width 624 height 33
copy strong "1624199"
click at [426, 177] on span "Delivery Details" at bounding box center [408, 177] width 77 height 15
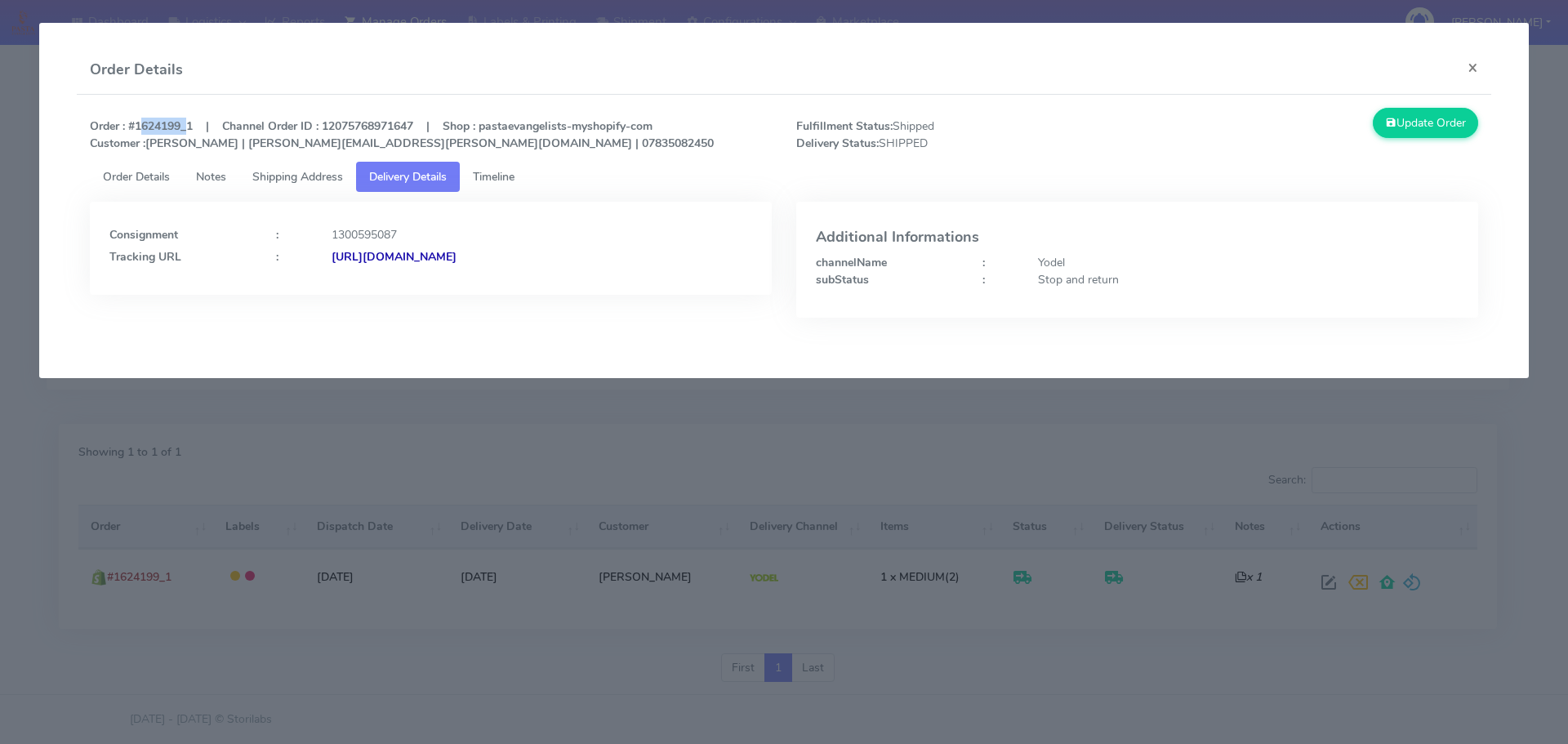
click at [497, 181] on span "Timeline" at bounding box center [493, 177] width 41 height 15
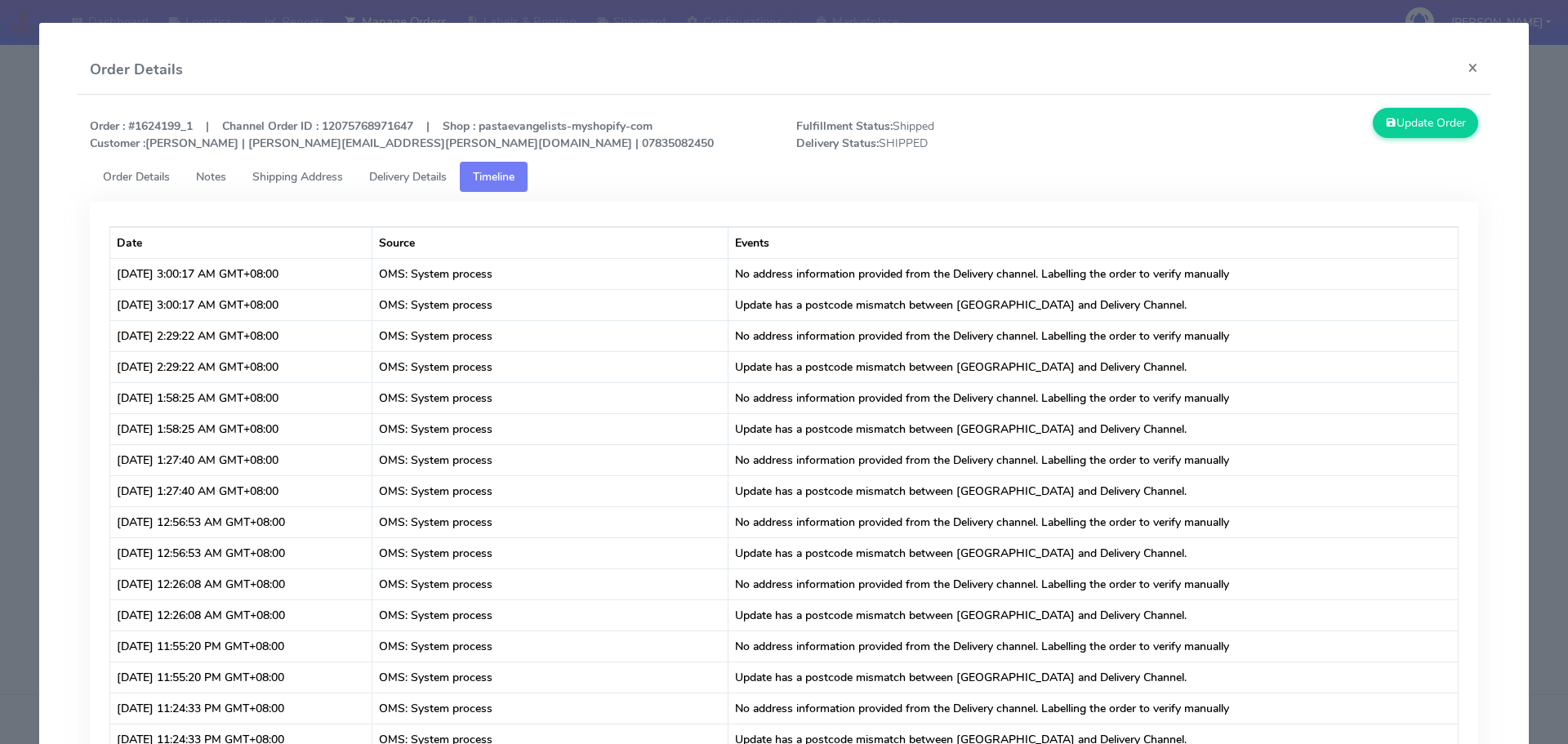
drag, startPoint x: 181, startPoint y: 122, endPoint x: 138, endPoint y: 124, distance: 43.0
click at [138, 124] on strong "Order : #1624199_1 | Channel Order ID : 12075768971647 | Shop : pastaevangelist…" at bounding box center [401, 135] width 624 height 33
copy strong "1624199"
click at [1373, 67] on button "×" at bounding box center [1473, 67] width 37 height 43
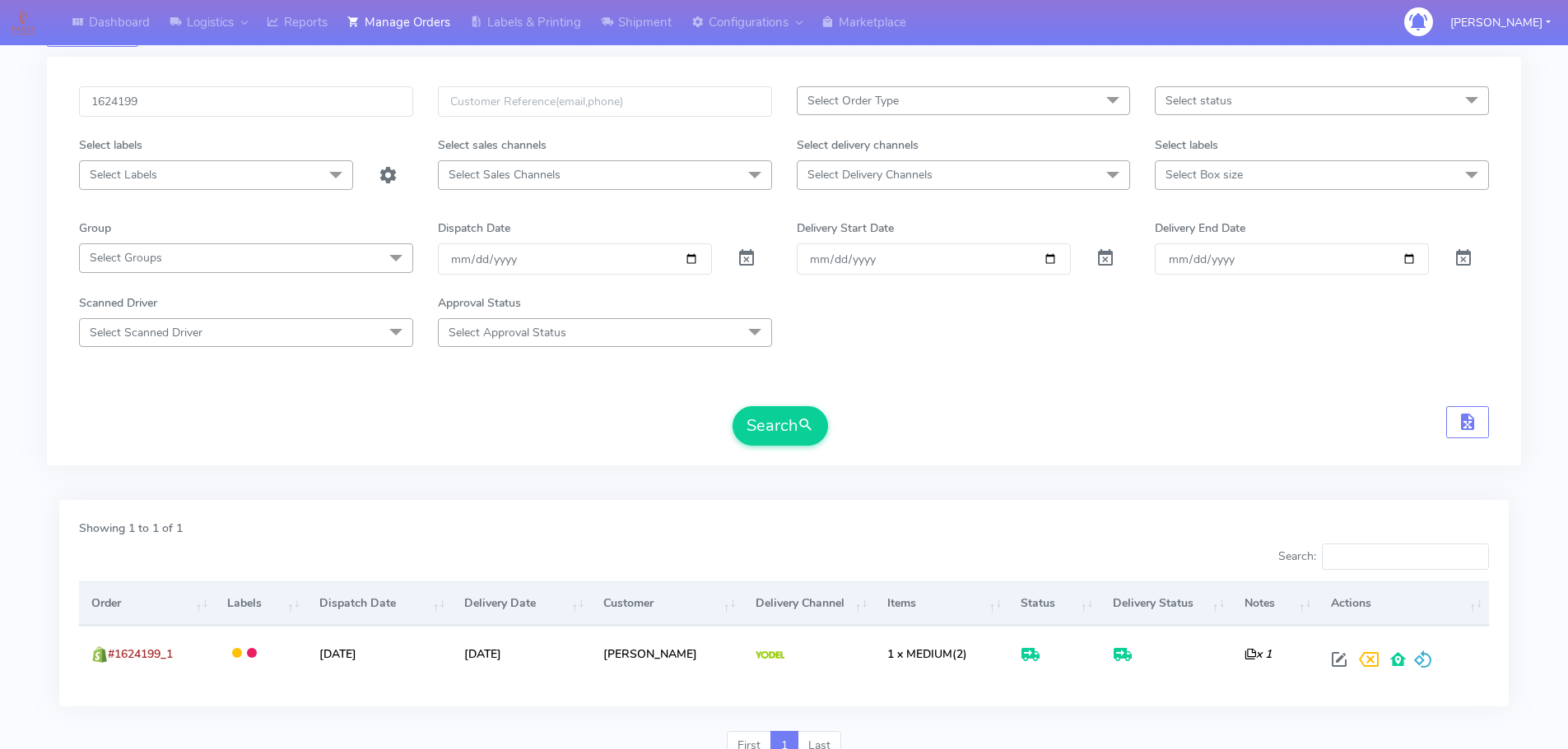
scroll to position [0, 0]
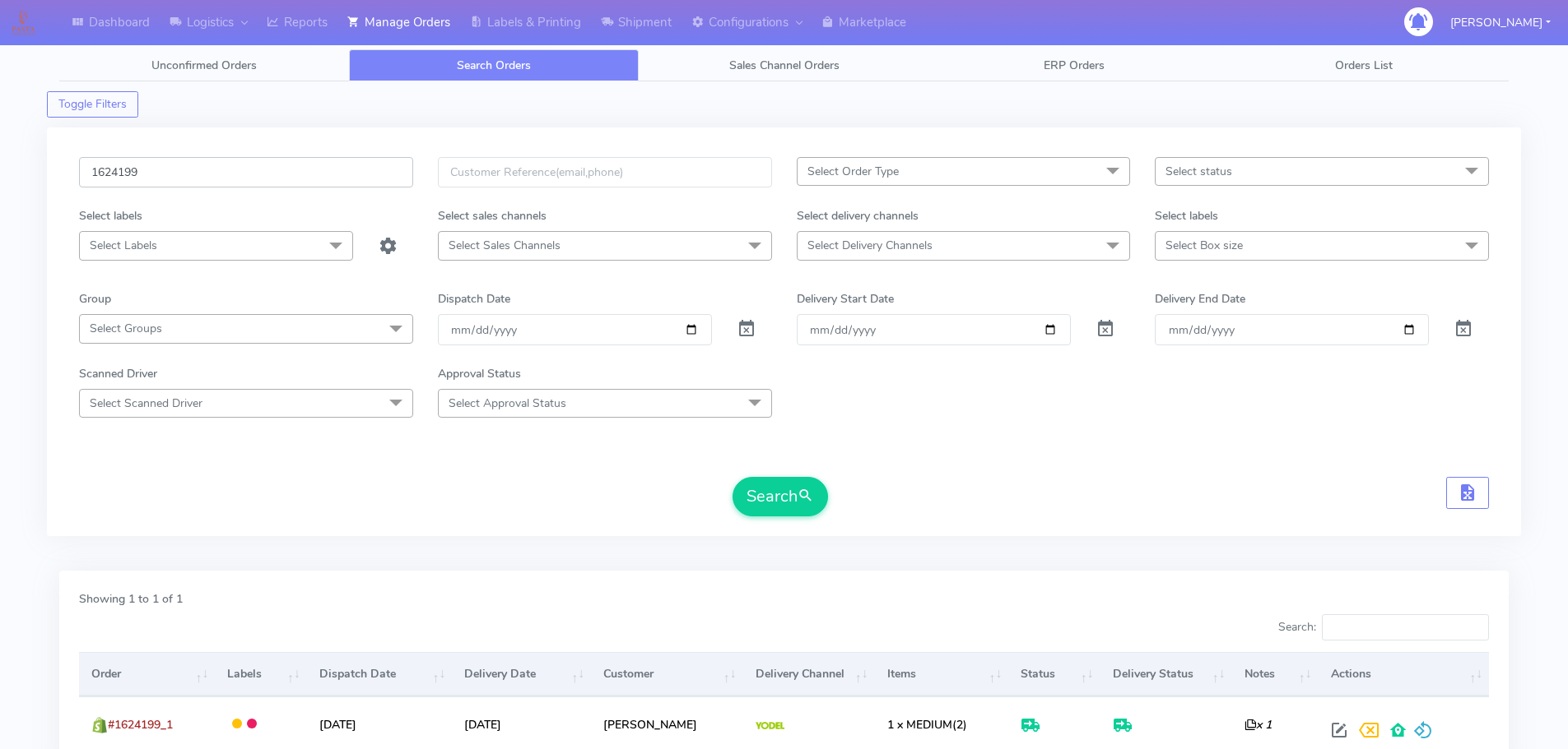
click at [182, 180] on input "1624199" at bounding box center [246, 172] width 334 height 30
drag, startPoint x: 179, startPoint y: 179, endPoint x: 44, endPoint y: 168, distance: 135.4
click at [44, 168] on div "Dashboard Logistics London Logistics Reports Manage Orders Labels & Printing Sh…" at bounding box center [784, 436] width 1568 height 814
paste input "1622571"
type input "1622571"
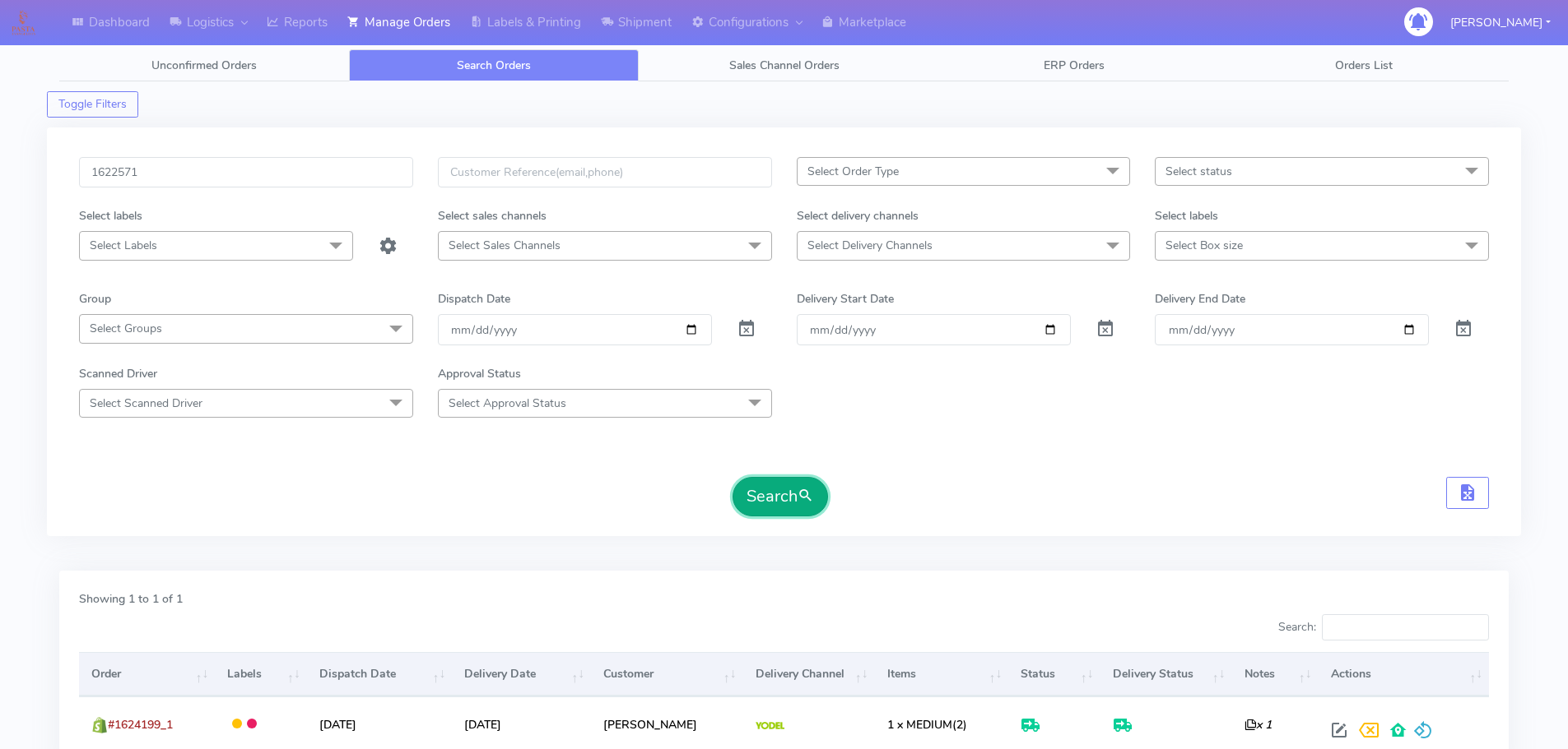
click at [774, 496] on button "Search" at bounding box center [780, 496] width 95 height 40
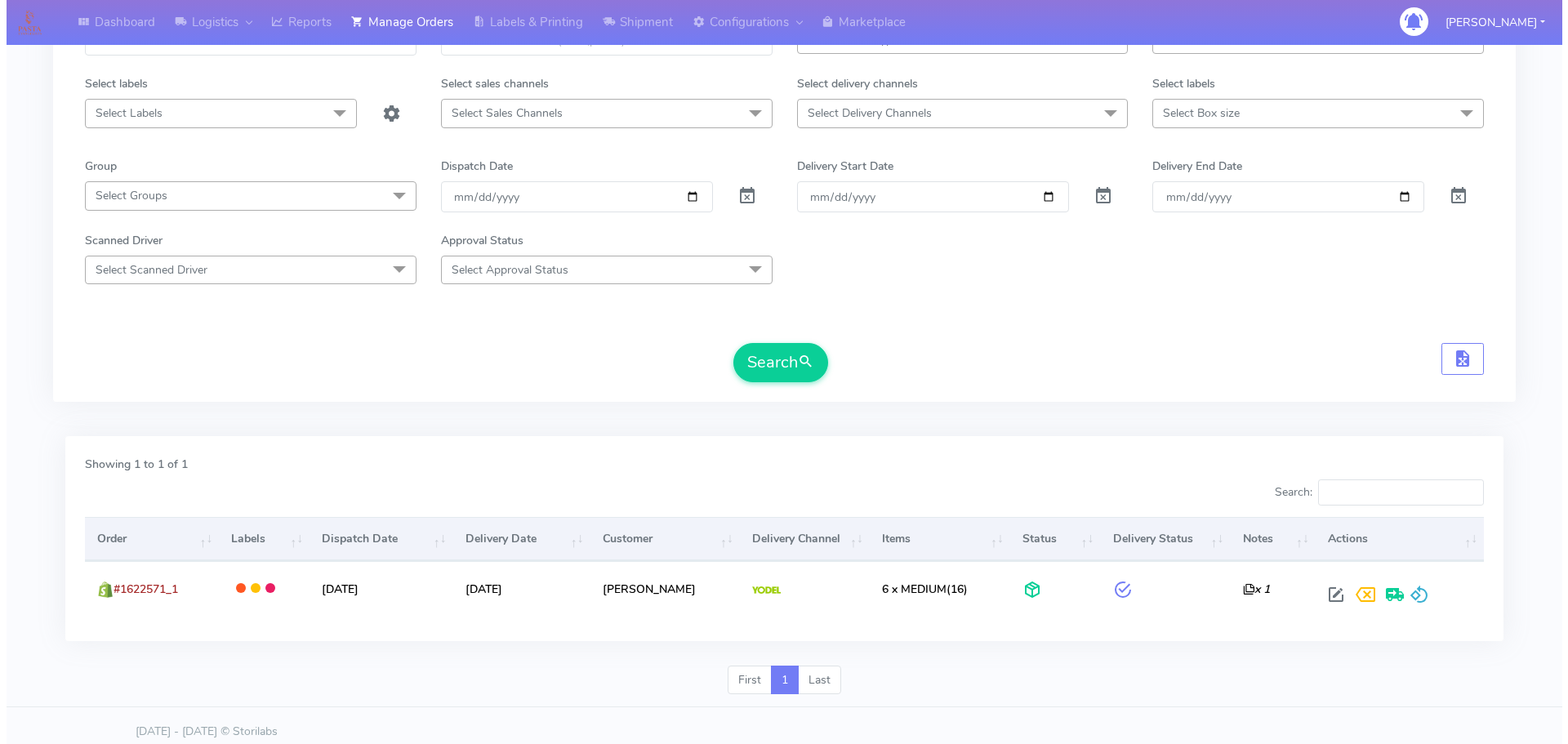
scroll to position [143, 0]
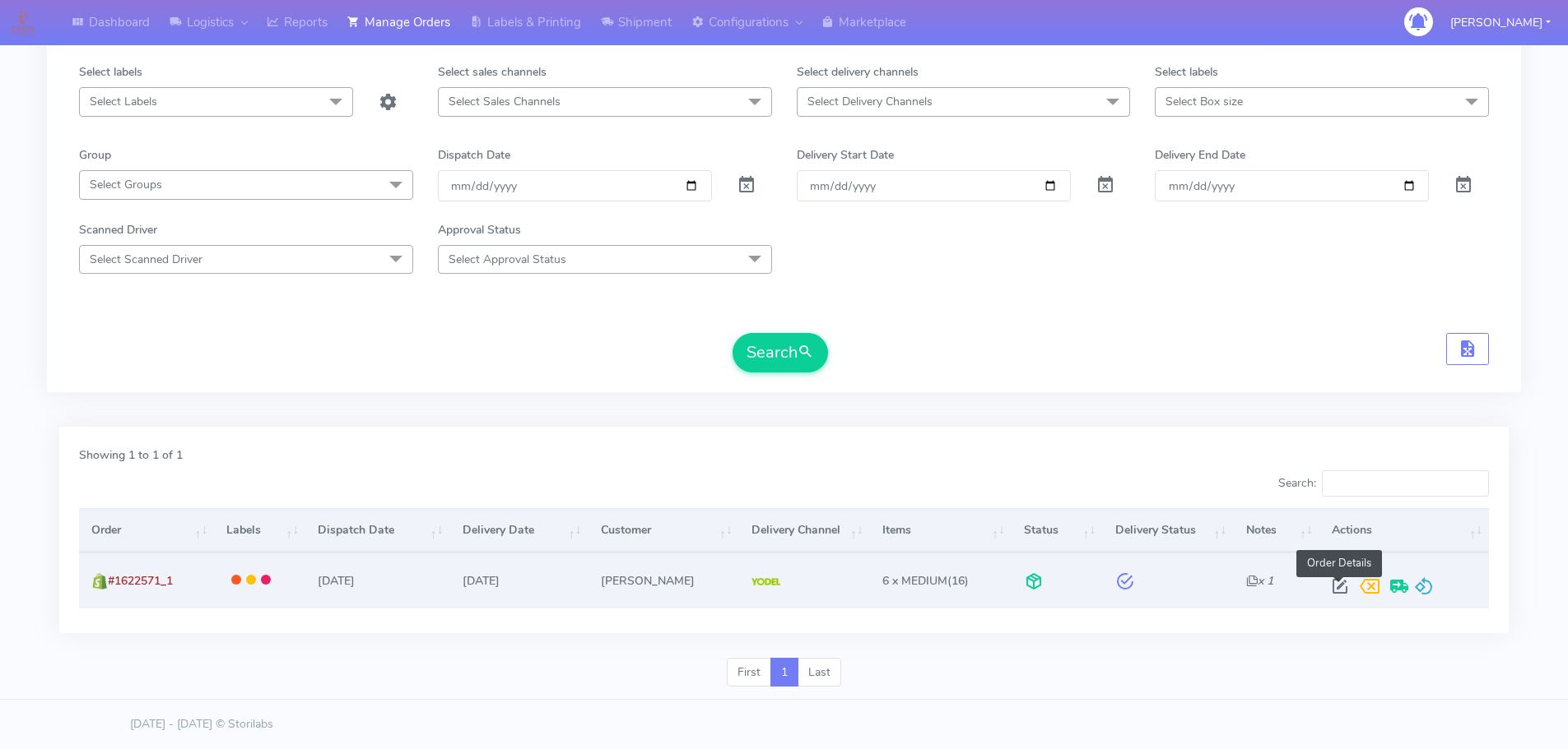
click at [1336, 585] on span at bounding box center [1340, 590] width 29 height 16
select select "5"
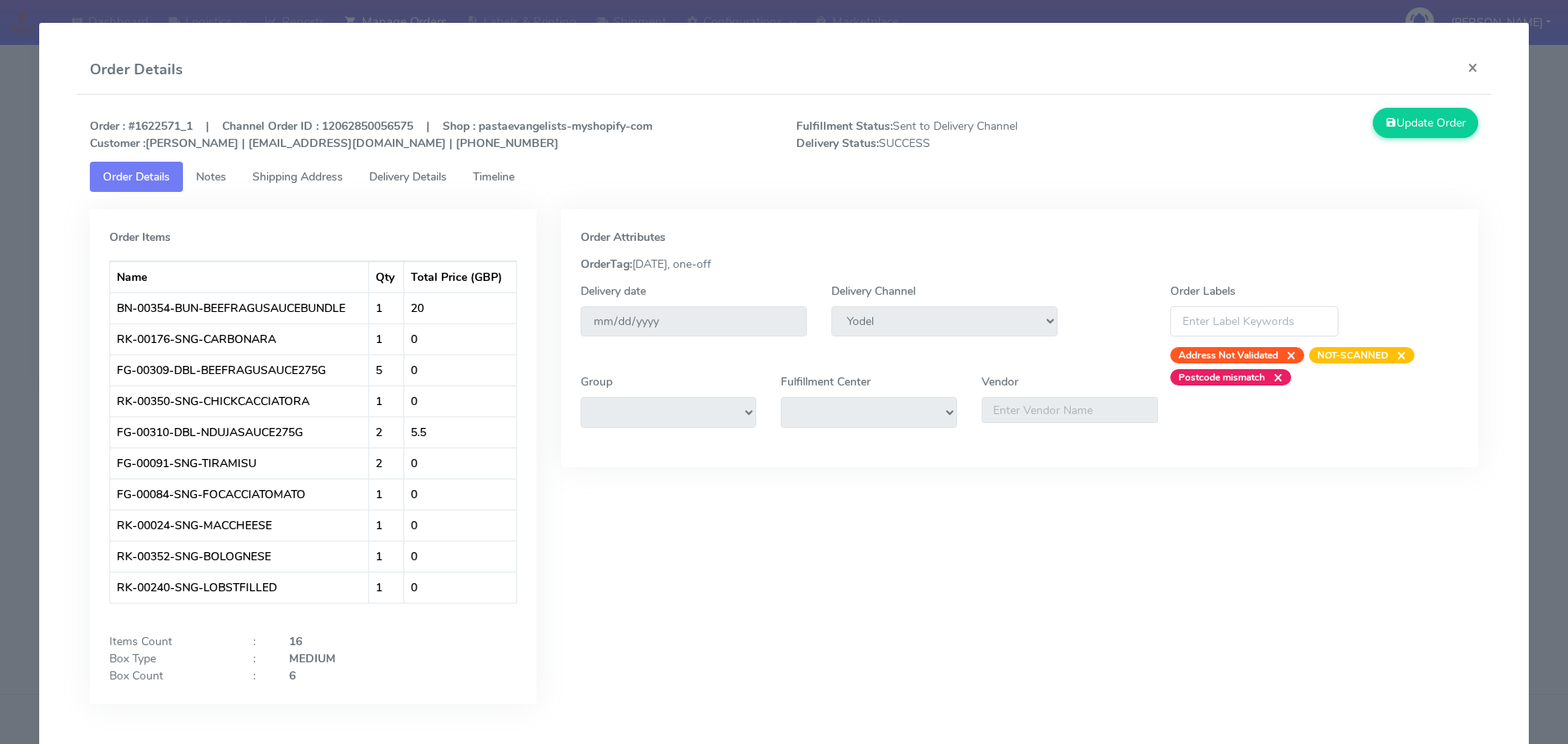
click at [399, 179] on span "Delivery Details" at bounding box center [408, 177] width 77 height 15
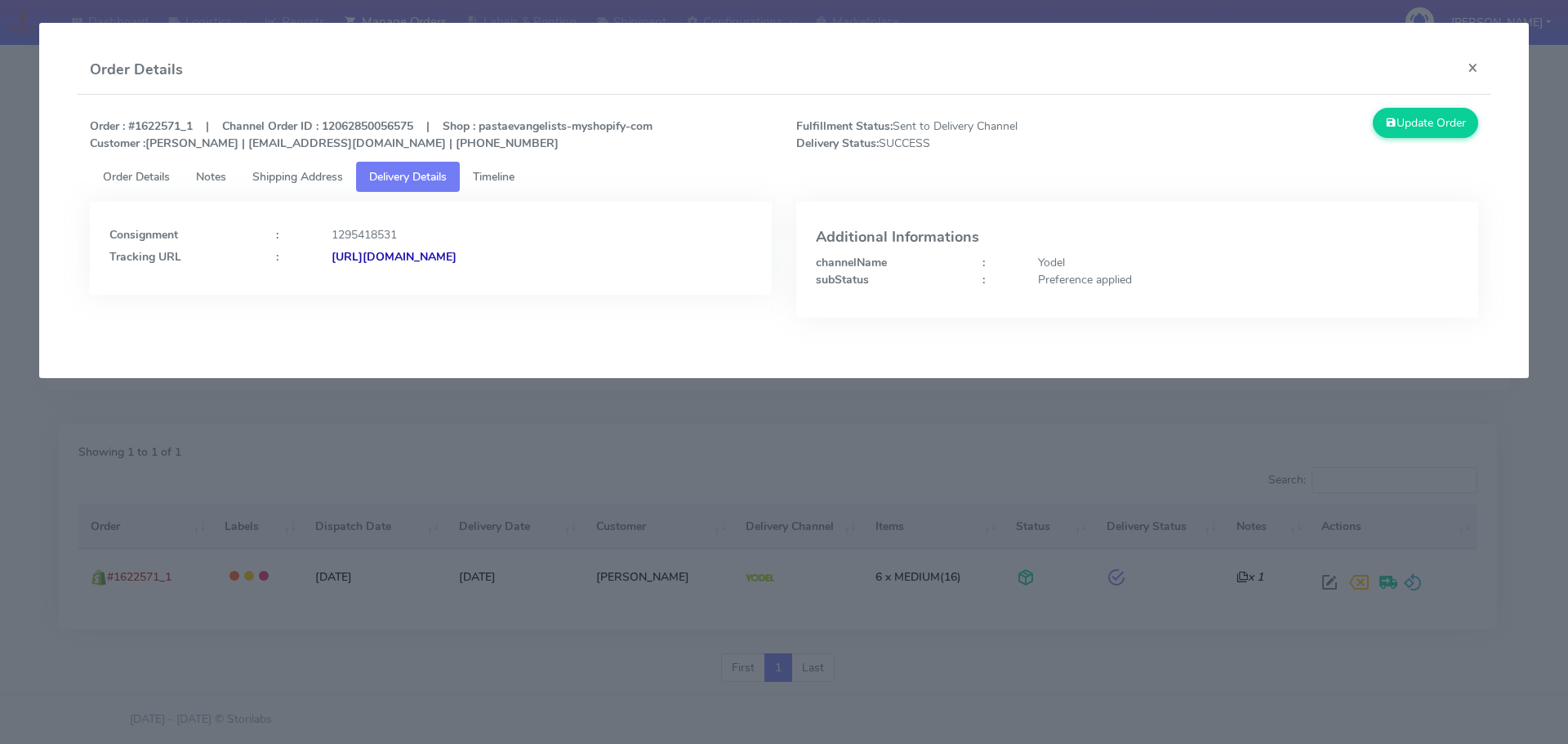
click at [507, 176] on span "Timeline" at bounding box center [493, 177] width 41 height 15
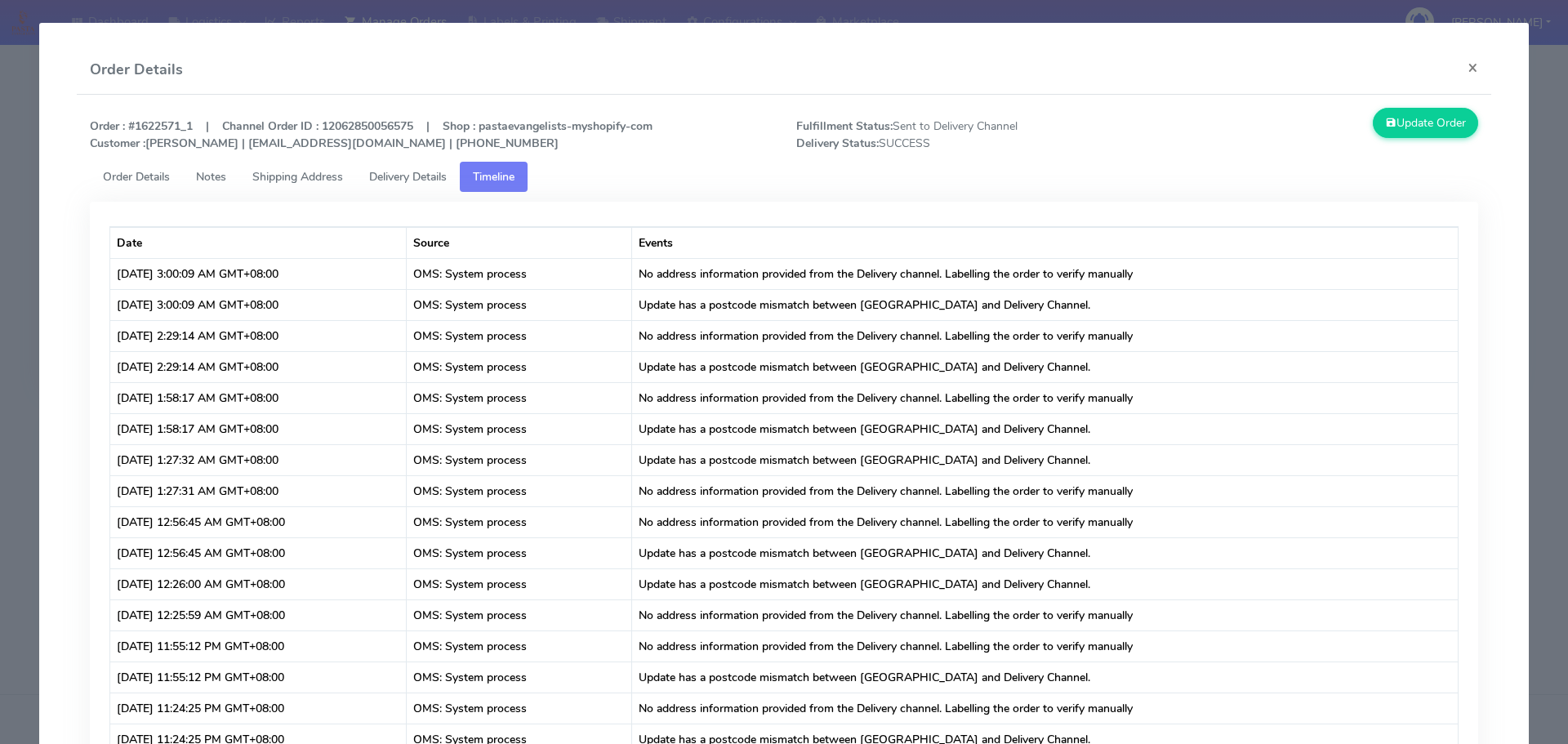
click at [428, 176] on span "Delivery Details" at bounding box center [408, 177] width 77 height 15
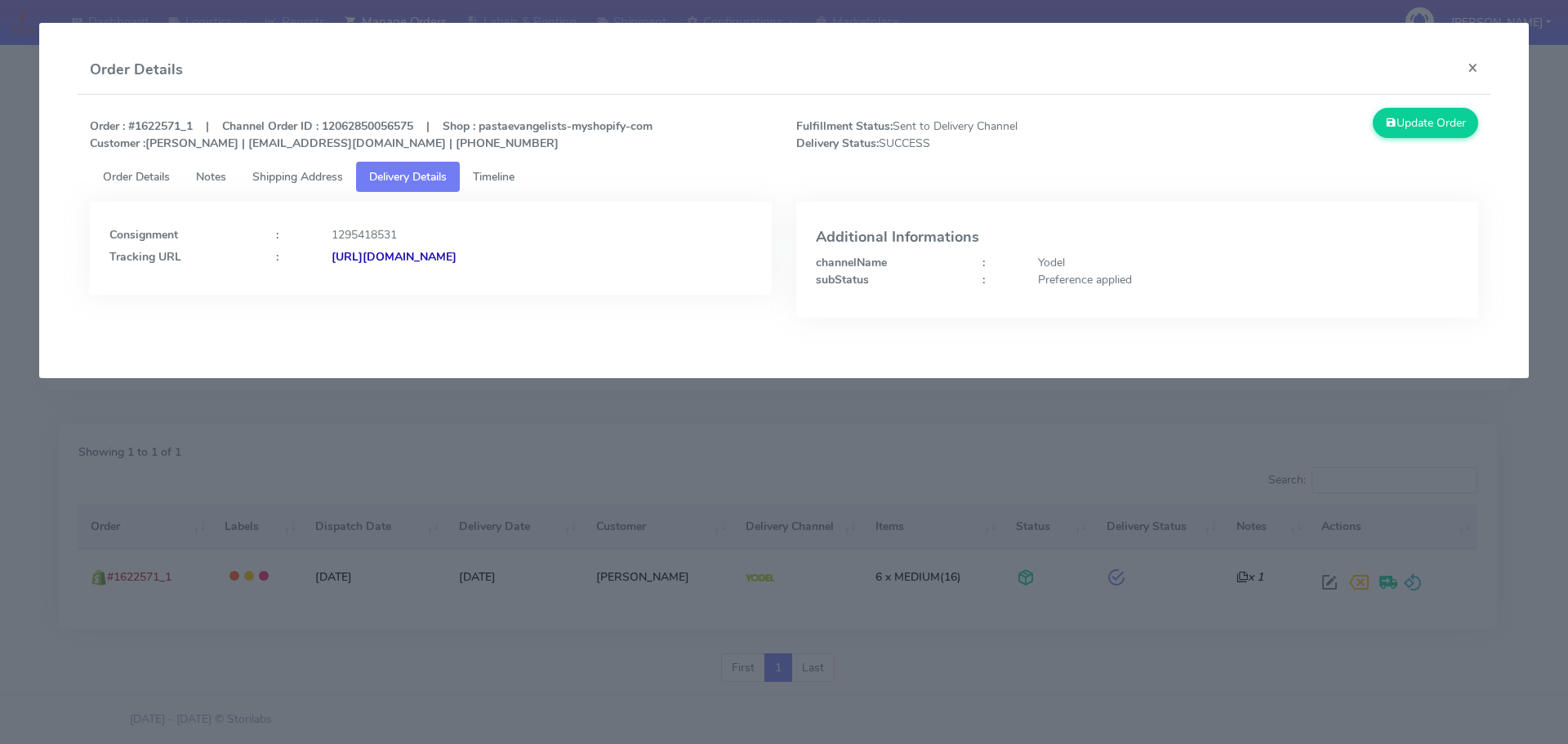
click at [456, 254] on strong "https://www.yodel.co.uk/tracking/JJD0002249960896853" at bounding box center [395, 257] width 125 height 15
click at [274, 173] on span "Shipping Address" at bounding box center [298, 177] width 91 height 15
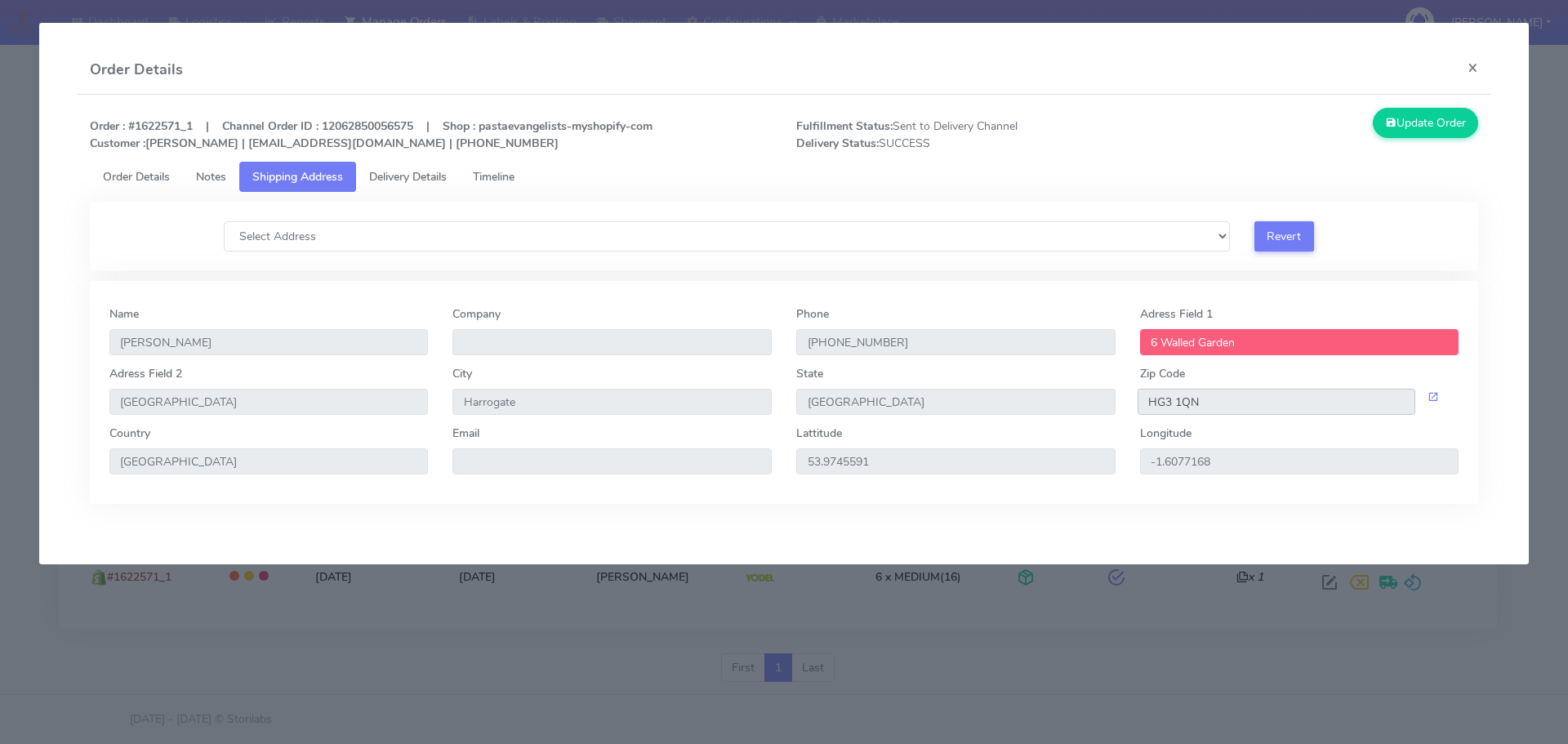
drag, startPoint x: 1226, startPoint y: 407, endPoint x: 1131, endPoint y: 422, distance: 96.2
click at [1131, 422] on div "Zip Code HG3 1QN" at bounding box center [1300, 395] width 344 height 60
click at [439, 174] on span "Delivery Details" at bounding box center [408, 177] width 77 height 15
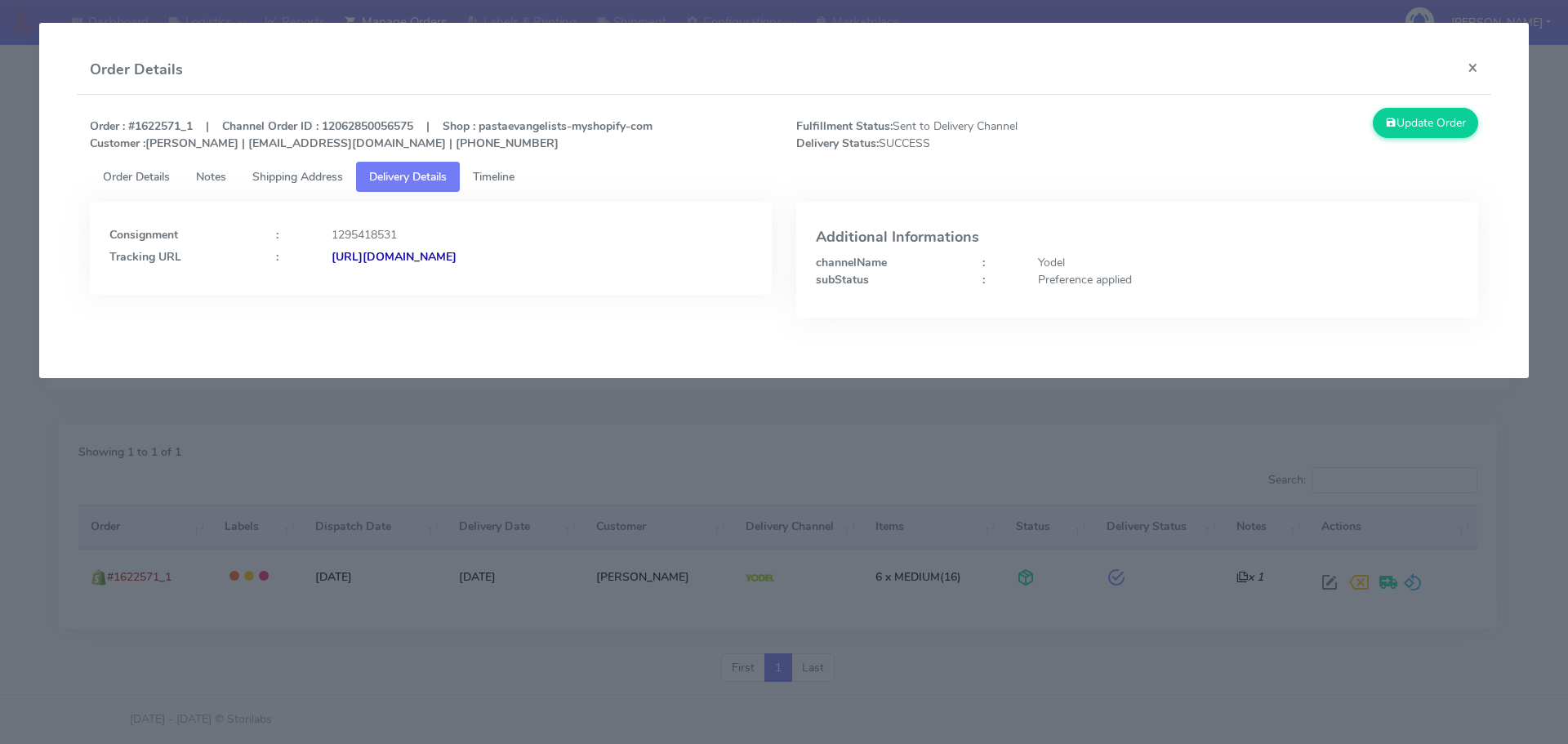
click at [514, 173] on span "Timeline" at bounding box center [493, 177] width 41 height 15
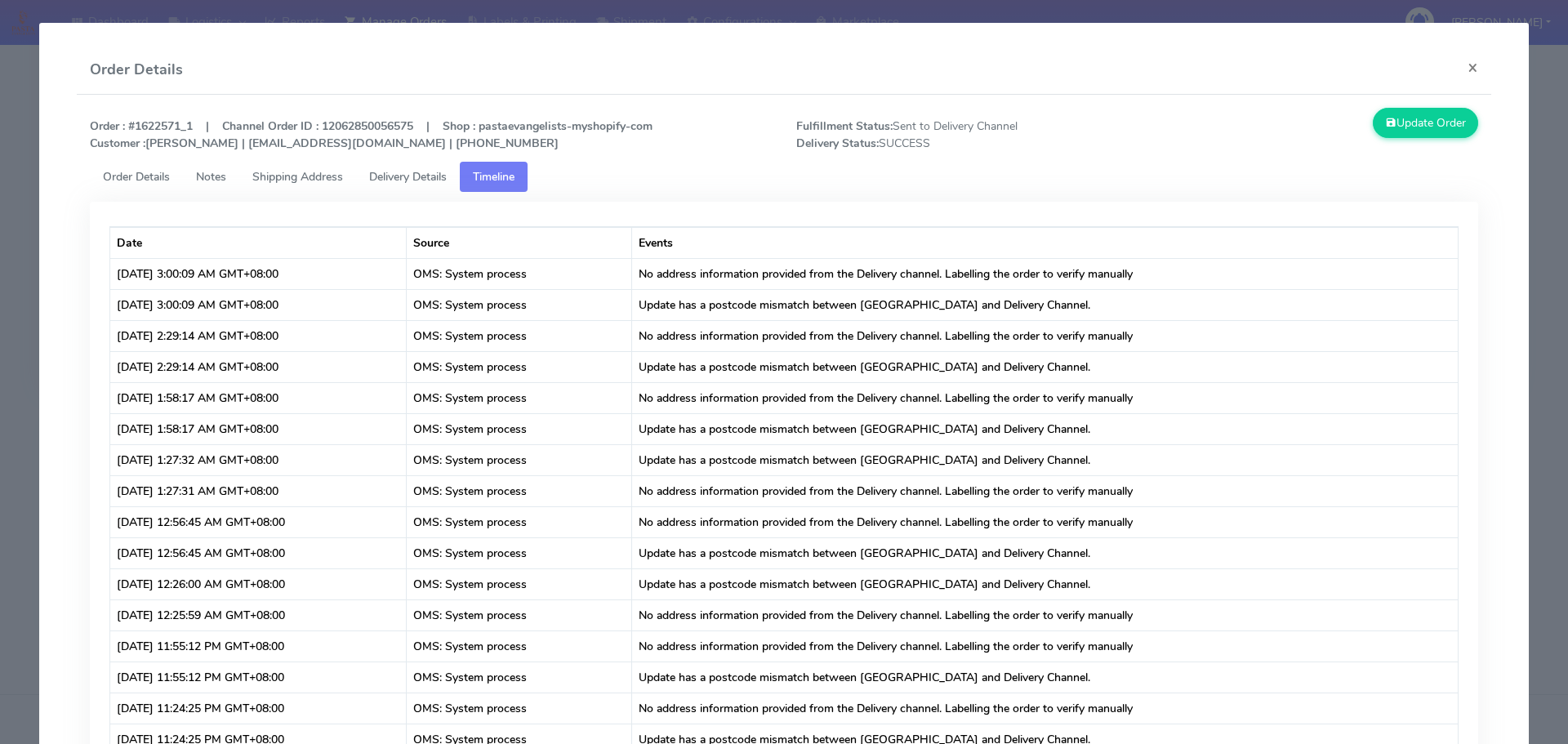
click at [308, 177] on span "Shipping Address" at bounding box center [298, 177] width 91 height 15
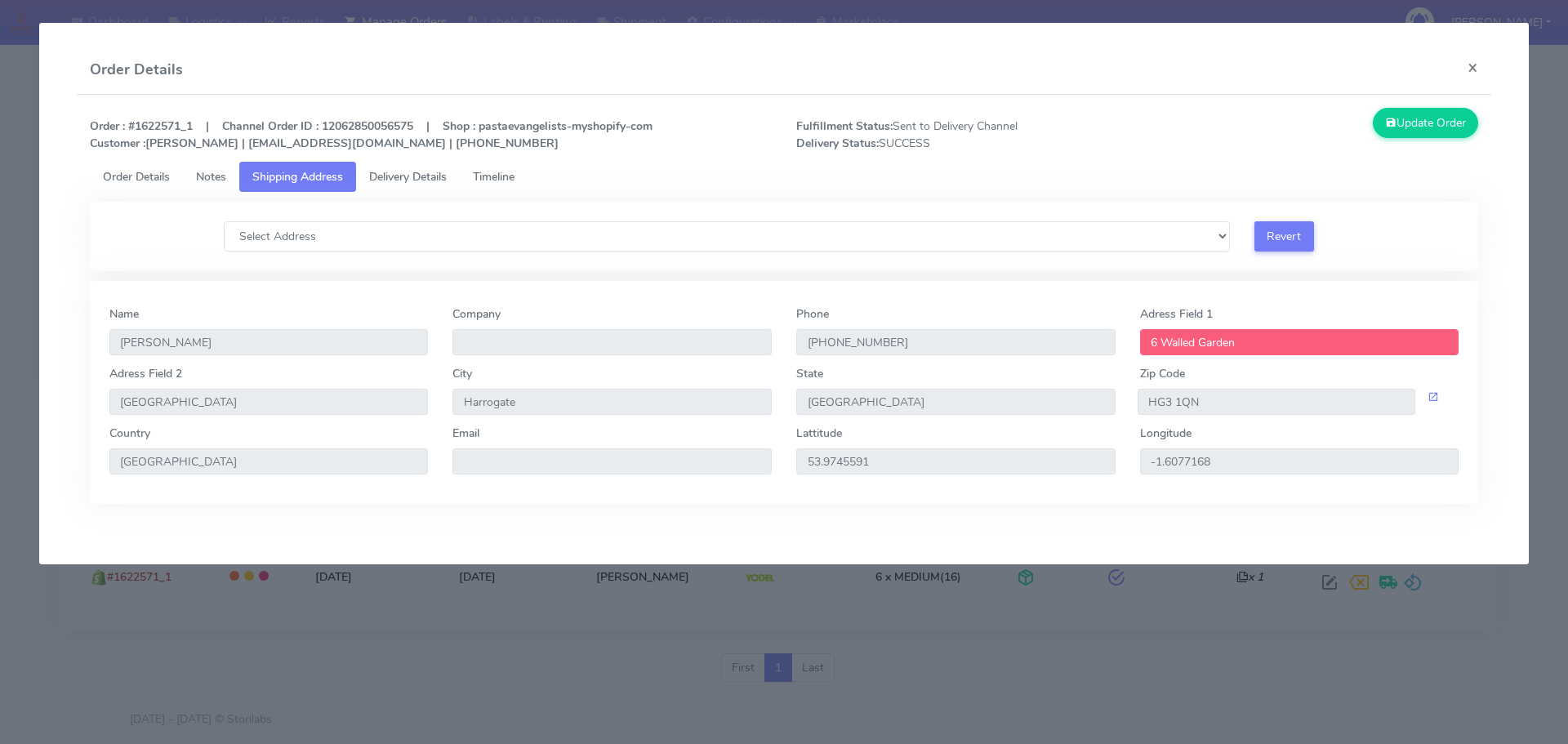
click at [420, 177] on span "Delivery Details" at bounding box center [408, 177] width 77 height 15
